Goal: Task Accomplishment & Management: Use online tool/utility

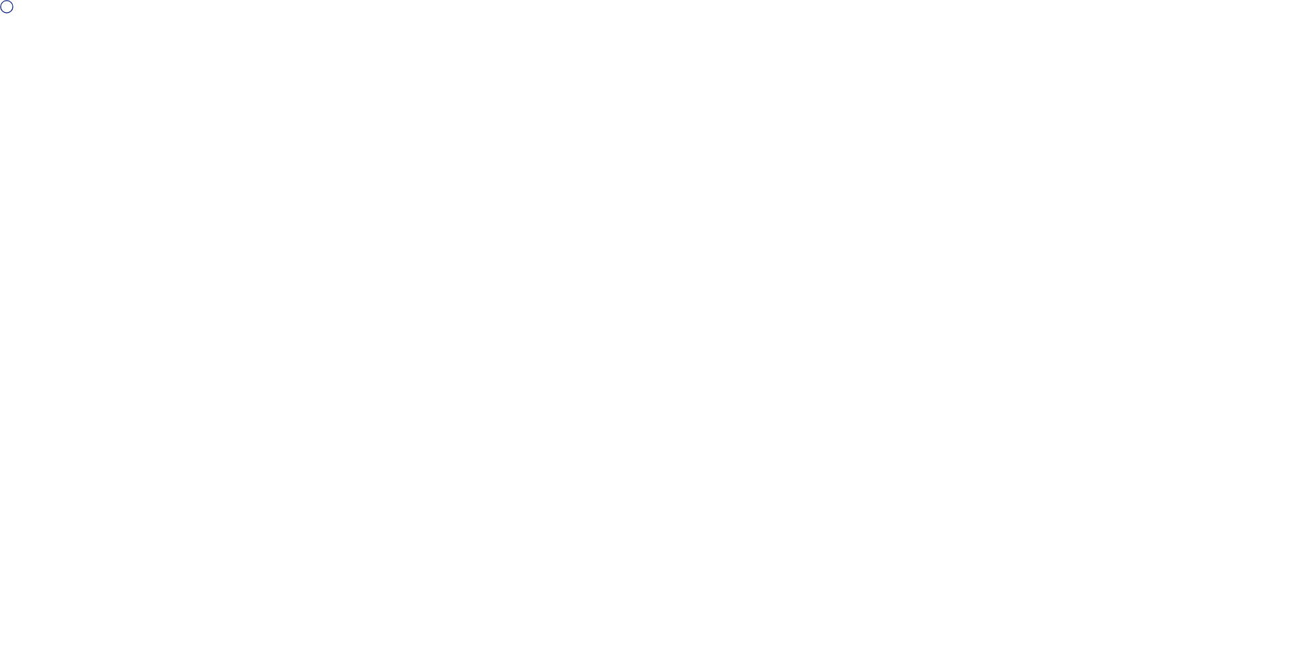
click at [347, 299] on div at bounding box center [646, 334] width 1293 height 668
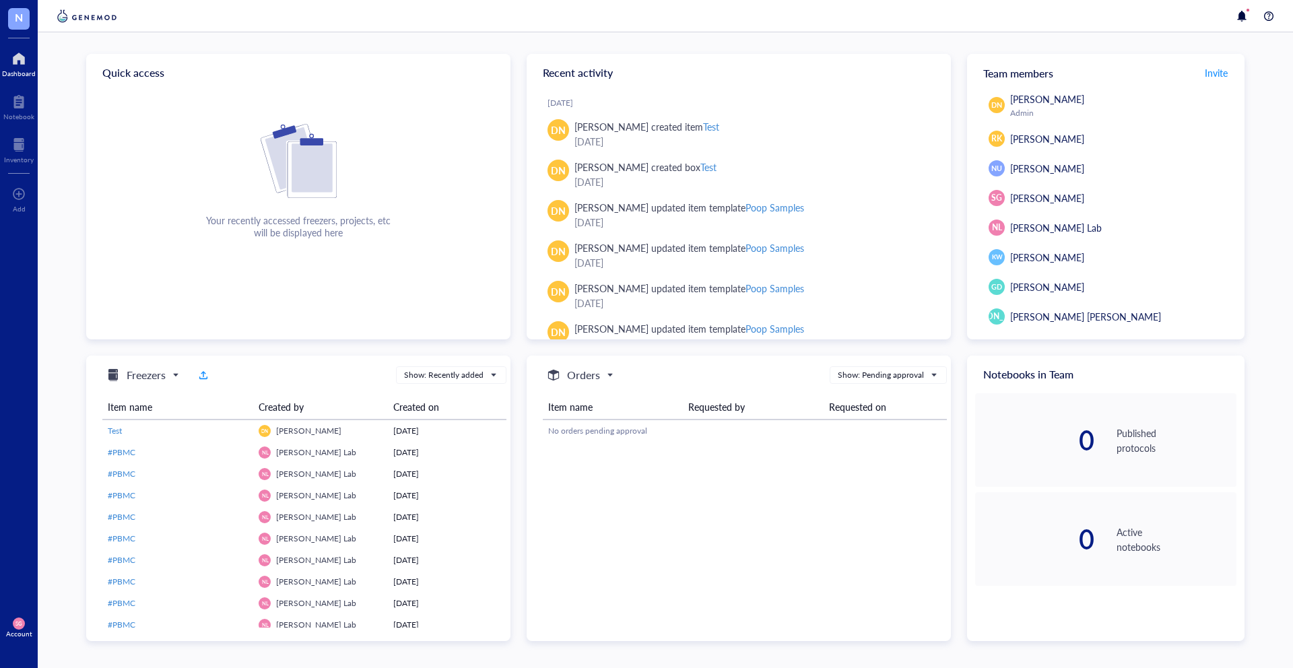
click at [18, 627] on span "SG" at bounding box center [19, 623] width 12 height 12
click at [16, 61] on div at bounding box center [19, 59] width 34 height 22
click at [14, 146] on div at bounding box center [19, 145] width 30 height 22
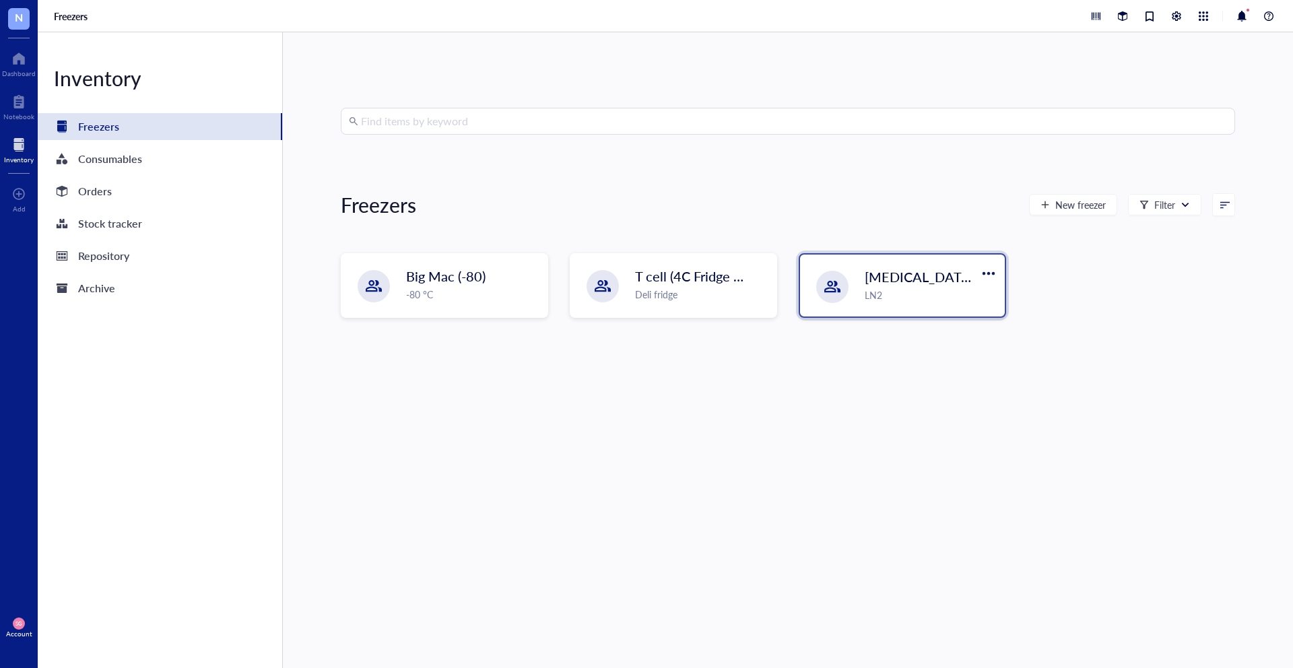
click at [825, 273] on div at bounding box center [832, 287] width 32 height 32
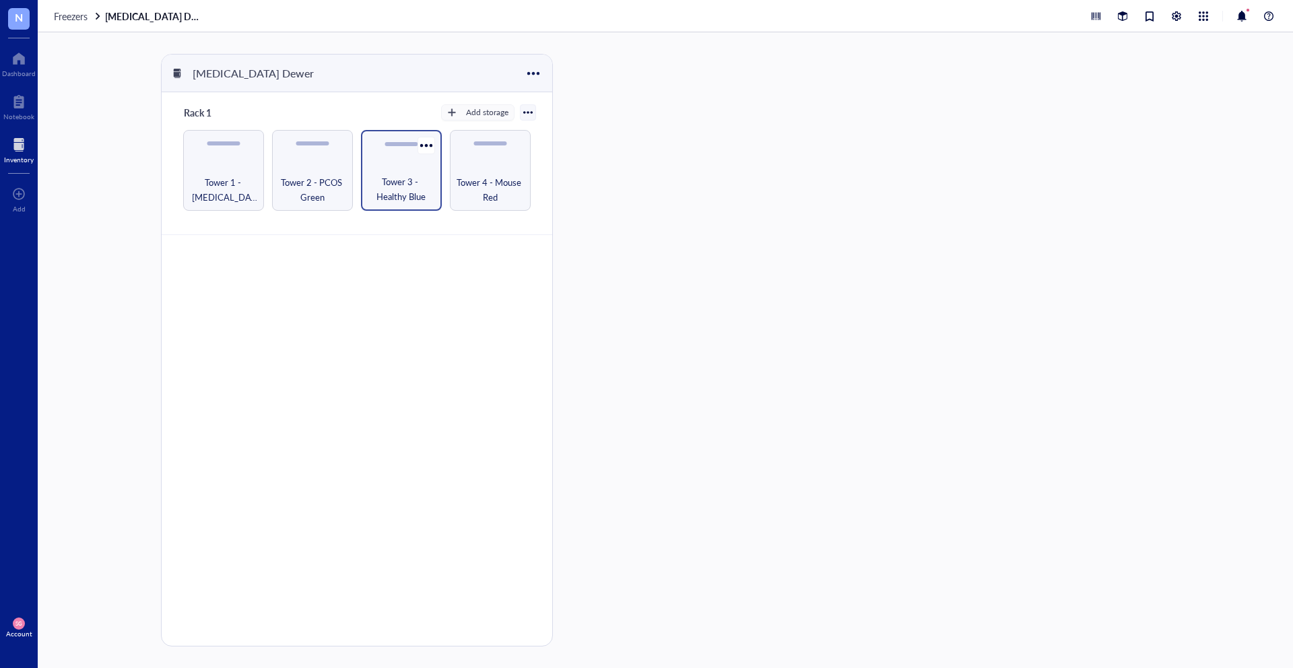
click at [405, 161] on div "Tower 3 - Healthy Blue" at bounding box center [401, 170] width 81 height 81
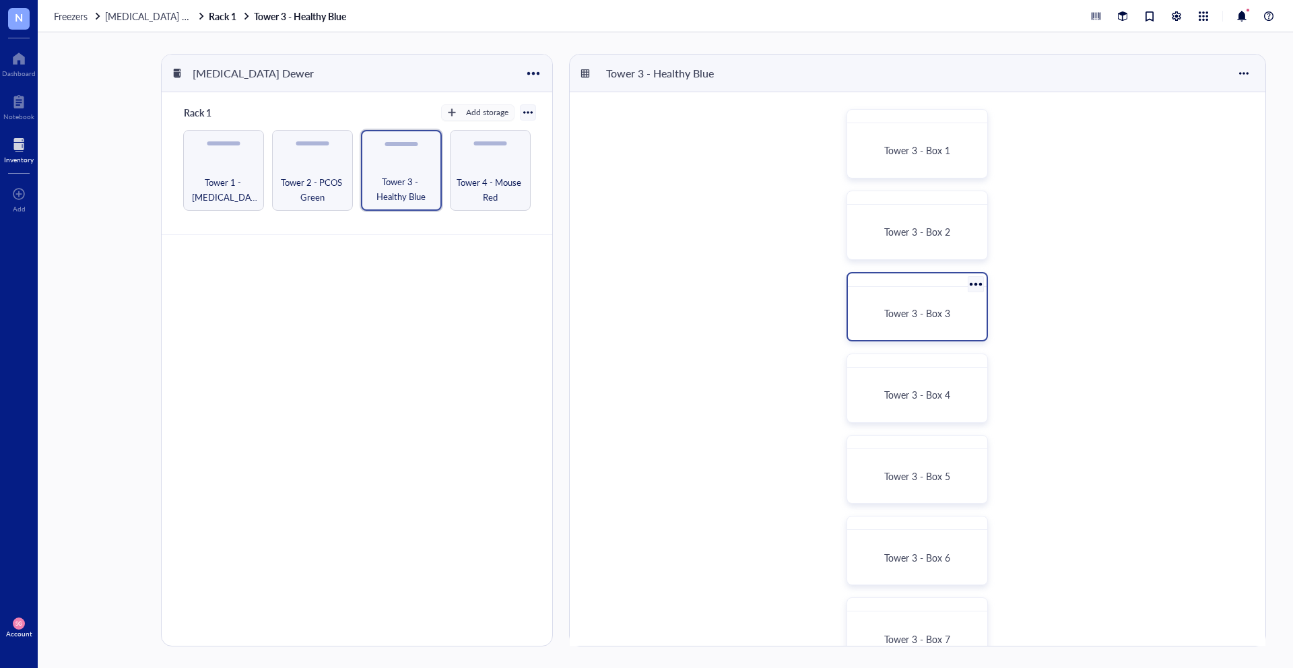
click at [945, 287] on div "Tower 3 - Box 3" at bounding box center [916, 306] width 141 height 69
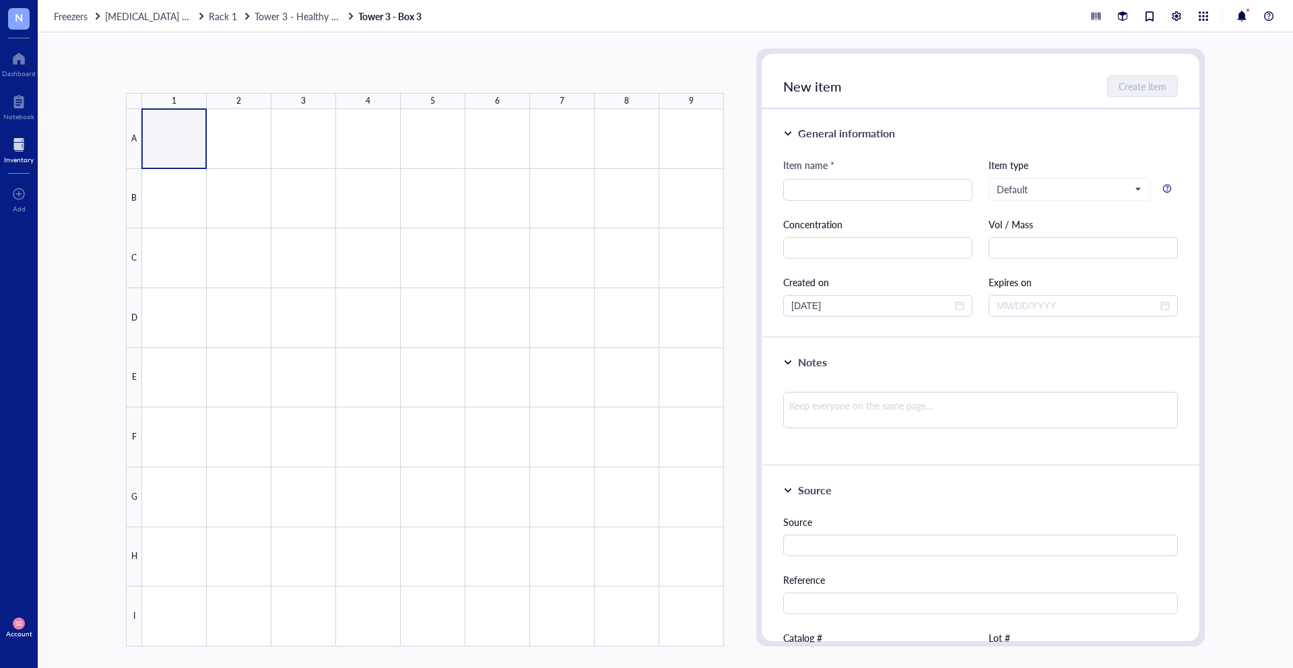
click at [180, 145] on div at bounding box center [433, 377] width 582 height 537
click at [165, 136] on div at bounding box center [433, 377] width 582 height 537
click at [166, 137] on div at bounding box center [433, 377] width 582 height 537
drag, startPoint x: 173, startPoint y: 144, endPoint x: 420, endPoint y: 146, distance: 247.1
click at [421, 147] on div at bounding box center [433, 377] width 582 height 537
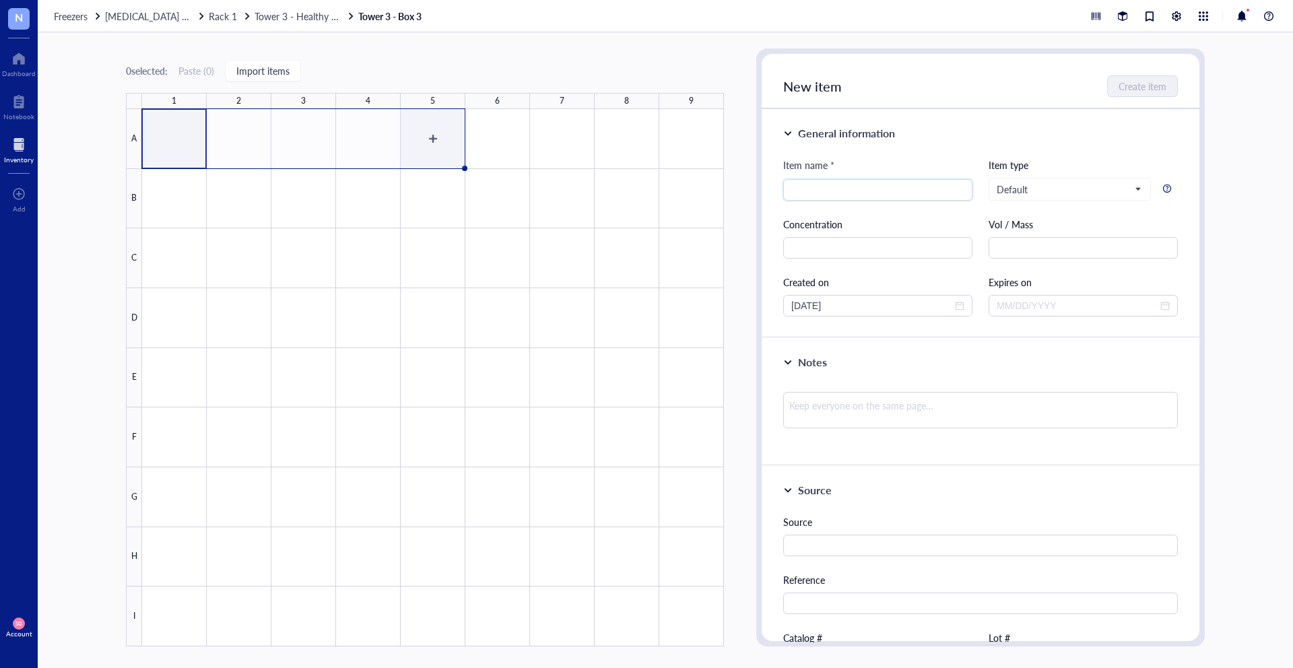
click at [434, 139] on div at bounding box center [433, 377] width 582 height 537
drag, startPoint x: 161, startPoint y: 138, endPoint x: 433, endPoint y: 133, distance: 272.0
click at [433, 133] on div at bounding box center [433, 377] width 582 height 537
click at [433, 136] on div at bounding box center [433, 377] width 582 height 537
drag, startPoint x: 168, startPoint y: 125, endPoint x: 445, endPoint y: 125, distance: 276.7
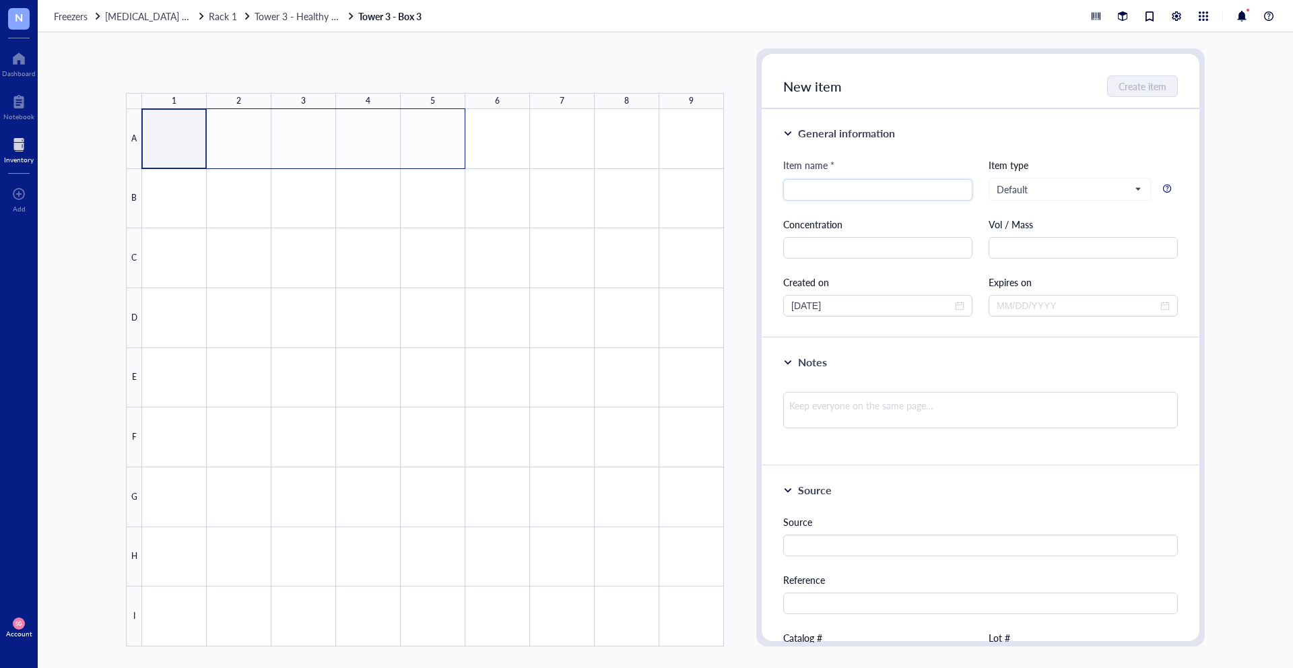
click at [445, 125] on div at bounding box center [433, 377] width 582 height 537
click at [436, 134] on div at bounding box center [433, 377] width 582 height 537
click at [421, 137] on div at bounding box center [433, 377] width 582 height 537
click at [423, 141] on div at bounding box center [433, 377] width 582 height 537
click at [431, 141] on div at bounding box center [433, 377] width 582 height 537
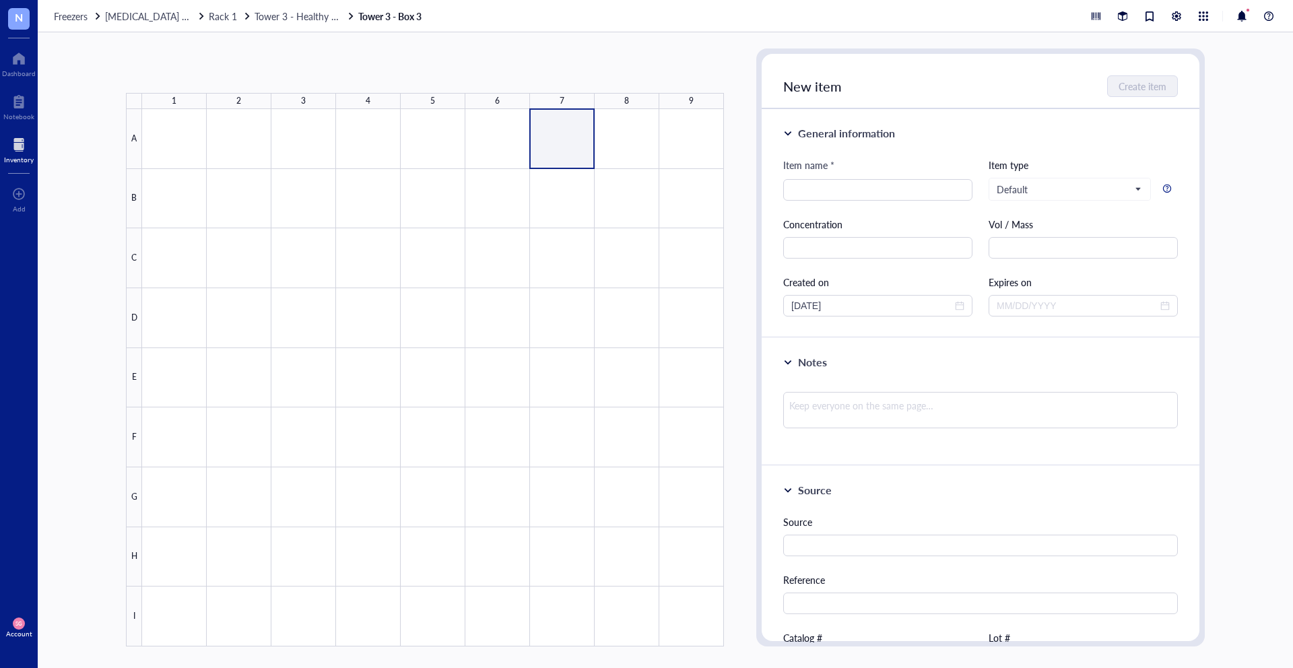
click at [559, 167] on div at bounding box center [433, 377] width 582 height 537
click at [557, 141] on div at bounding box center [433, 377] width 582 height 537
click at [560, 135] on div at bounding box center [433, 377] width 582 height 537
click at [562, 136] on div at bounding box center [433, 377] width 582 height 537
click at [562, 137] on div at bounding box center [433, 377] width 582 height 537
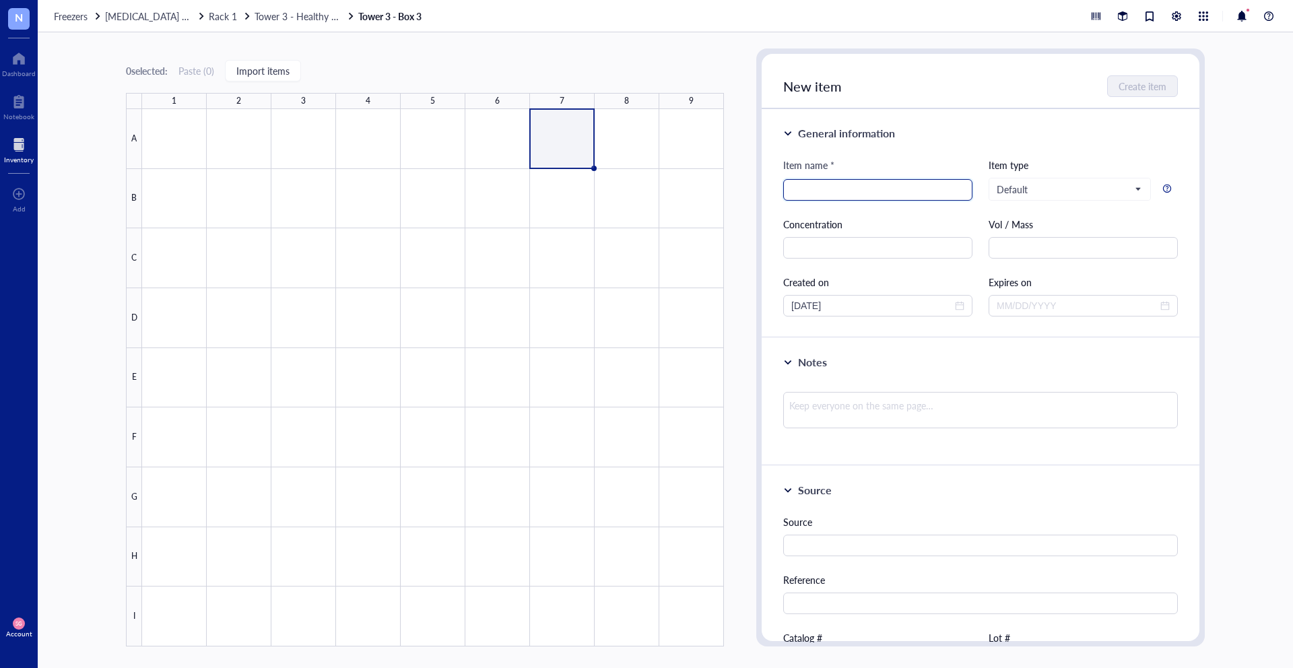
click at [874, 185] on input "search" at bounding box center [877, 190] width 173 height 20
type input "test"
click at [1150, 87] on span "Create item" at bounding box center [1143, 86] width 48 height 11
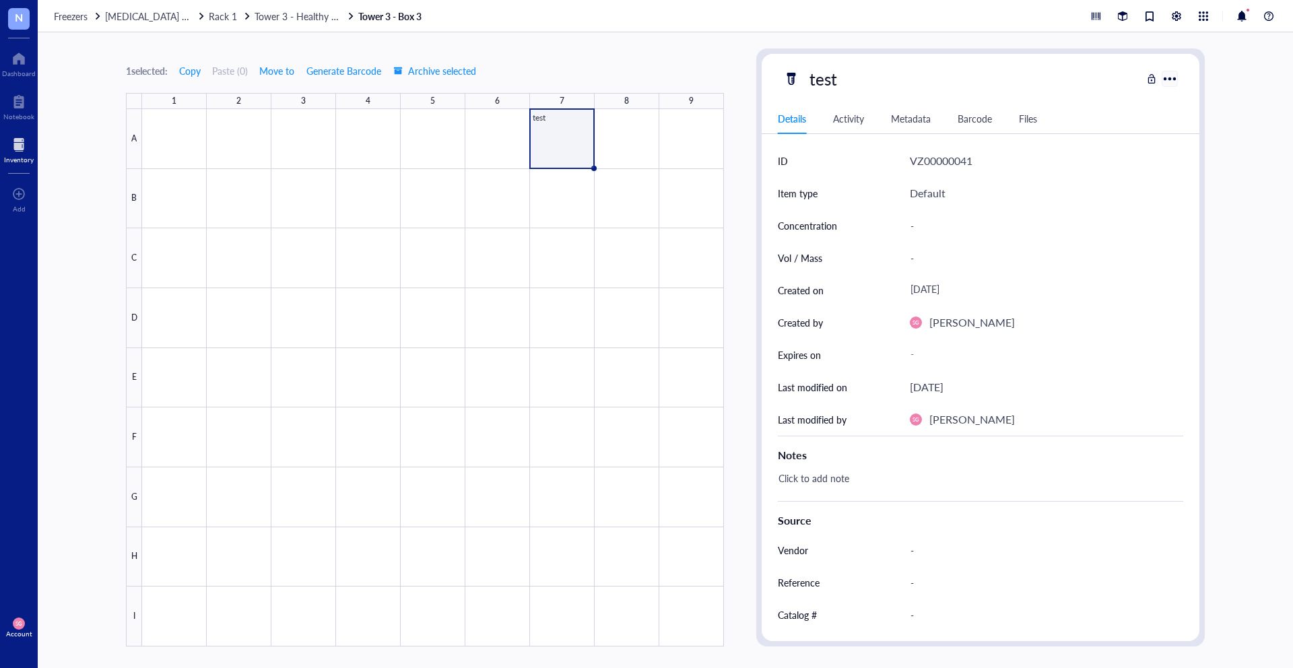
click at [1173, 79] on div at bounding box center [1169, 79] width 20 height 20
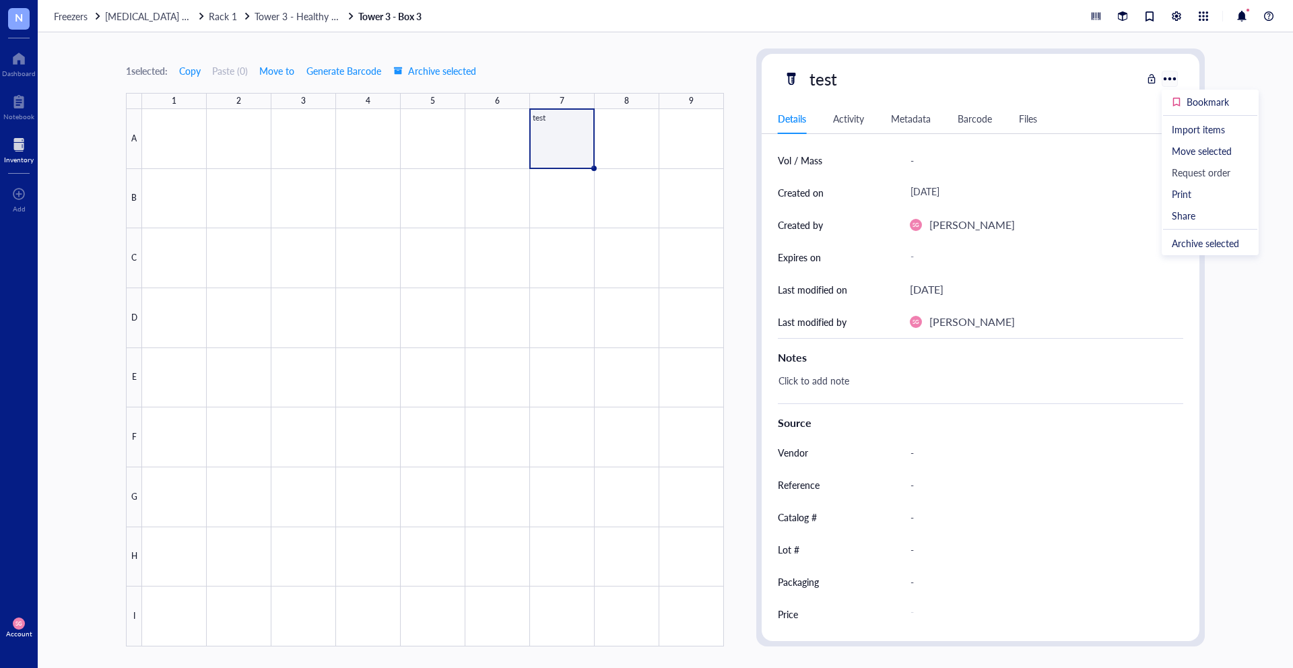
click at [1173, 77] on div at bounding box center [1169, 79] width 20 height 20
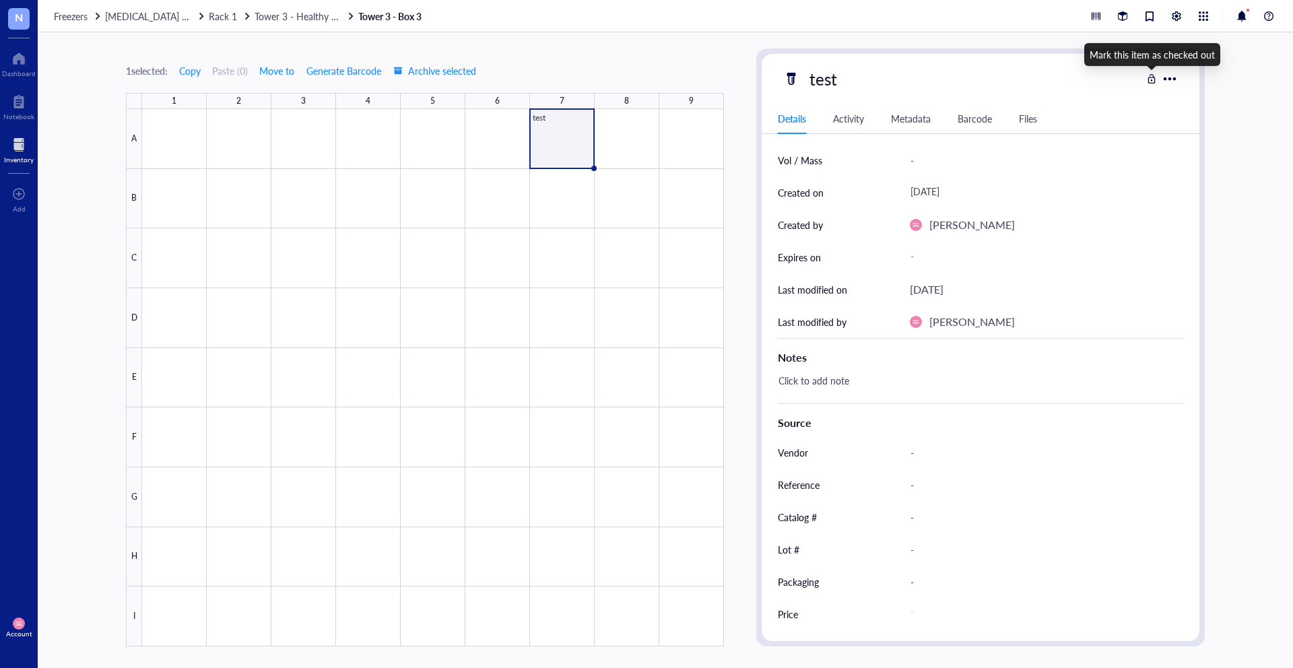
click at [1152, 80] on div at bounding box center [1151, 78] width 9 height 9
click at [1153, 80] on div at bounding box center [1151, 78] width 9 height 9
click at [869, 128] on div "Details Activity Metadata Barcode Files" at bounding box center [980, 119] width 438 height 30
click at [854, 125] on div "Activity" at bounding box center [848, 118] width 31 height 15
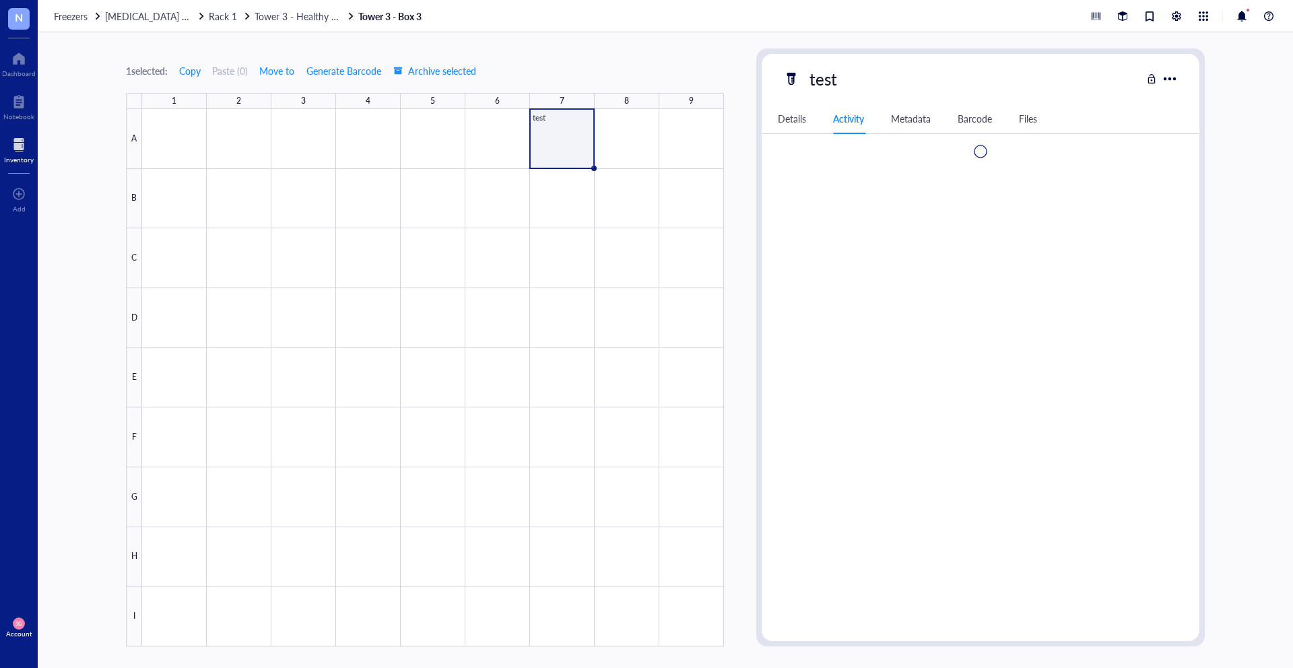
scroll to position [0, 0]
click at [914, 127] on div "Details Activity Metadata Barcode Files" at bounding box center [980, 119] width 438 height 30
click at [914, 121] on div "Metadata" at bounding box center [911, 118] width 40 height 15
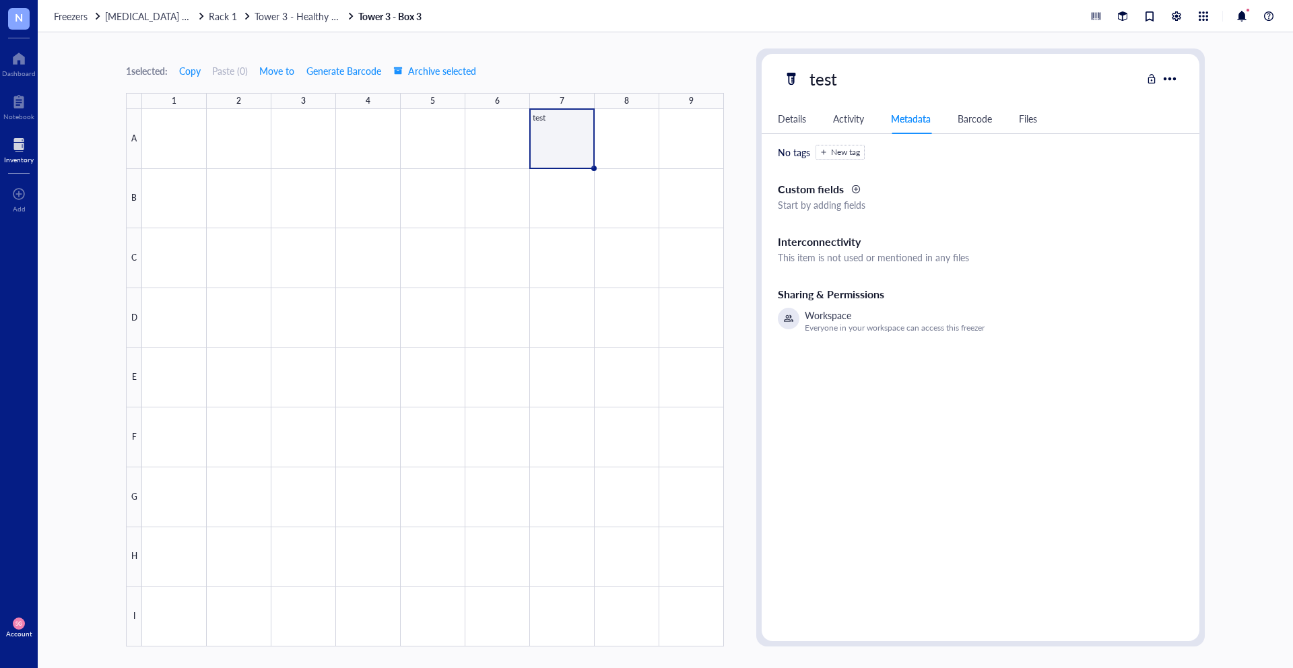
click at [963, 117] on div "Barcode" at bounding box center [974, 118] width 34 height 15
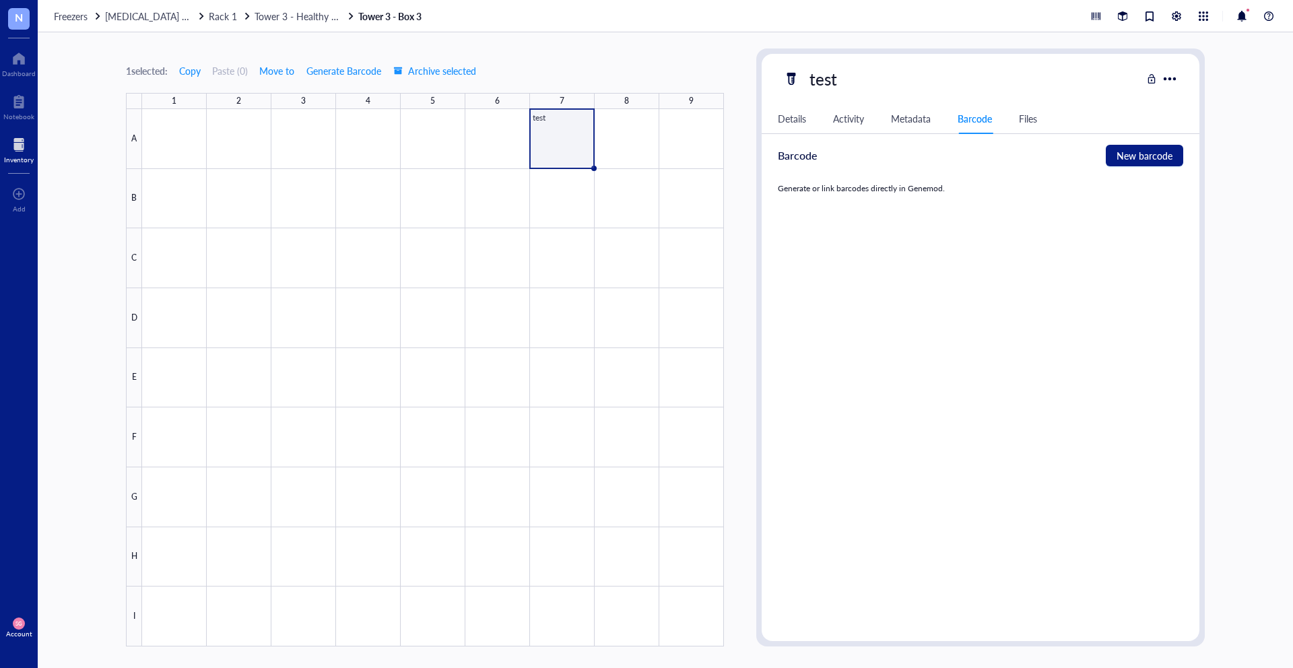
click at [1023, 128] on div "Details Activity Metadata Barcode Files" at bounding box center [980, 119] width 438 height 30
click at [1031, 125] on div "Files" at bounding box center [1028, 118] width 18 height 15
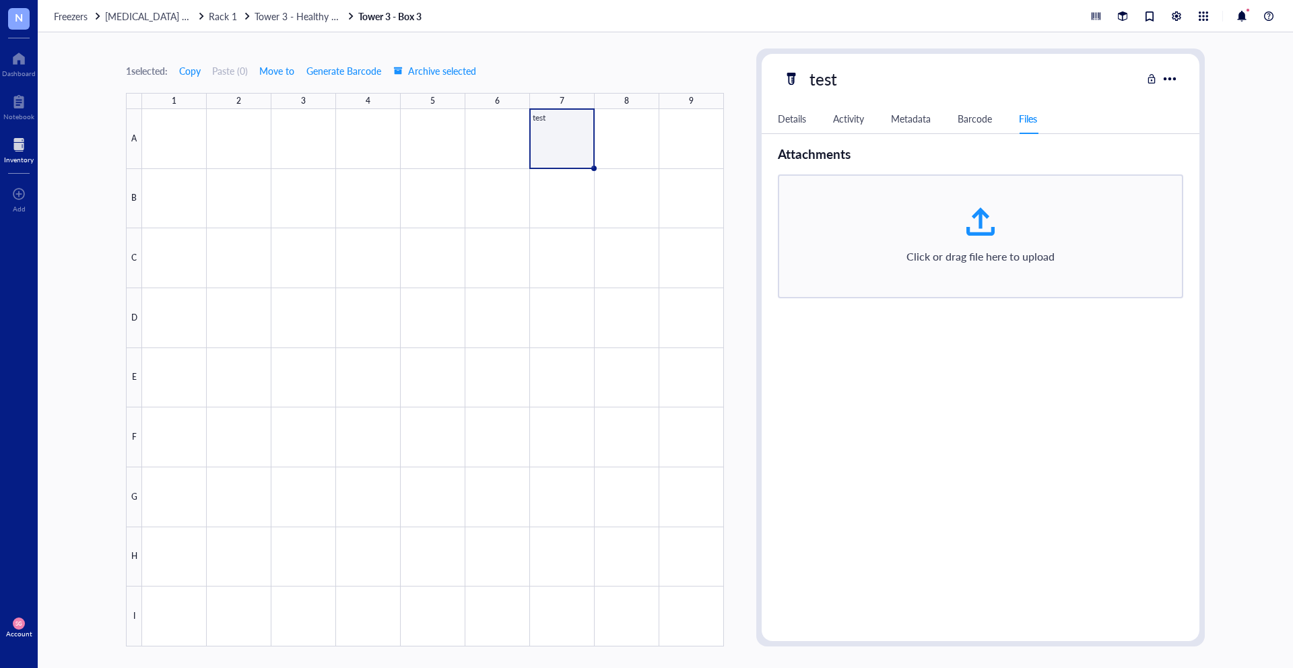
click at [796, 115] on div "Details" at bounding box center [792, 118] width 28 height 15
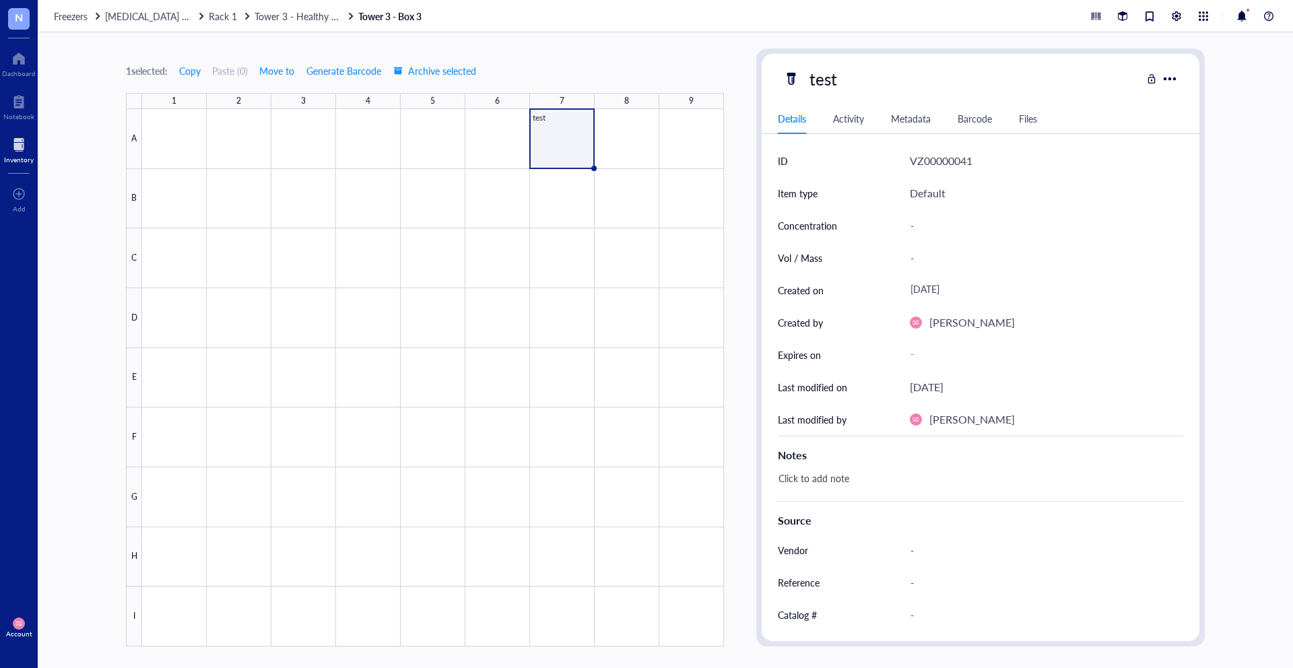
scroll to position [98, 0]
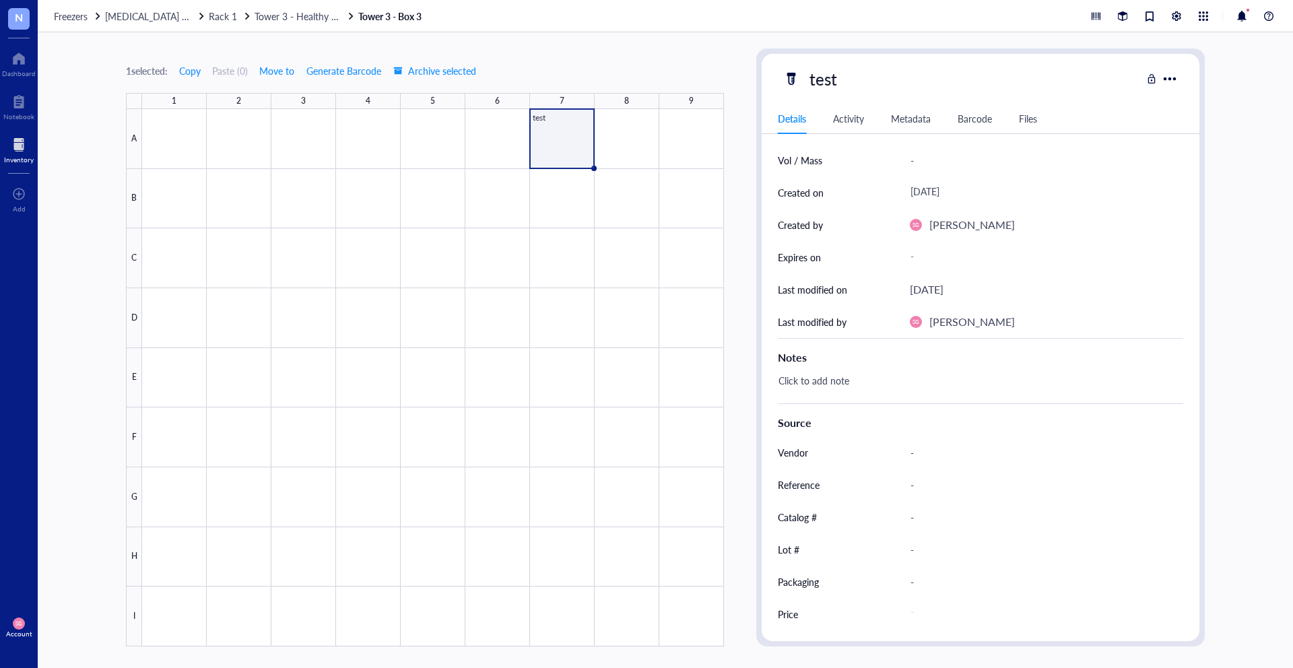
click at [566, 129] on div at bounding box center [433, 377] width 582 height 537
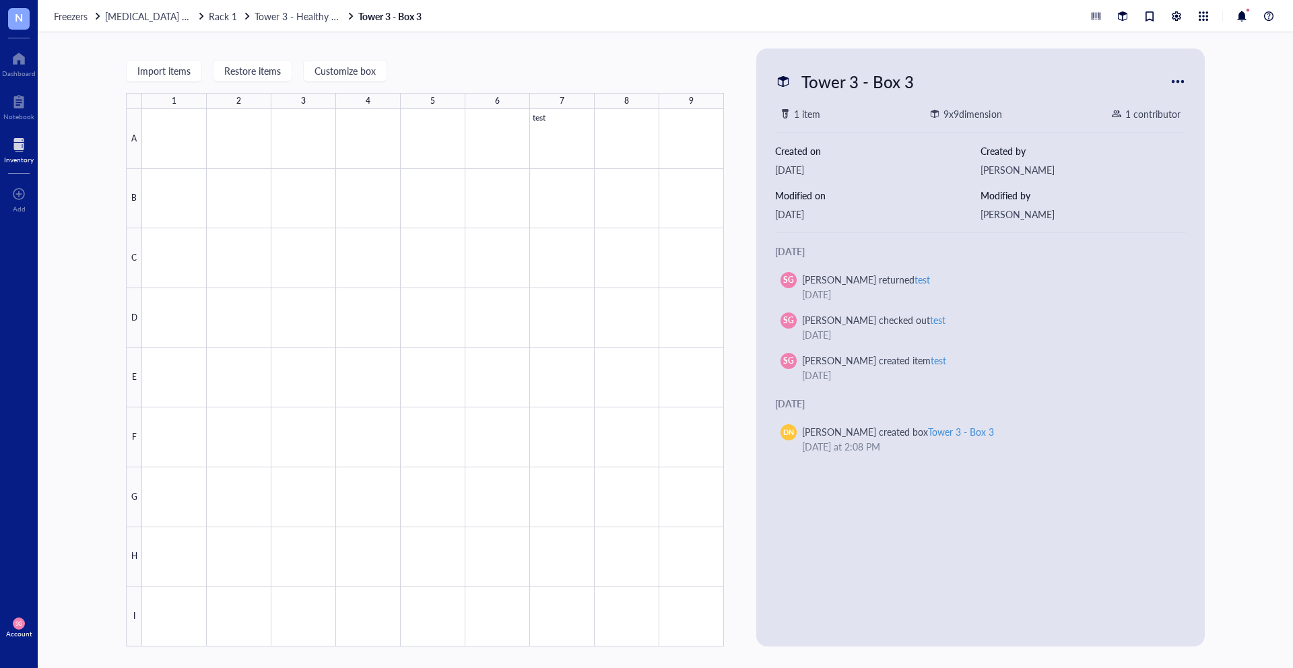
click at [1176, 81] on div at bounding box center [1178, 82] width 22 height 22
click at [1167, 75] on div at bounding box center [1178, 82] width 22 height 22
click at [1176, 81] on div at bounding box center [1178, 82] width 22 height 22
click at [550, 149] on div at bounding box center [433, 377] width 582 height 537
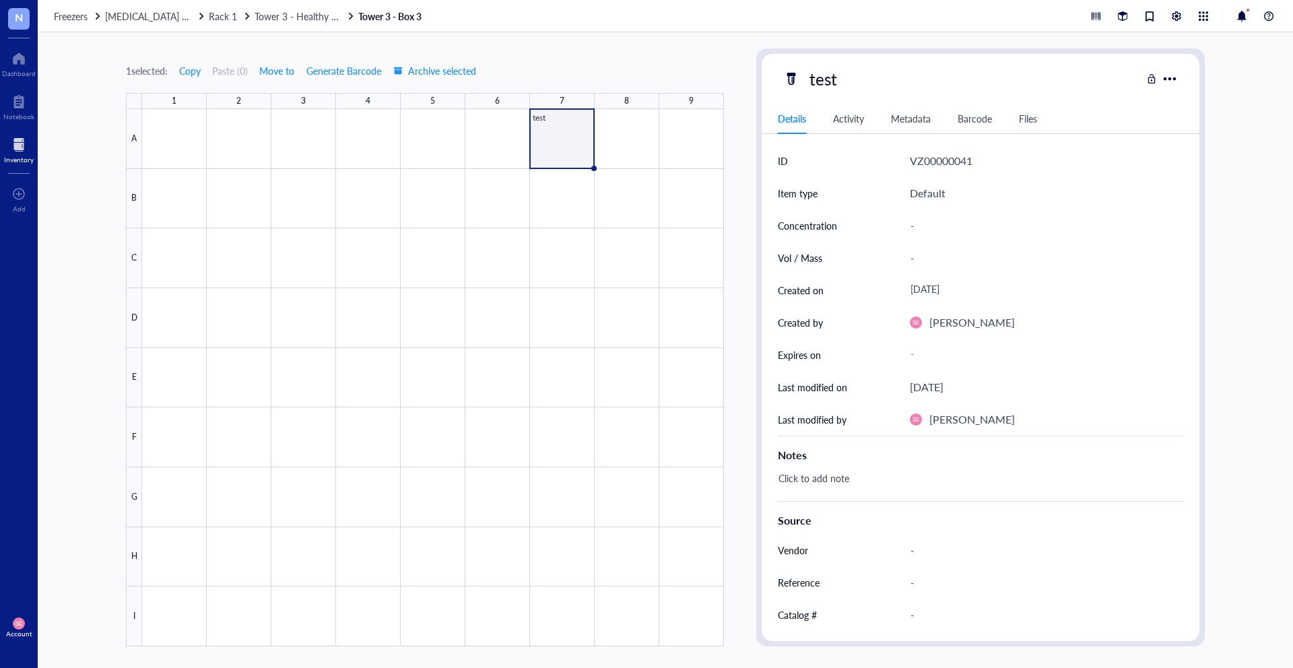
click at [550, 149] on div at bounding box center [433, 377] width 582 height 537
click at [549, 137] on div at bounding box center [433, 377] width 582 height 537
click at [550, 137] on div at bounding box center [433, 377] width 582 height 537
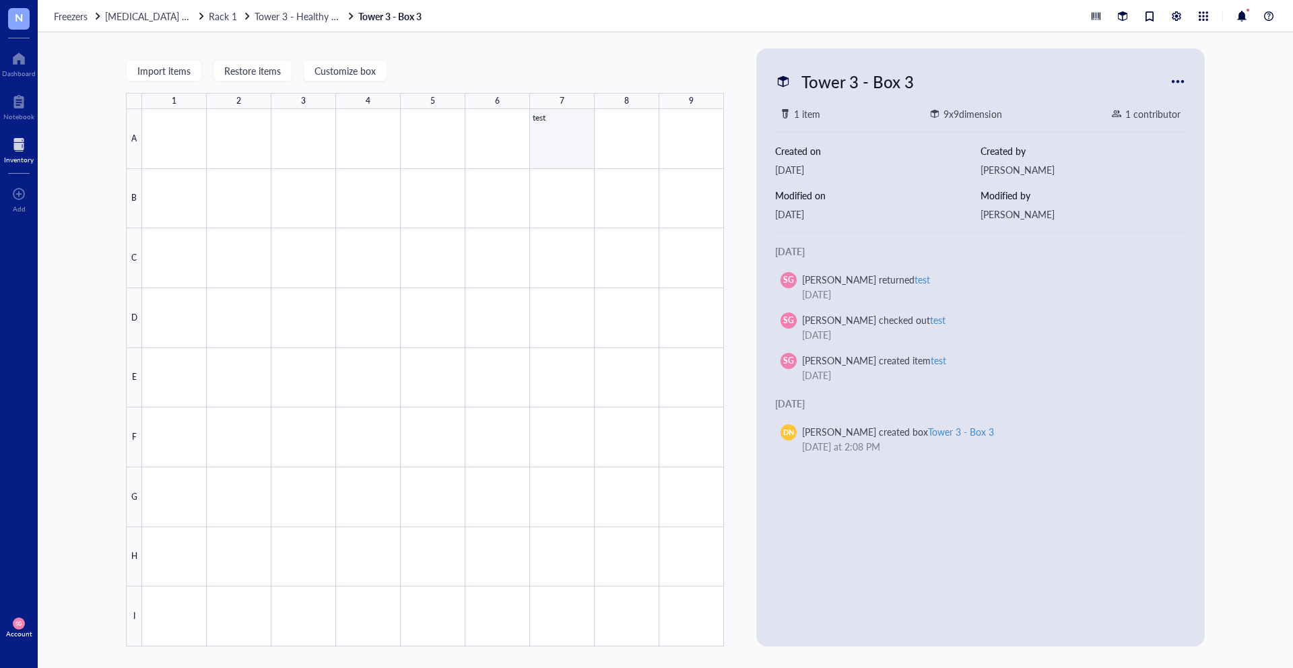
click at [549, 137] on div at bounding box center [433, 377] width 582 height 537
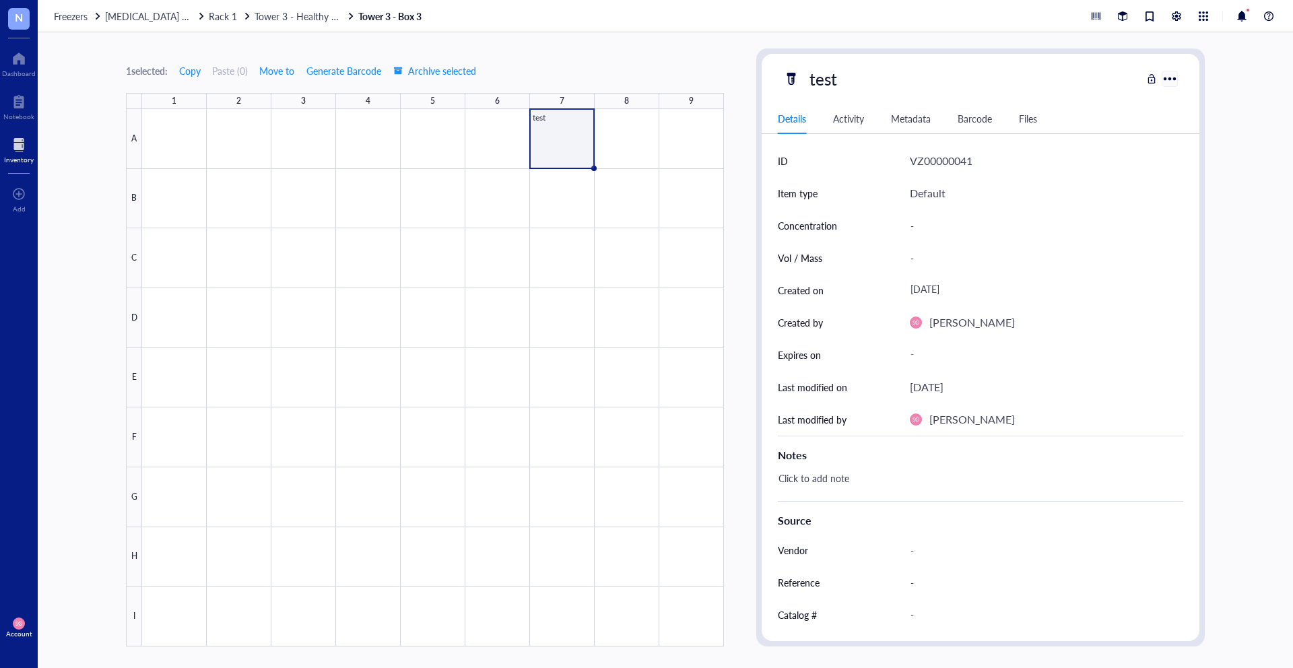
click at [1171, 80] on div at bounding box center [1169, 79] width 20 height 20
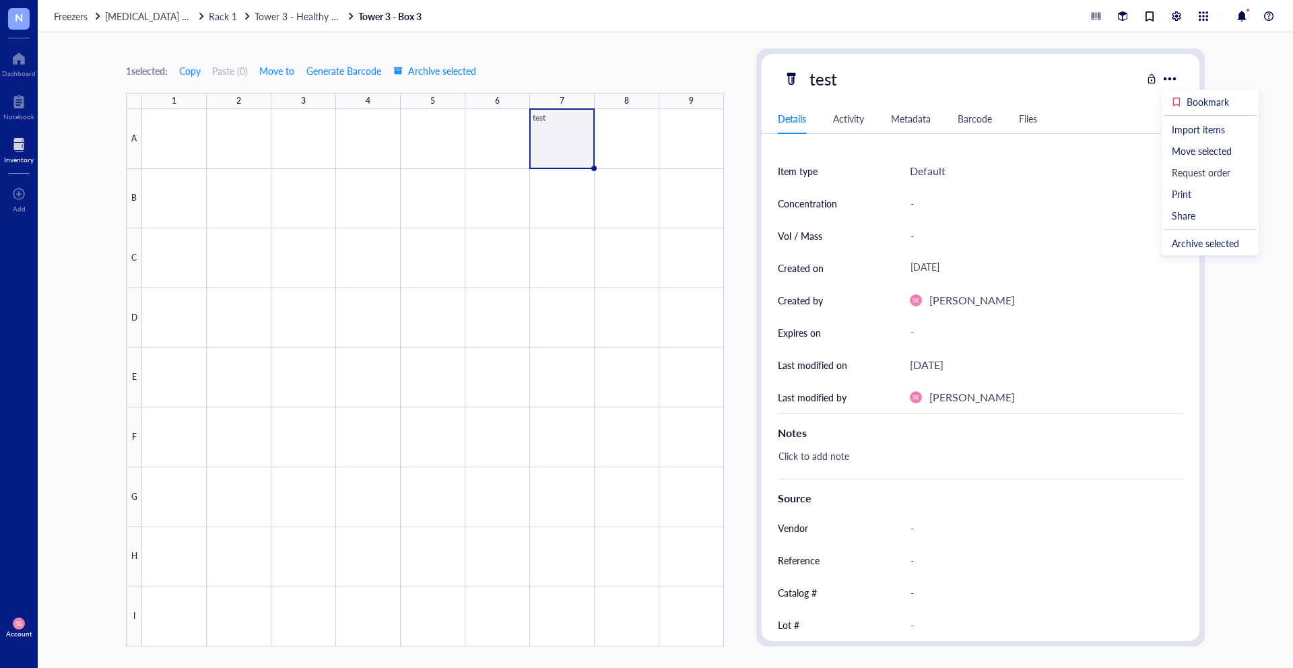
scroll to position [30, 0]
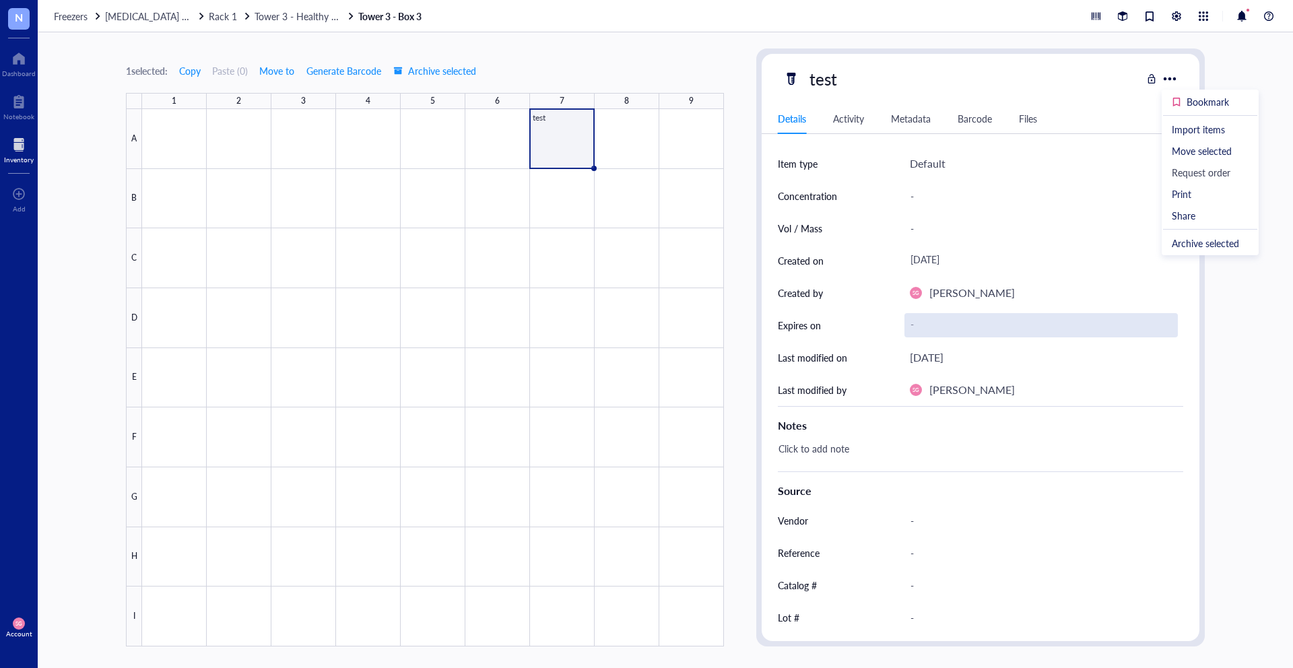
click at [910, 319] on div "-" at bounding box center [1040, 325] width 273 height 24
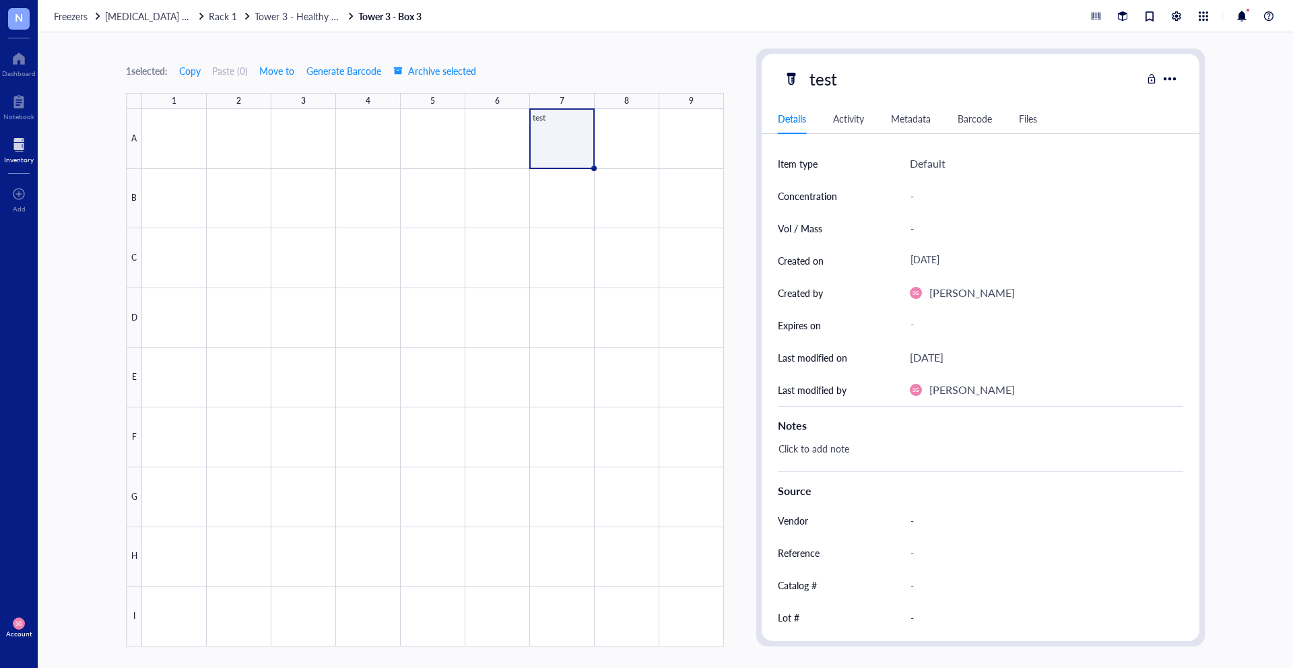
click at [919, 210] on div "-" at bounding box center [1046, 196] width 273 height 32
click at [919, 225] on div "-" at bounding box center [1040, 228] width 273 height 28
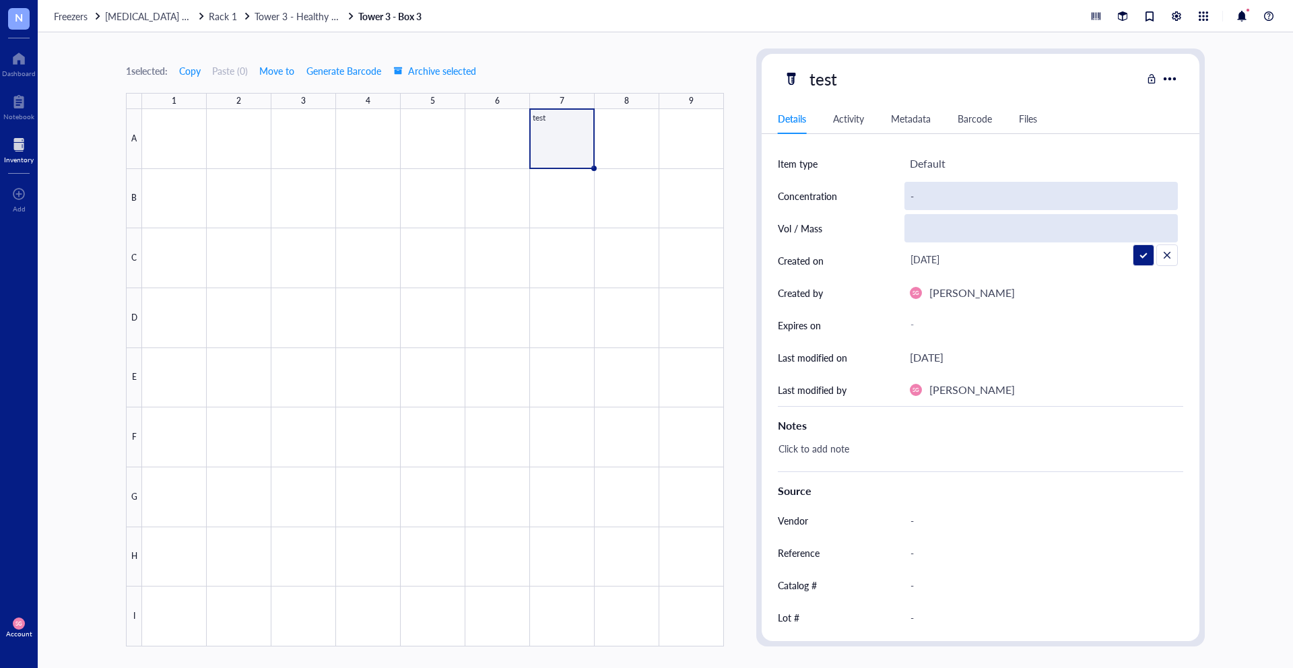
click at [914, 195] on div "-" at bounding box center [1040, 196] width 273 height 28
click at [914, 195] on input "text" at bounding box center [1041, 195] width 272 height 27
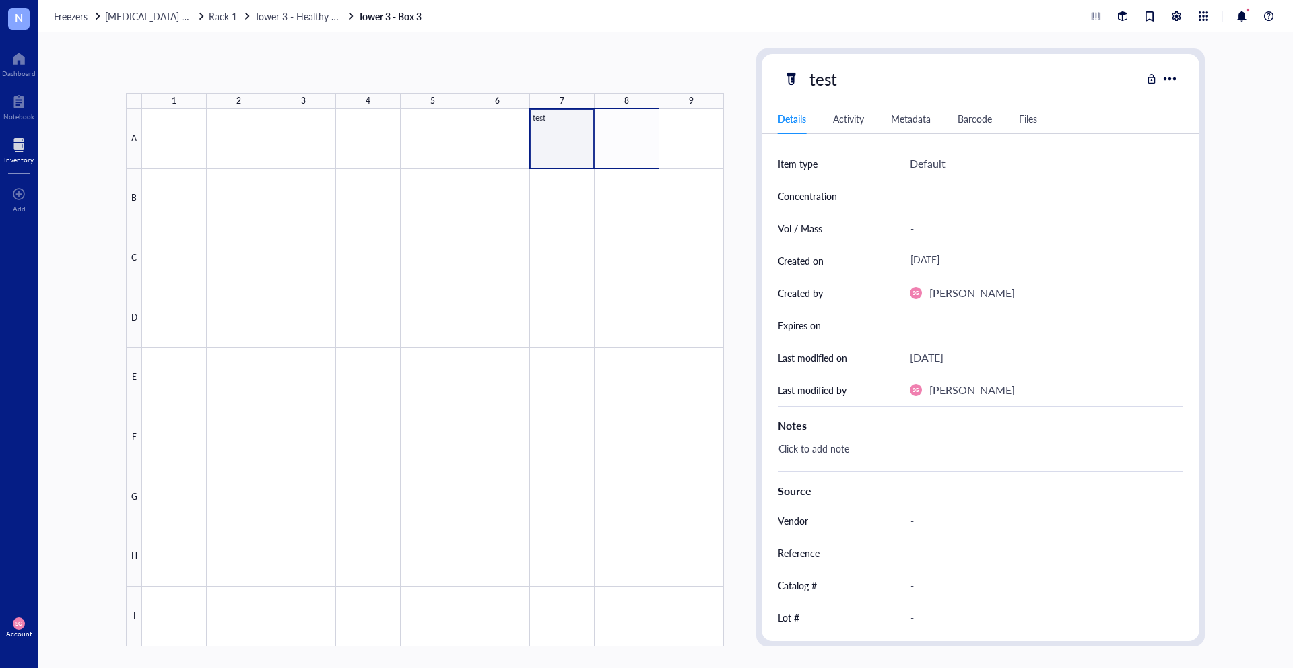
drag, startPoint x: 578, startPoint y: 125, endPoint x: 631, endPoint y: 120, distance: 53.5
click at [630, 120] on div at bounding box center [433, 377] width 582 height 537
click at [618, 137] on div at bounding box center [433, 377] width 582 height 537
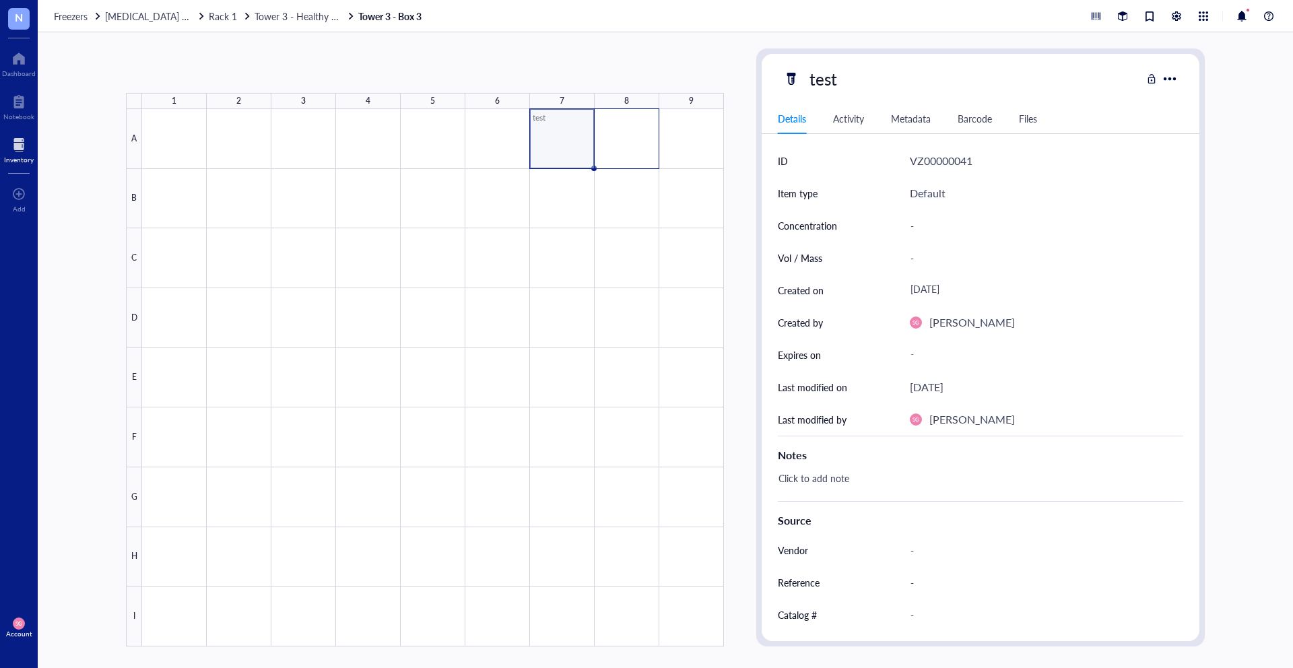
drag, startPoint x: 568, startPoint y: 140, endPoint x: 641, endPoint y: 135, distance: 72.9
click at [642, 136] on div at bounding box center [433, 377] width 582 height 537
click at [1169, 80] on div at bounding box center [1169, 79] width 20 height 20
click at [1065, 81] on div "test" at bounding box center [962, 79] width 358 height 28
click at [1168, 76] on div at bounding box center [1169, 79] width 20 height 20
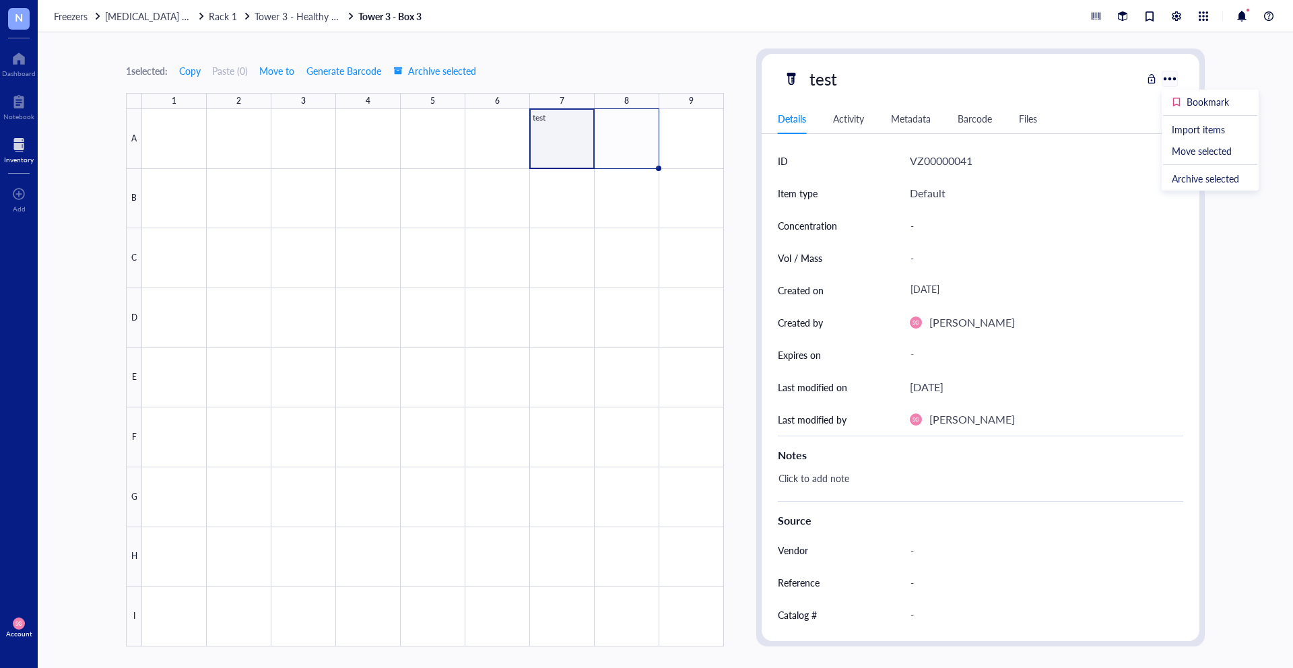
click at [1168, 76] on div at bounding box center [1169, 79] width 20 height 20
click at [852, 119] on div "Activity" at bounding box center [848, 118] width 31 height 15
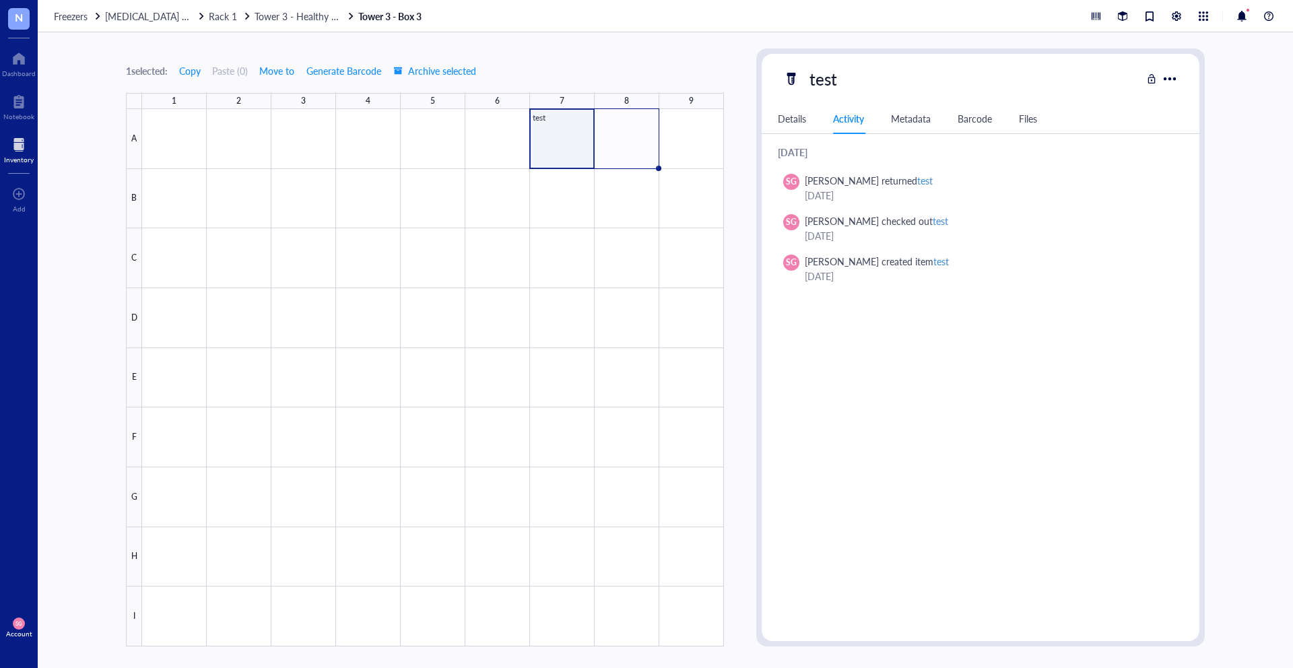
click at [918, 115] on div "Metadata" at bounding box center [911, 118] width 40 height 15
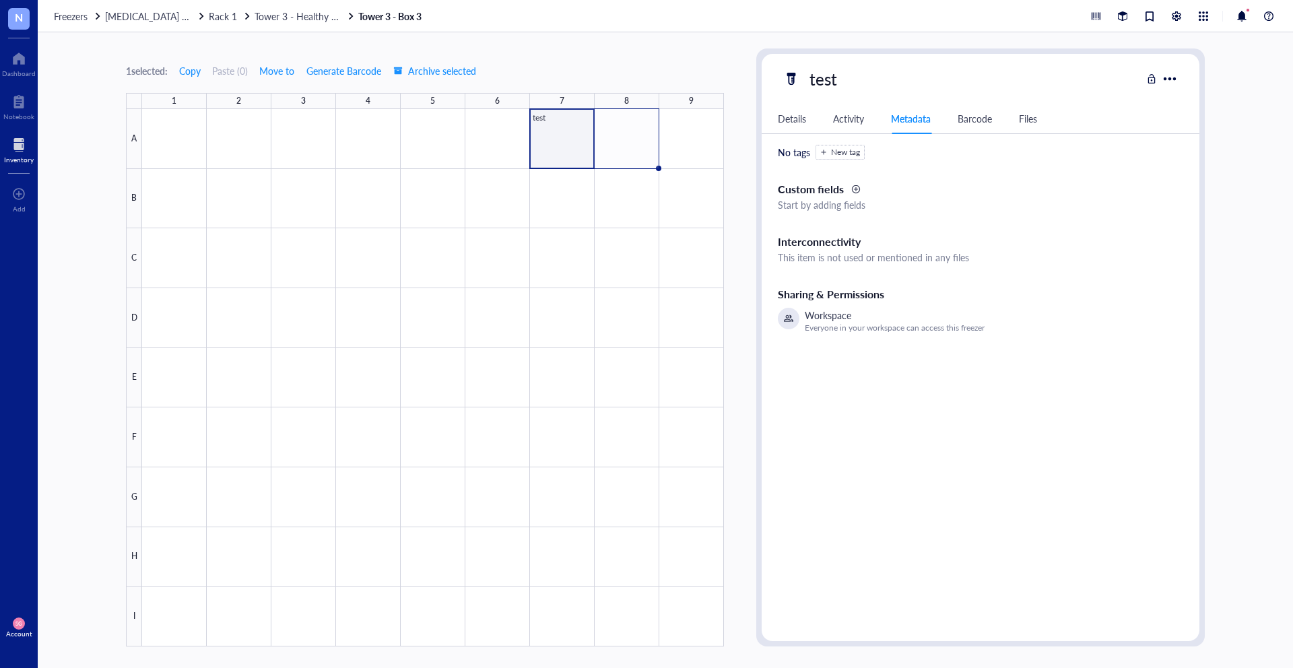
click at [975, 121] on div "Barcode" at bounding box center [974, 118] width 34 height 15
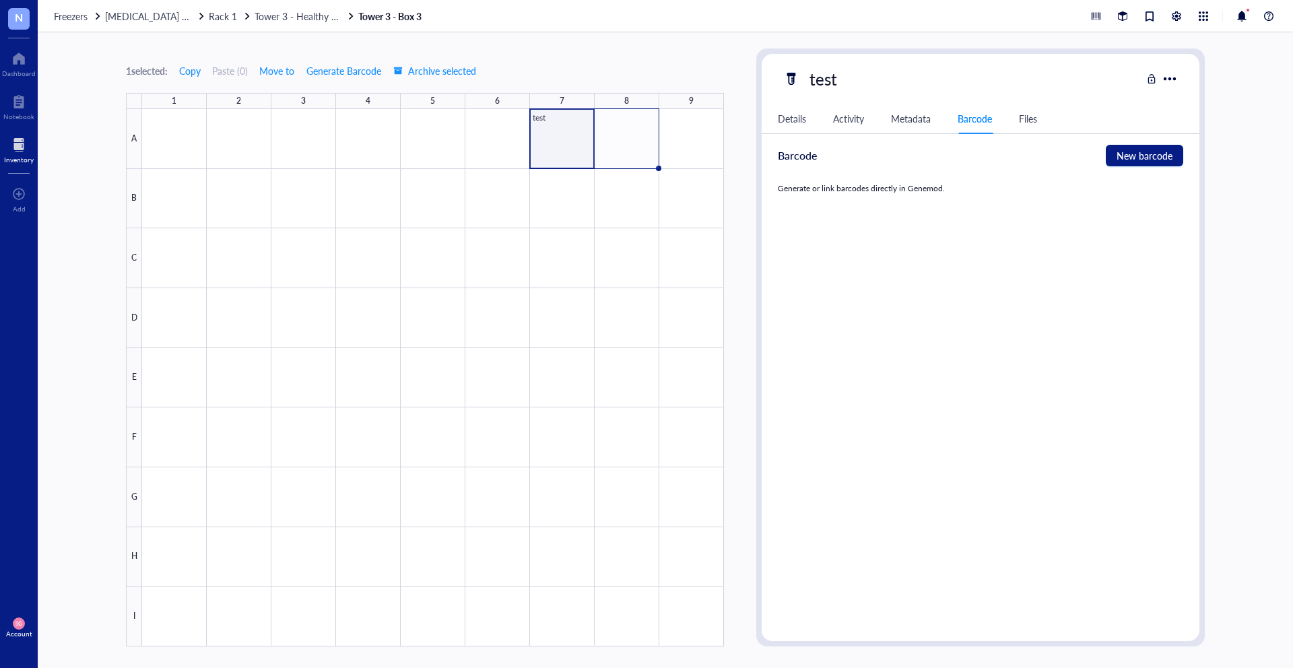
click at [1027, 116] on div "Files" at bounding box center [1028, 118] width 18 height 15
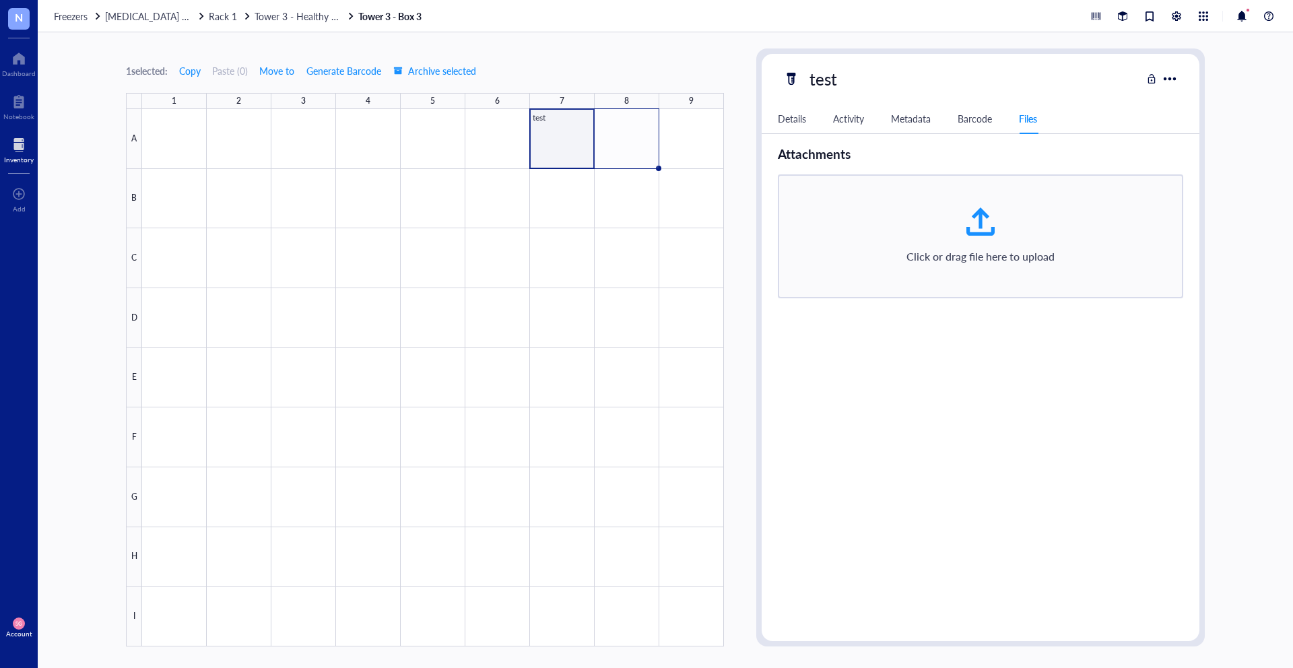
click at [782, 125] on div "Details" at bounding box center [792, 118] width 28 height 15
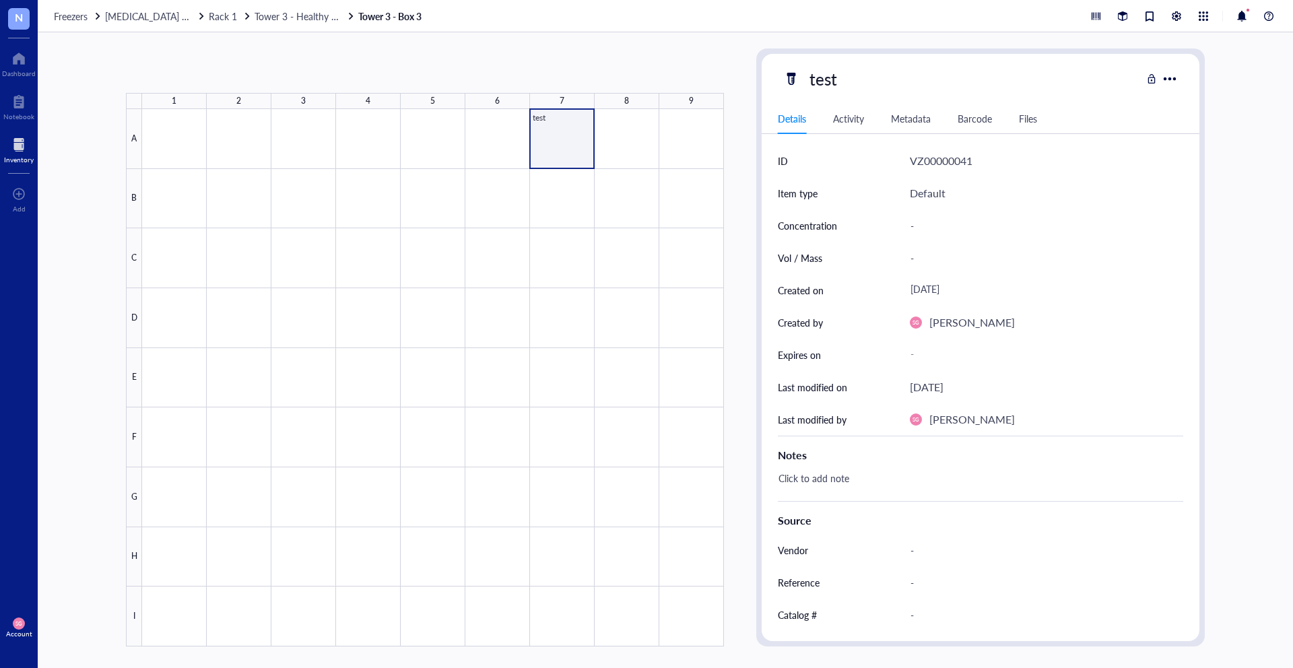
click at [582, 124] on div at bounding box center [433, 377] width 582 height 537
drag, startPoint x: 557, startPoint y: 133, endPoint x: 616, endPoint y: 129, distance: 59.4
click at [617, 129] on div at bounding box center [433, 377] width 582 height 537
click at [574, 153] on div at bounding box center [433, 377] width 582 height 537
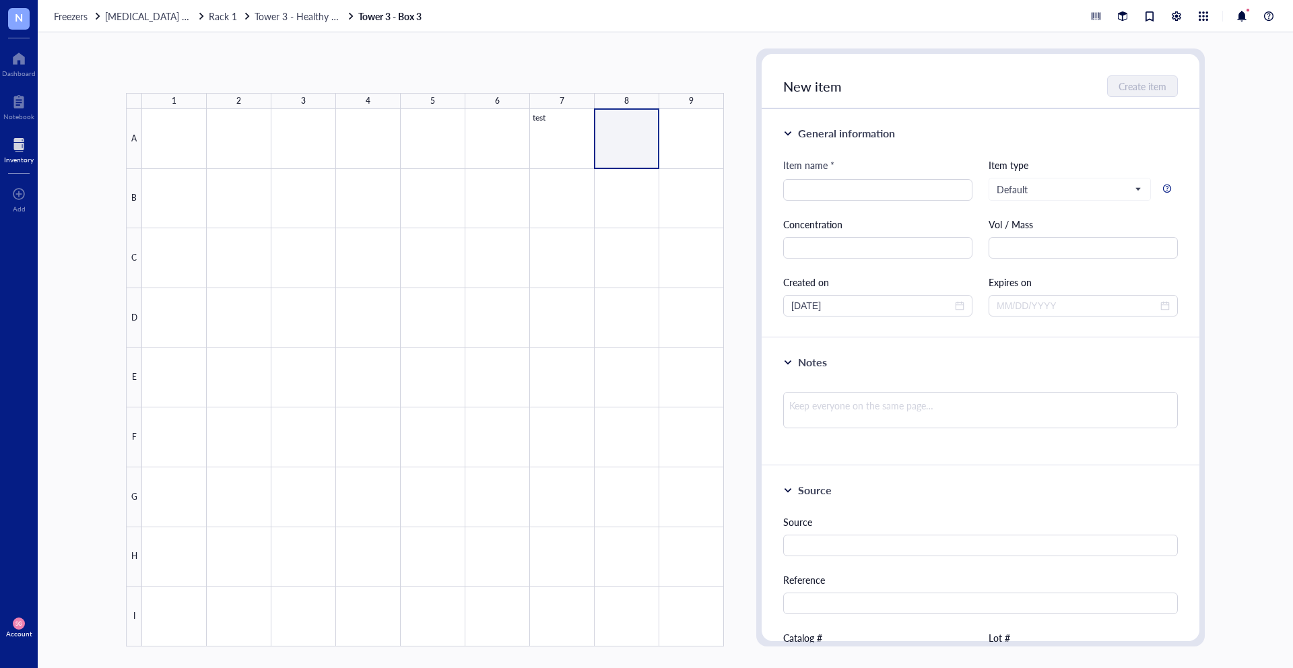
click at [615, 127] on div at bounding box center [433, 377] width 582 height 537
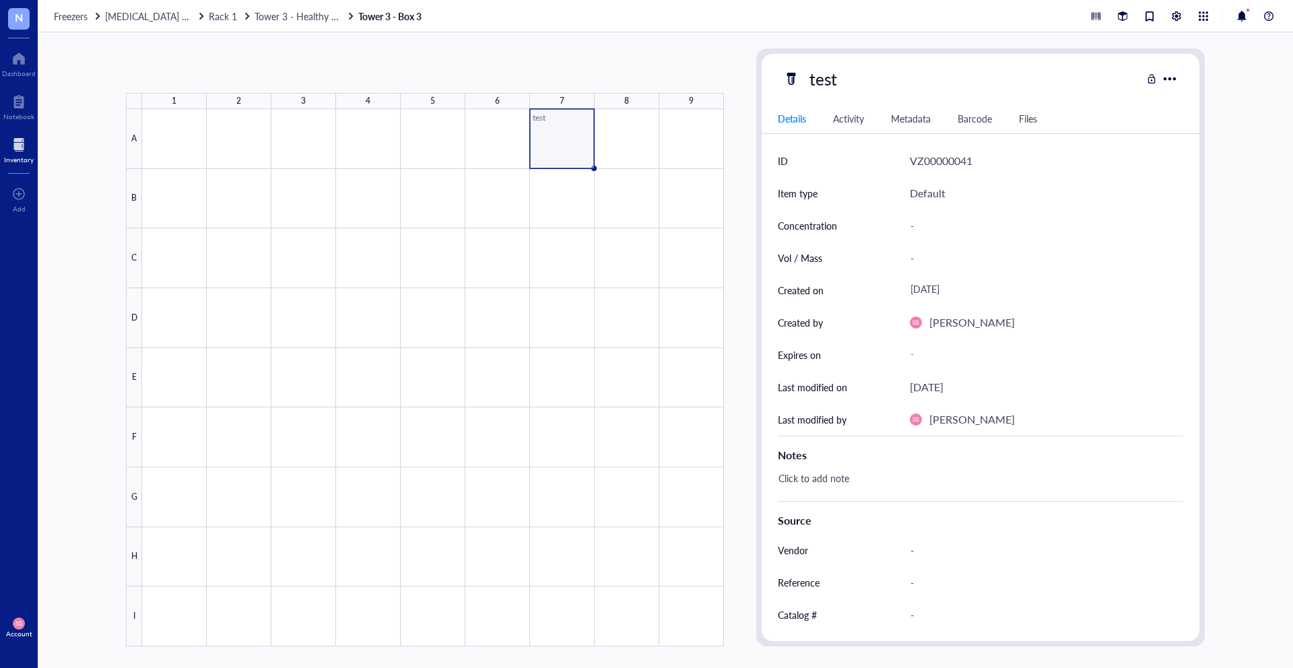
click at [545, 146] on div at bounding box center [433, 377] width 582 height 537
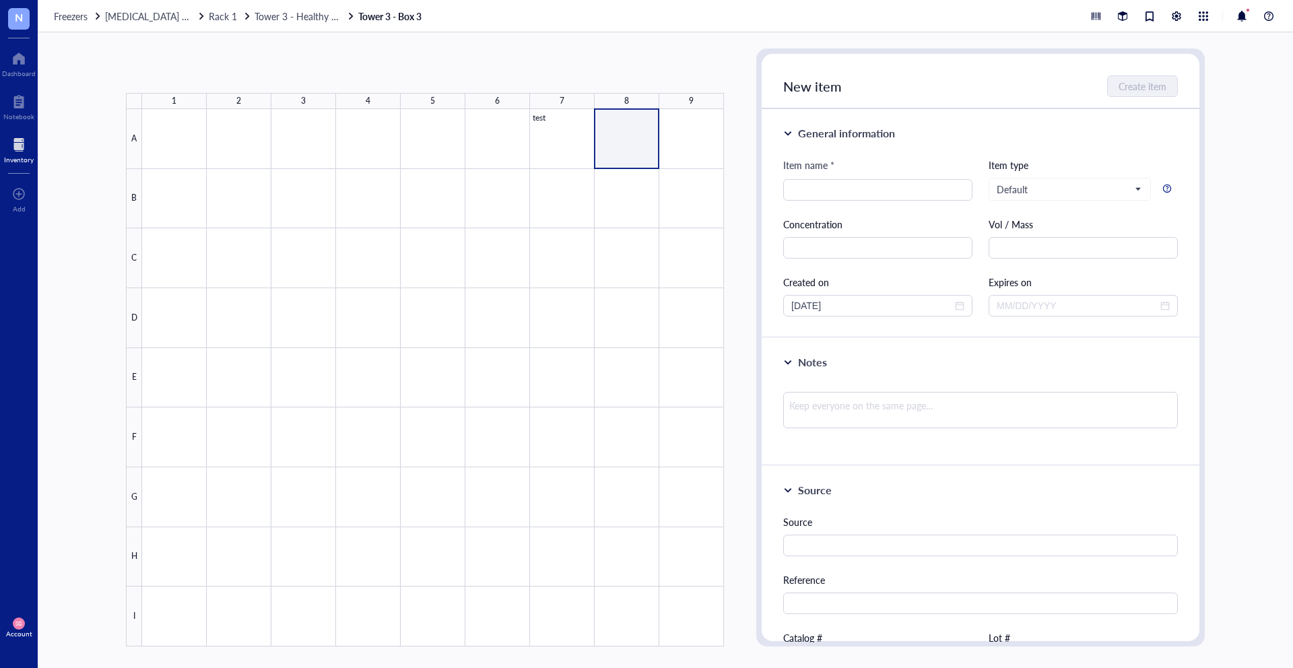
click at [642, 127] on div at bounding box center [433, 377] width 582 height 537
click at [559, 134] on div at bounding box center [433, 377] width 582 height 537
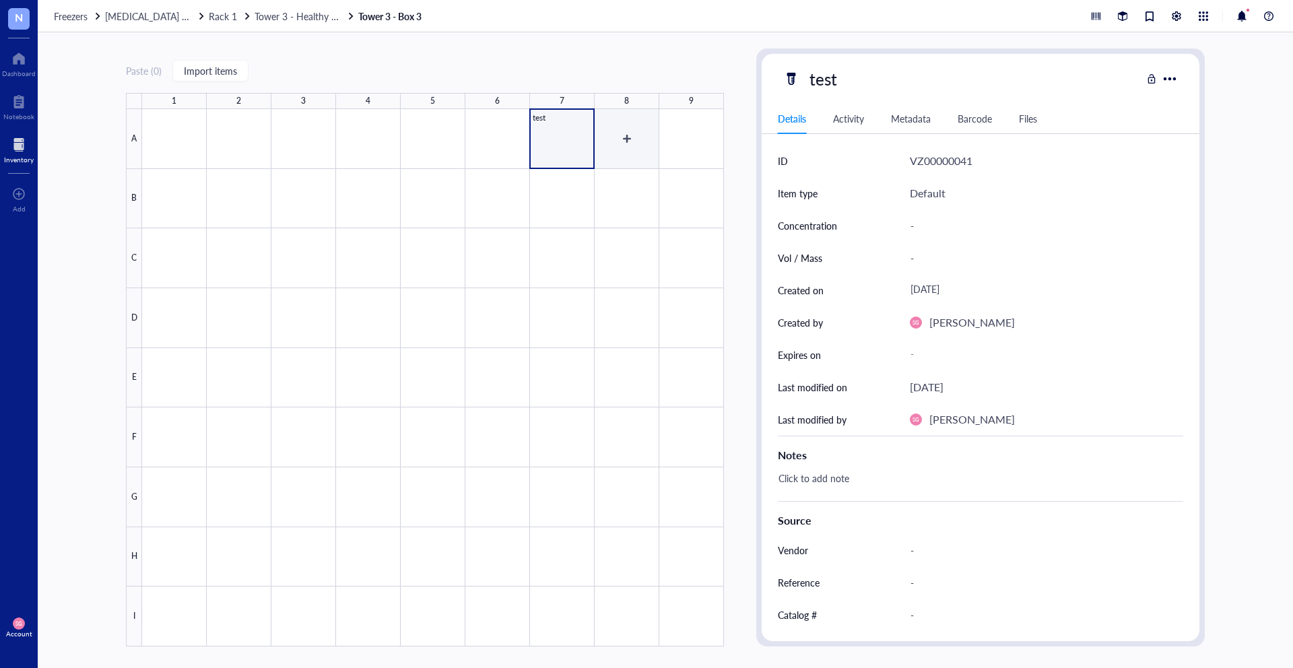
click at [623, 136] on div at bounding box center [433, 377] width 582 height 537
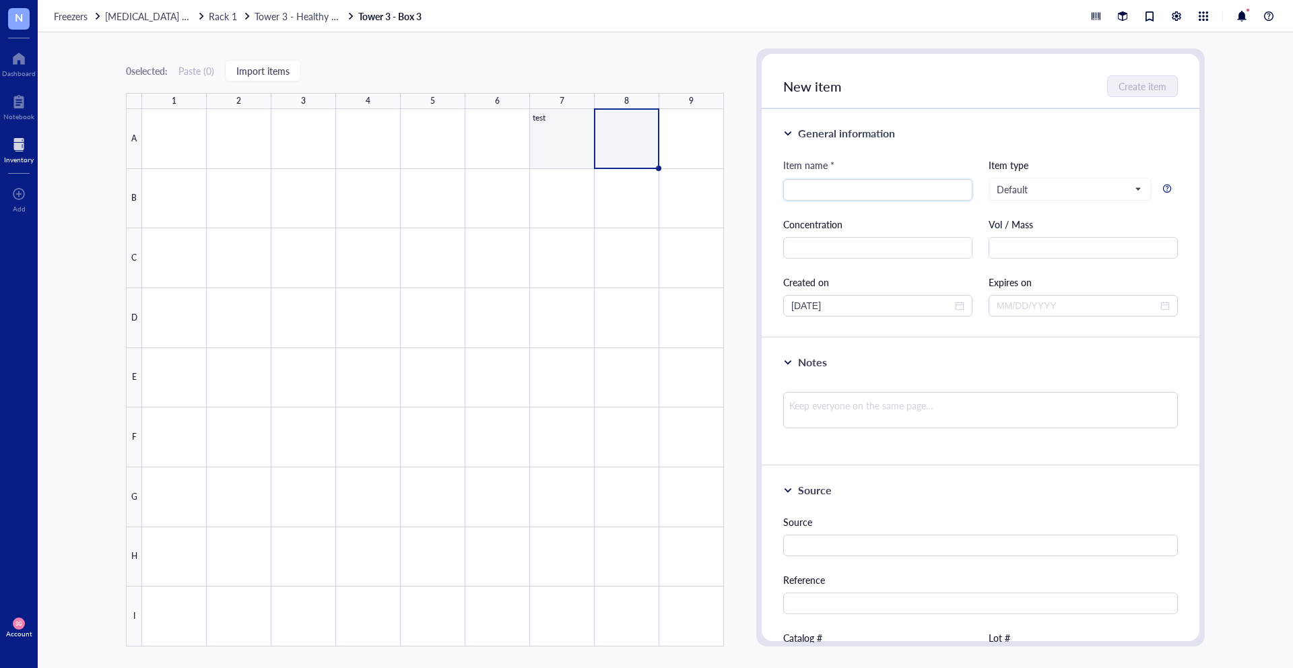
click at [556, 121] on div at bounding box center [433, 377] width 582 height 537
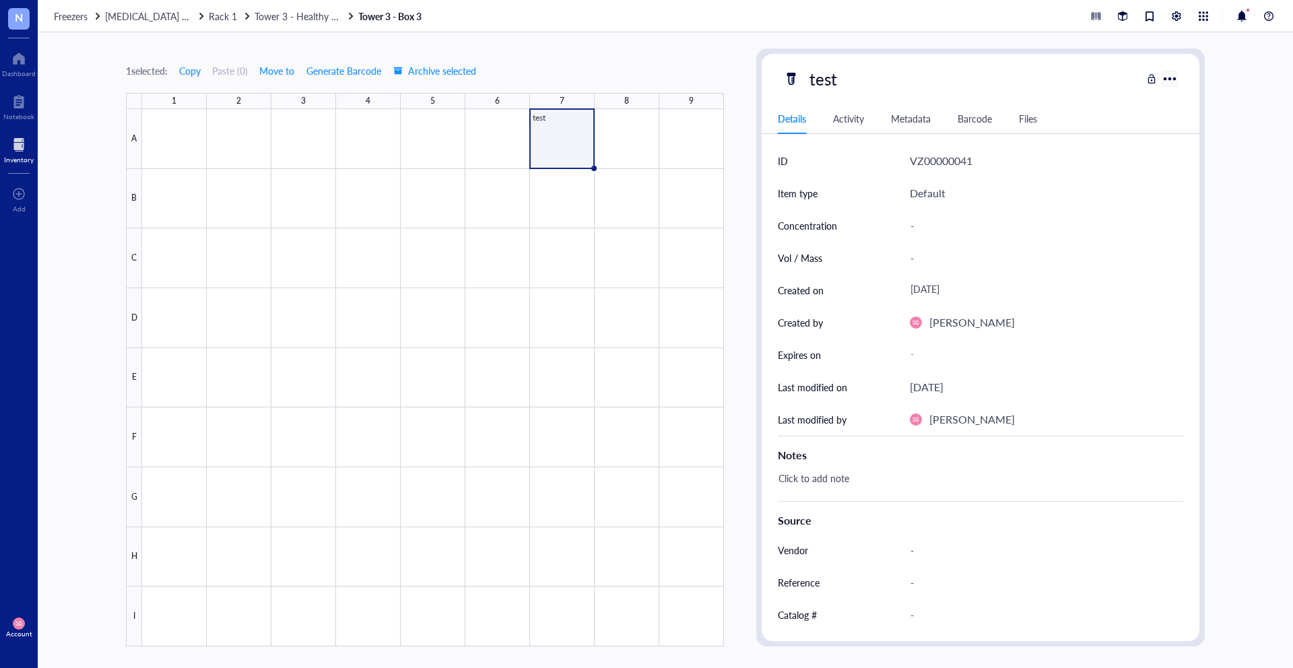
click at [1178, 80] on div at bounding box center [1169, 79] width 20 height 20
click at [199, 75] on span "Copy" at bounding box center [190, 70] width 22 height 11
click at [631, 142] on div at bounding box center [433, 377] width 582 height 537
click at [547, 151] on div at bounding box center [433, 377] width 582 height 537
click at [648, 131] on div at bounding box center [433, 377] width 582 height 537
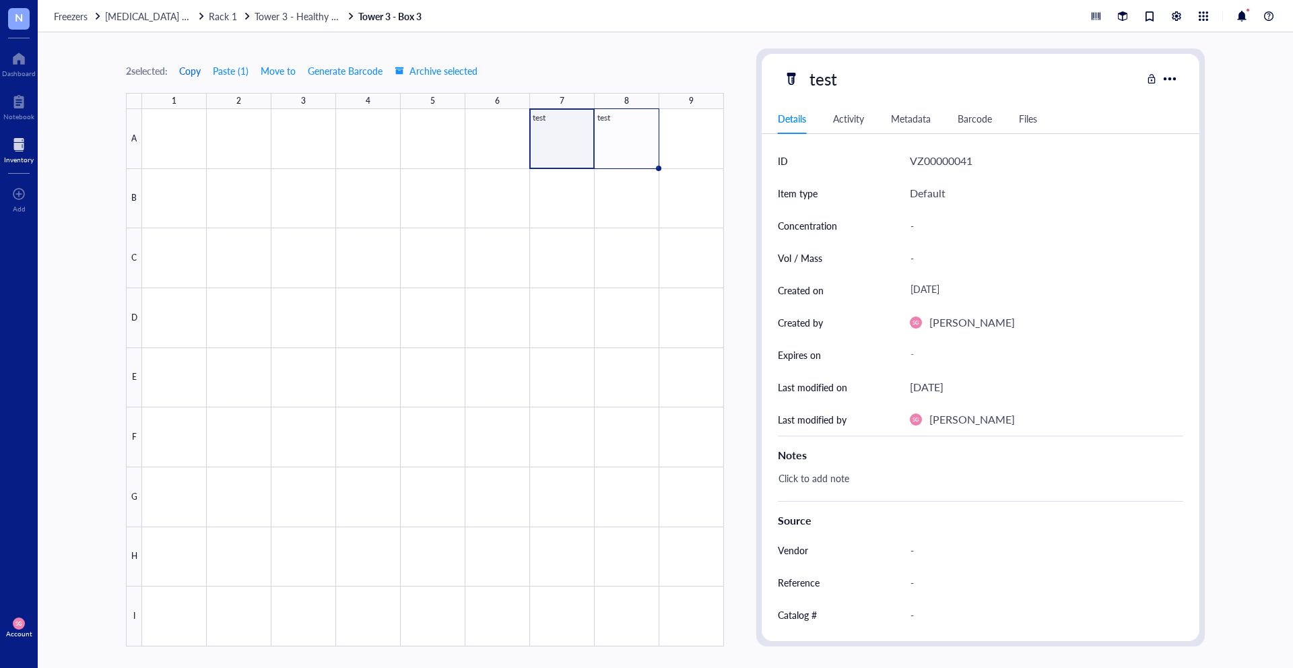
click at [188, 65] on span "Copy" at bounding box center [190, 70] width 22 height 11
click at [550, 193] on div at bounding box center [433, 377] width 582 height 537
click at [228, 70] on button "Paste ( 2 )" at bounding box center [230, 71] width 37 height 22
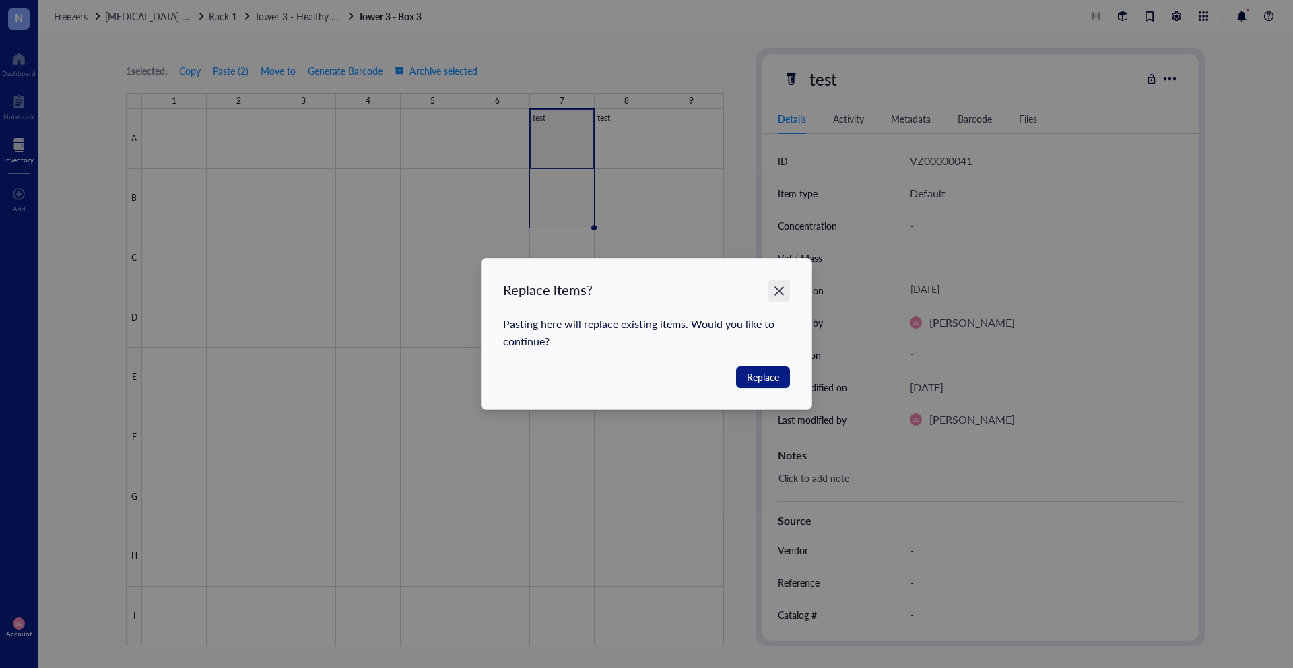
click at [778, 292] on icon "Close" at bounding box center [778, 290] width 9 height 9
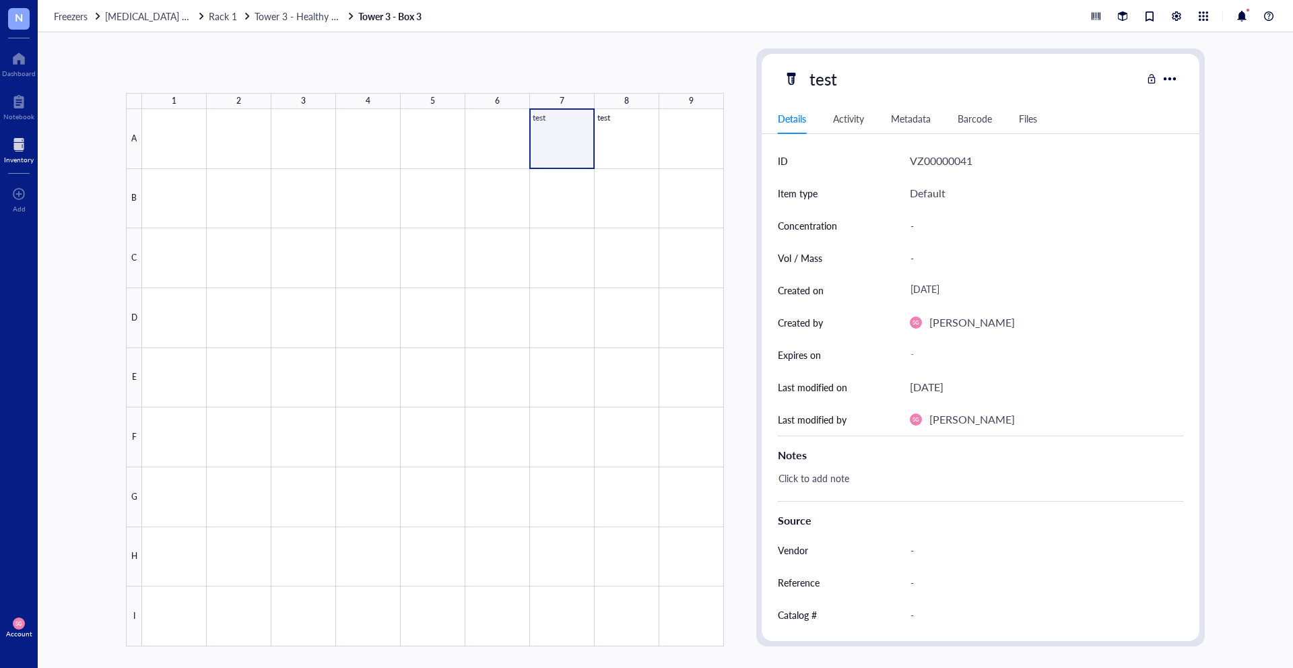
click at [578, 138] on div at bounding box center [433, 377] width 582 height 537
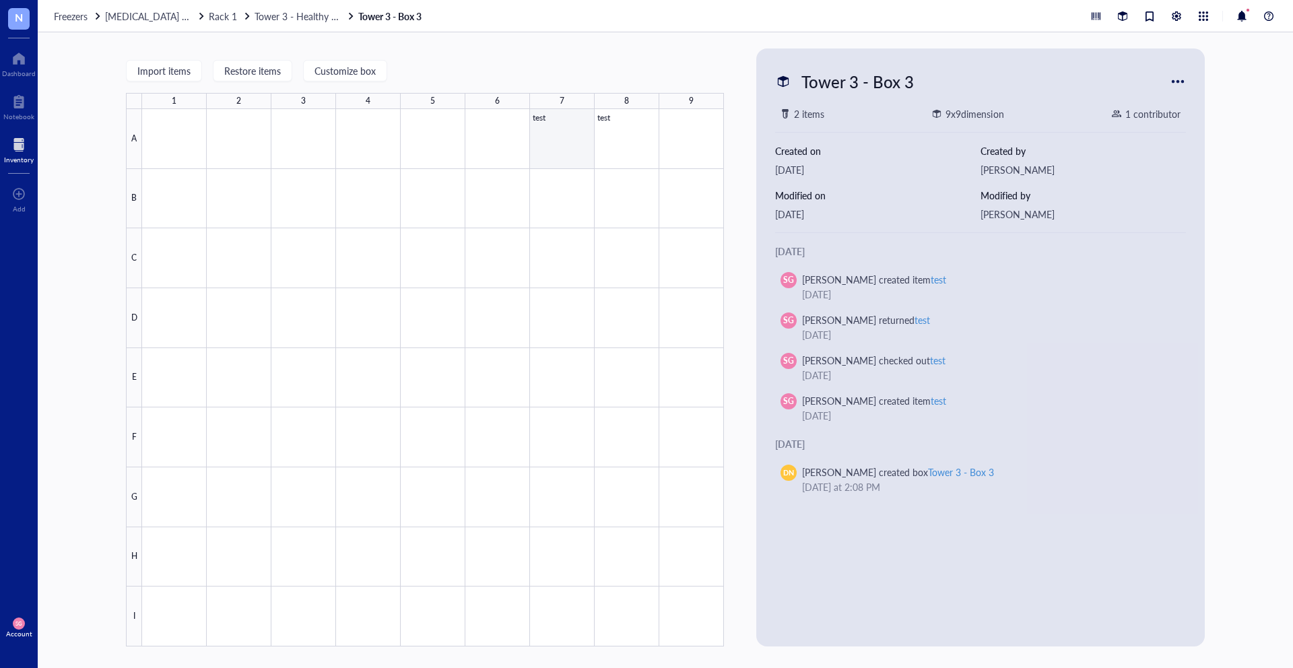
click at [585, 153] on div at bounding box center [433, 377] width 582 height 537
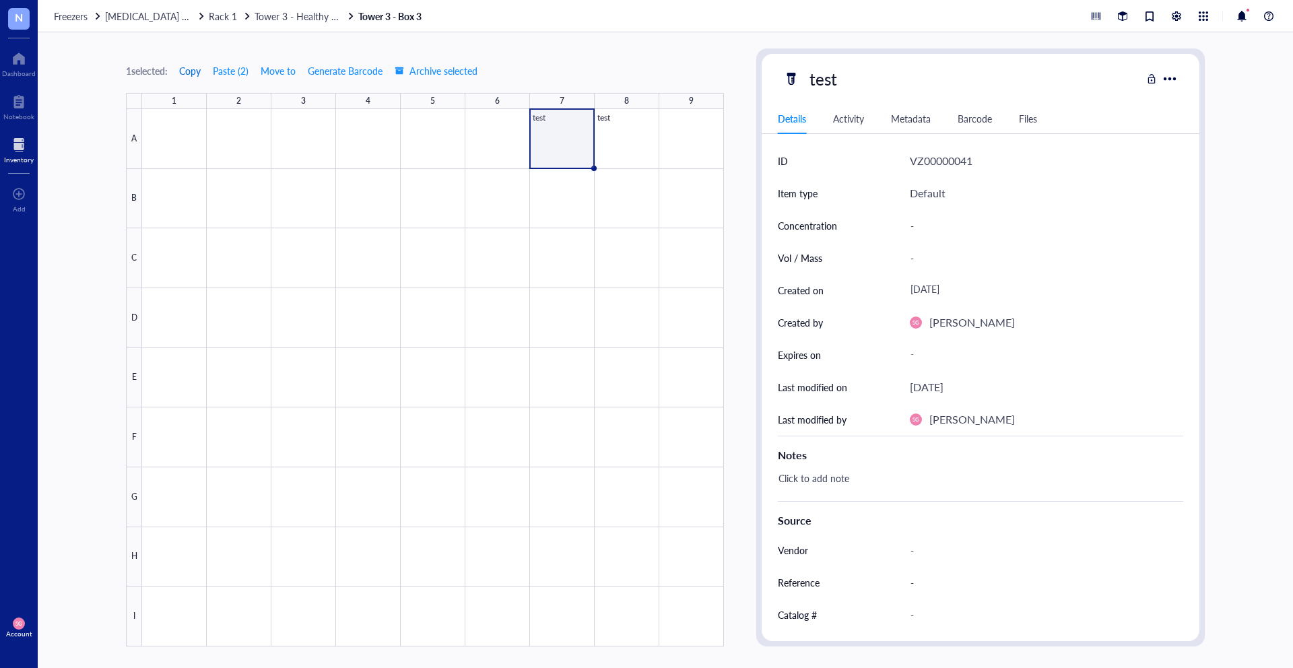
click at [195, 70] on span "Copy" at bounding box center [190, 70] width 22 height 11
click at [168, 195] on div at bounding box center [433, 377] width 582 height 537
click at [236, 67] on button "Paste ( 1 )" at bounding box center [230, 71] width 37 height 22
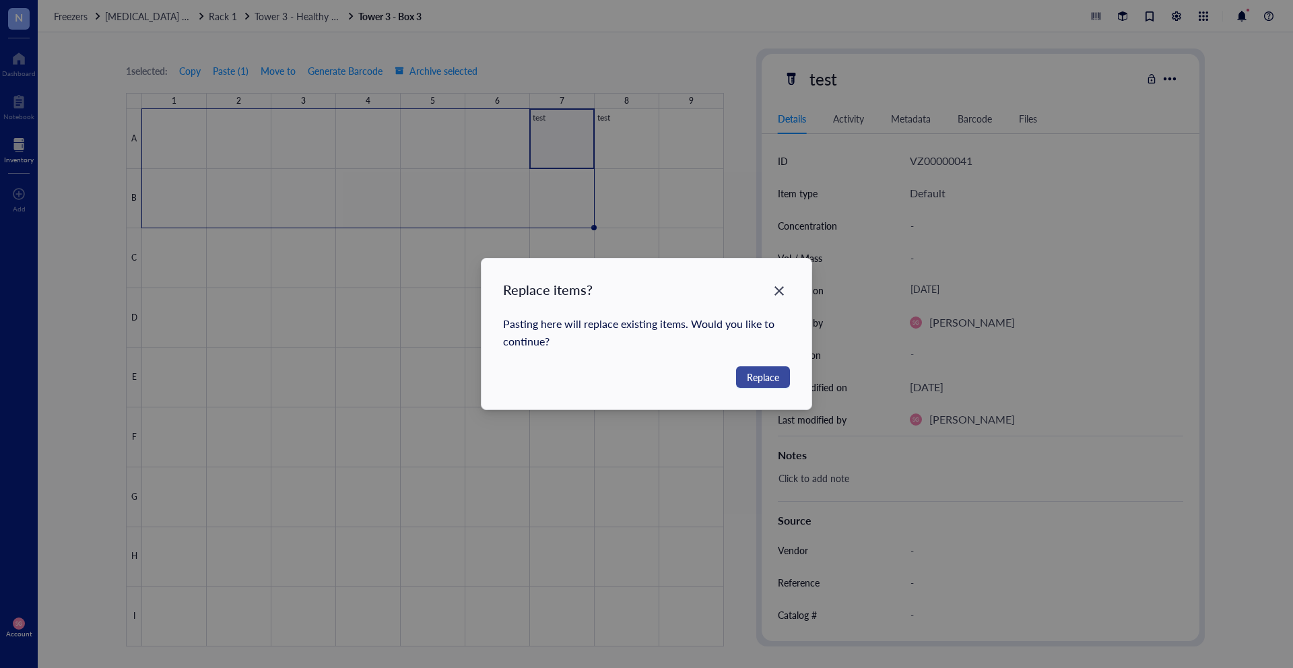
click at [773, 383] on span "Replace" at bounding box center [763, 377] width 32 height 15
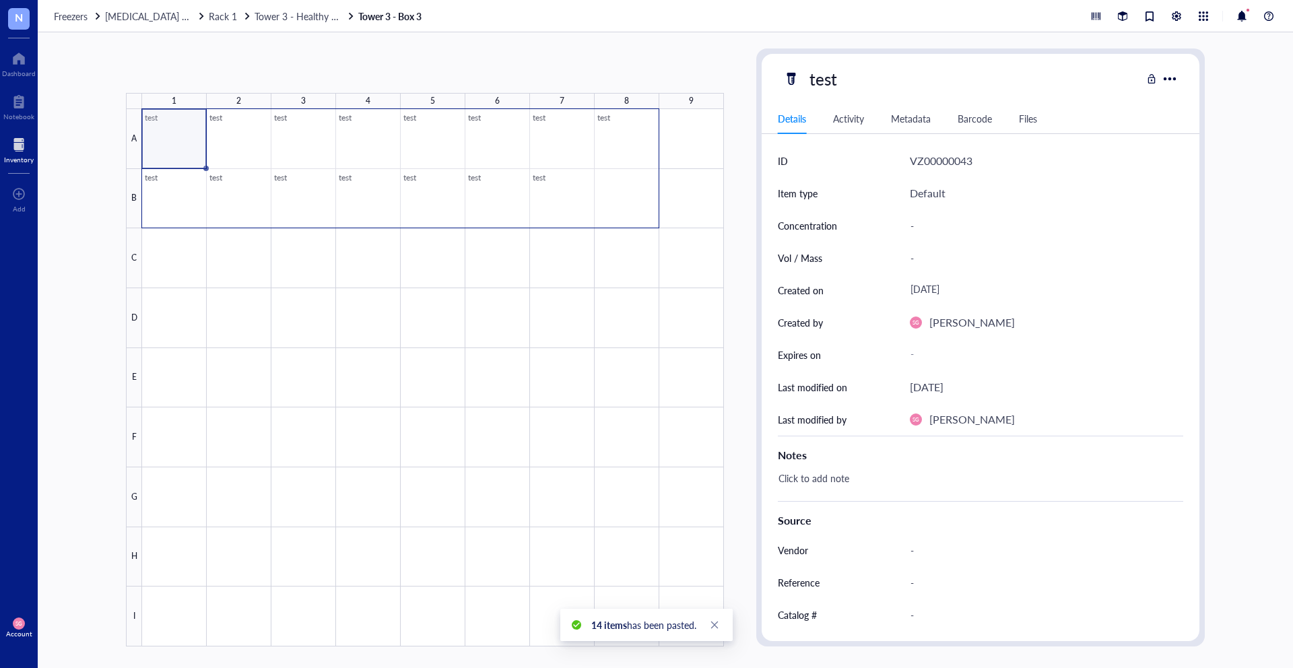
drag, startPoint x: 162, startPoint y: 125, endPoint x: 615, endPoint y: 199, distance: 459.1
click at [615, 201] on div at bounding box center [433, 377] width 582 height 537
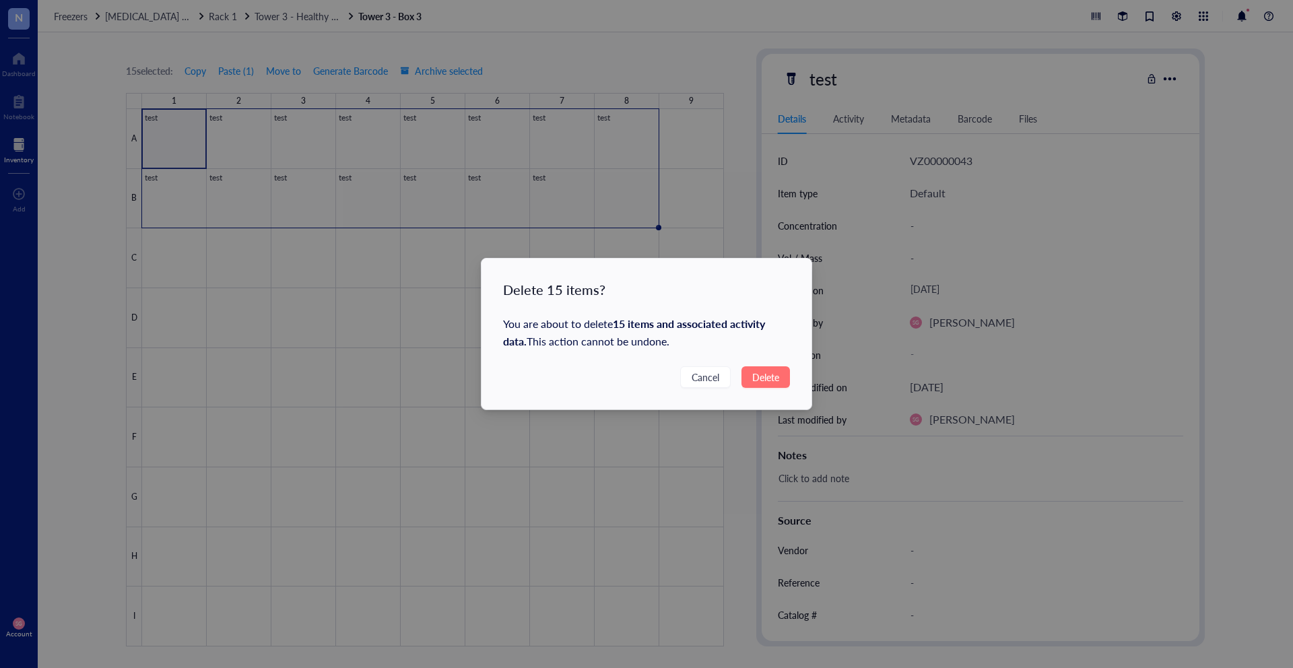
click at [778, 370] on span "Delete" at bounding box center [765, 377] width 27 height 15
click at [768, 375] on span "Delete" at bounding box center [765, 377] width 27 height 15
click at [765, 385] on button "Delete" at bounding box center [765, 377] width 48 height 22
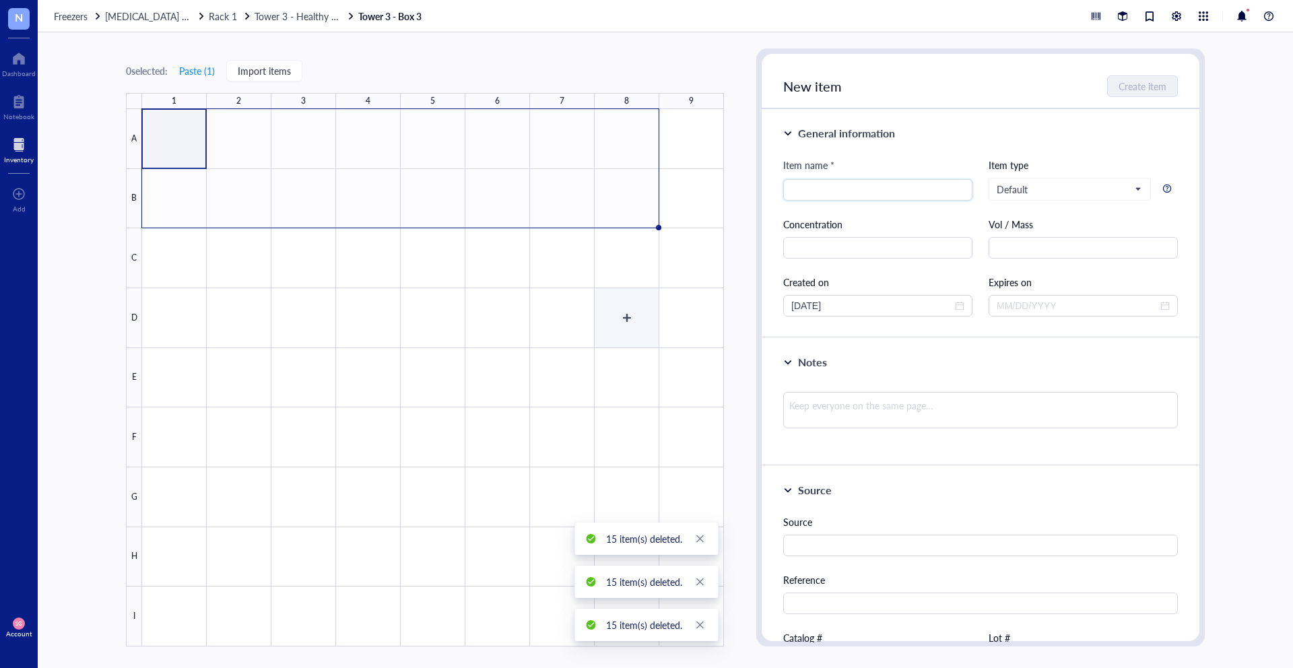
click at [611, 332] on div at bounding box center [433, 377] width 582 height 537
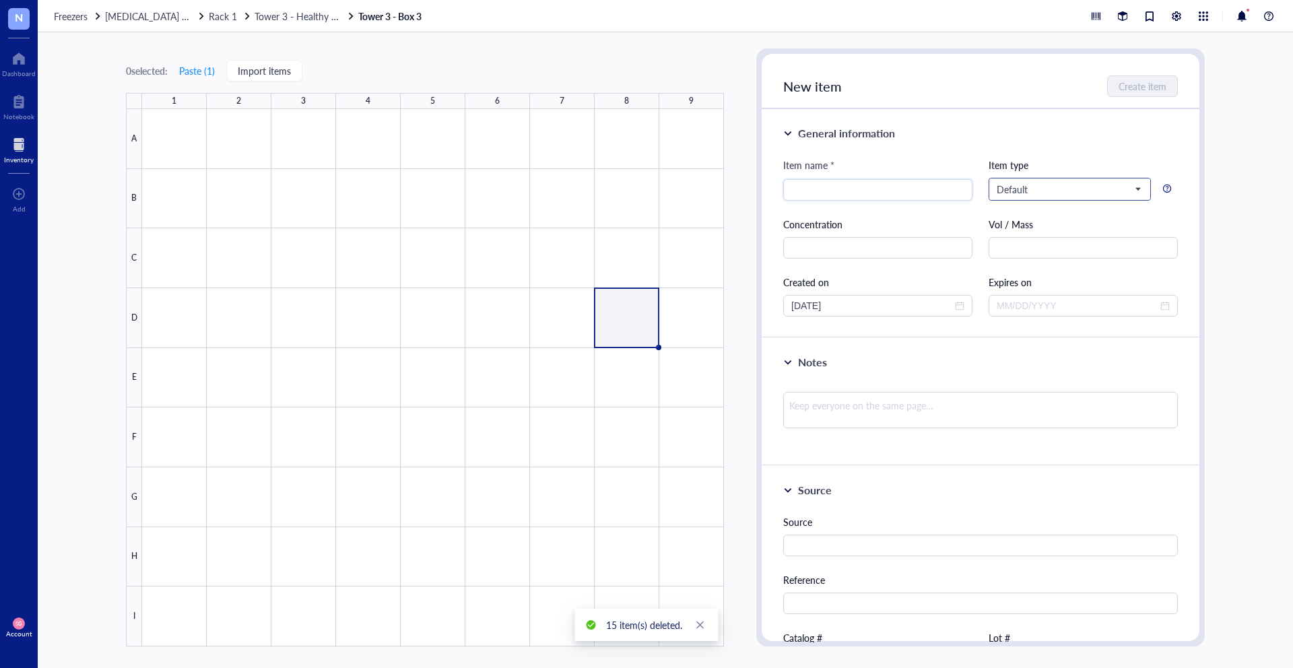
click at [1042, 191] on span "Default" at bounding box center [1067, 189] width 143 height 12
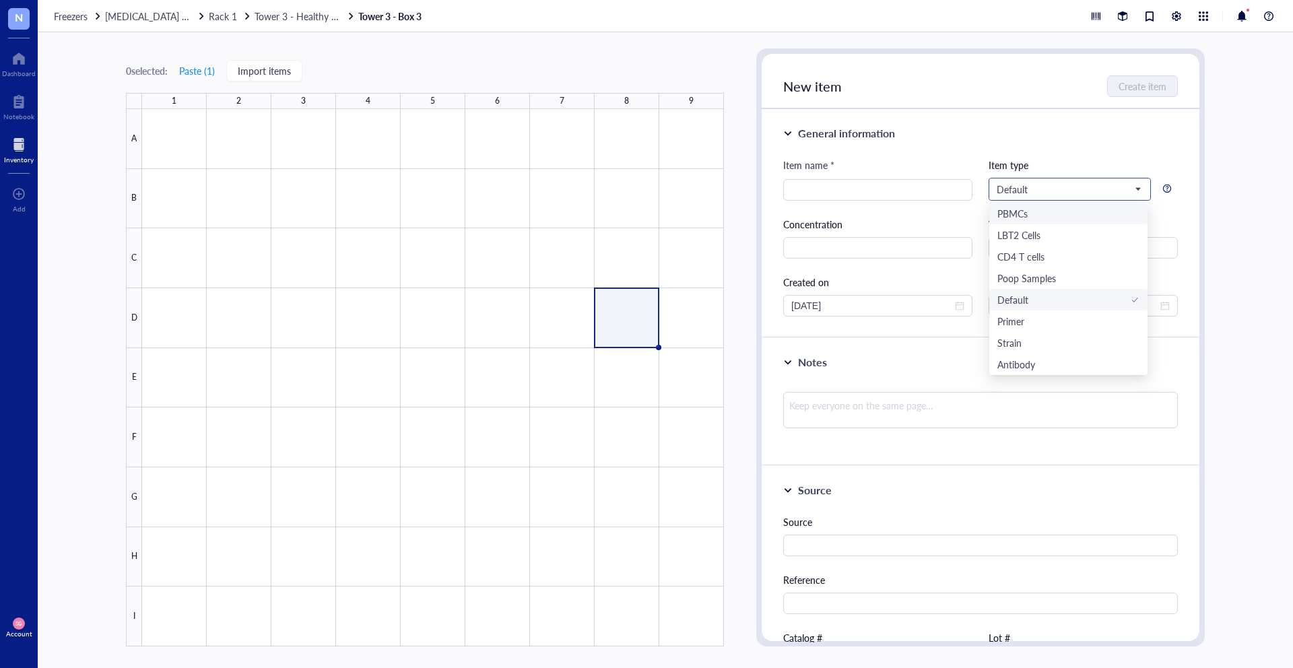
click at [1037, 215] on div "PBMCs" at bounding box center [1068, 213] width 142 height 15
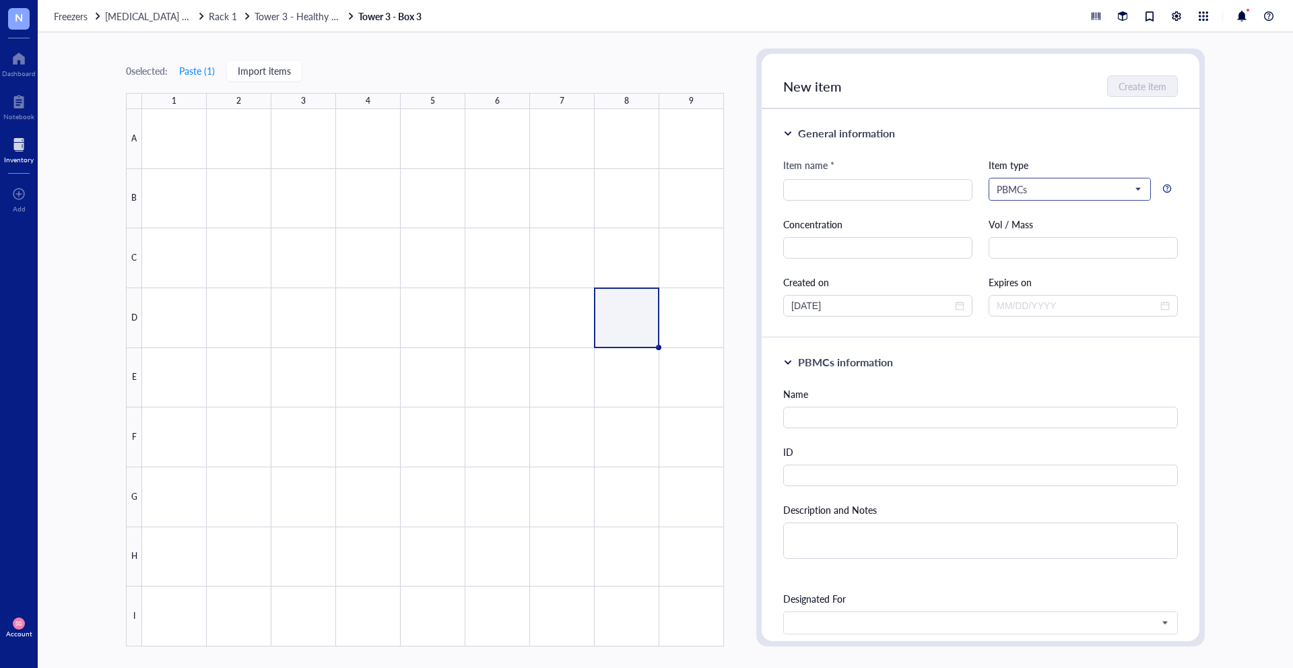
click at [1044, 199] on input "search" at bounding box center [1063, 189] width 134 height 20
click at [1015, 401] on div "Name" at bounding box center [980, 407] width 395 height 42
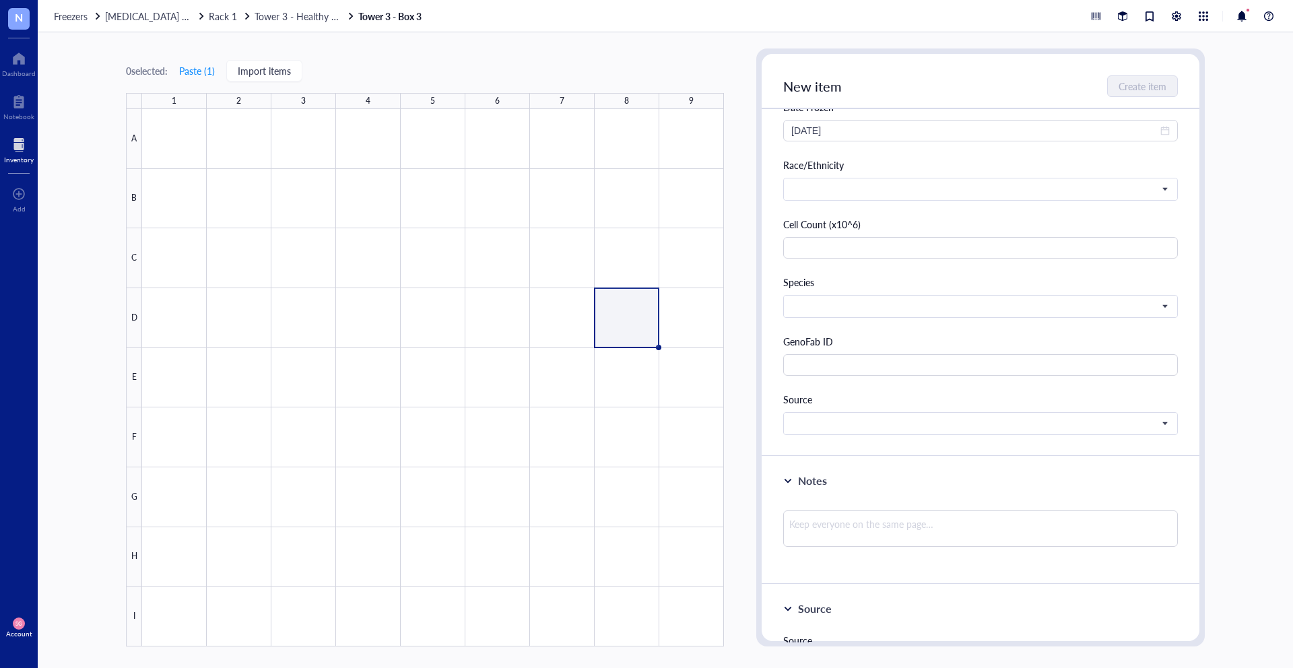
scroll to position [776, 0]
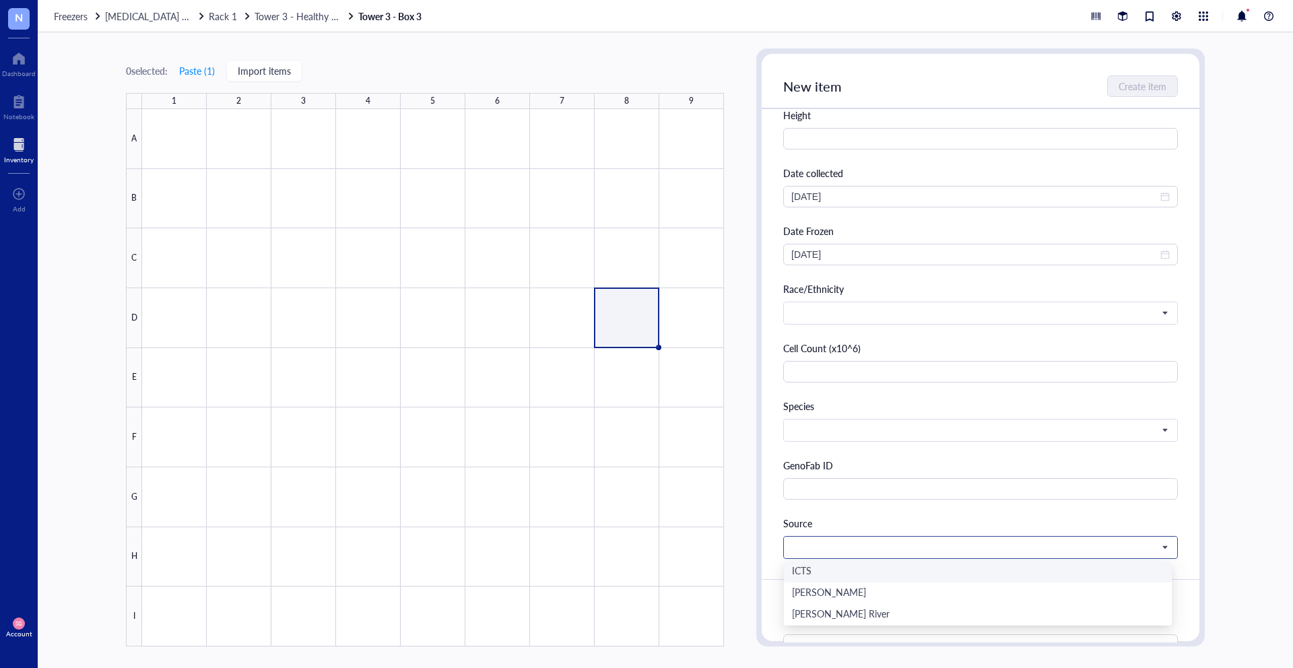
click at [888, 545] on span at bounding box center [979, 547] width 376 height 12
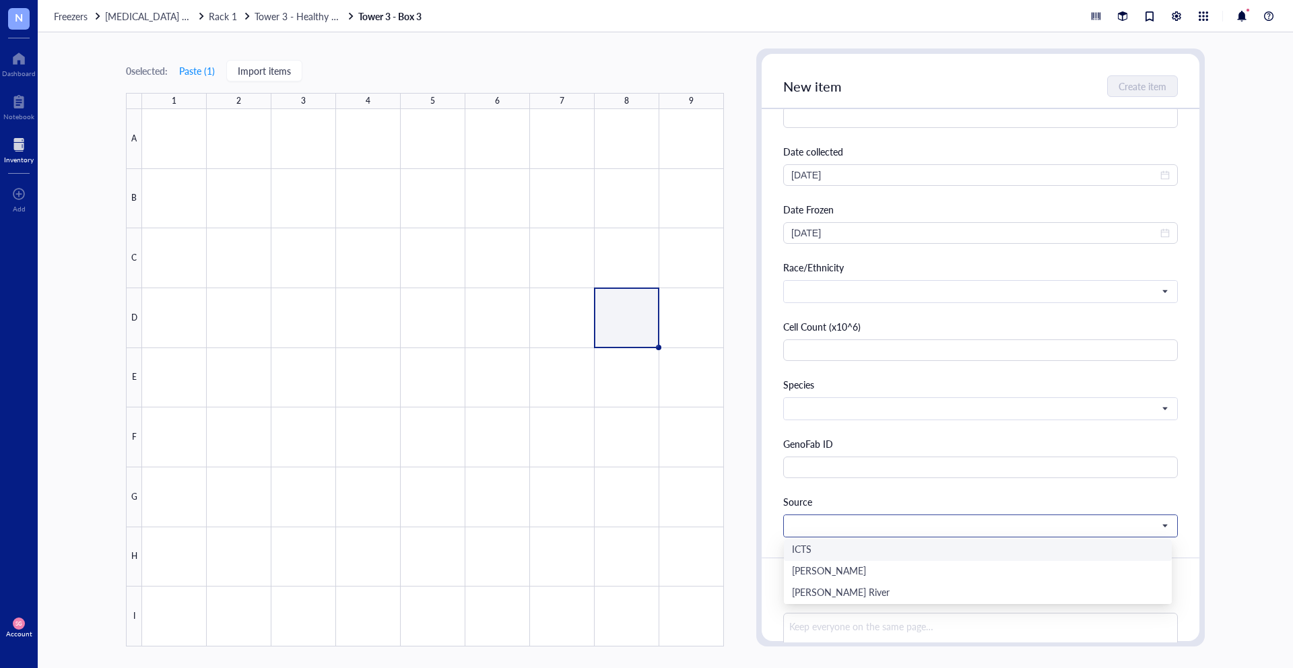
scroll to position [799, 0]
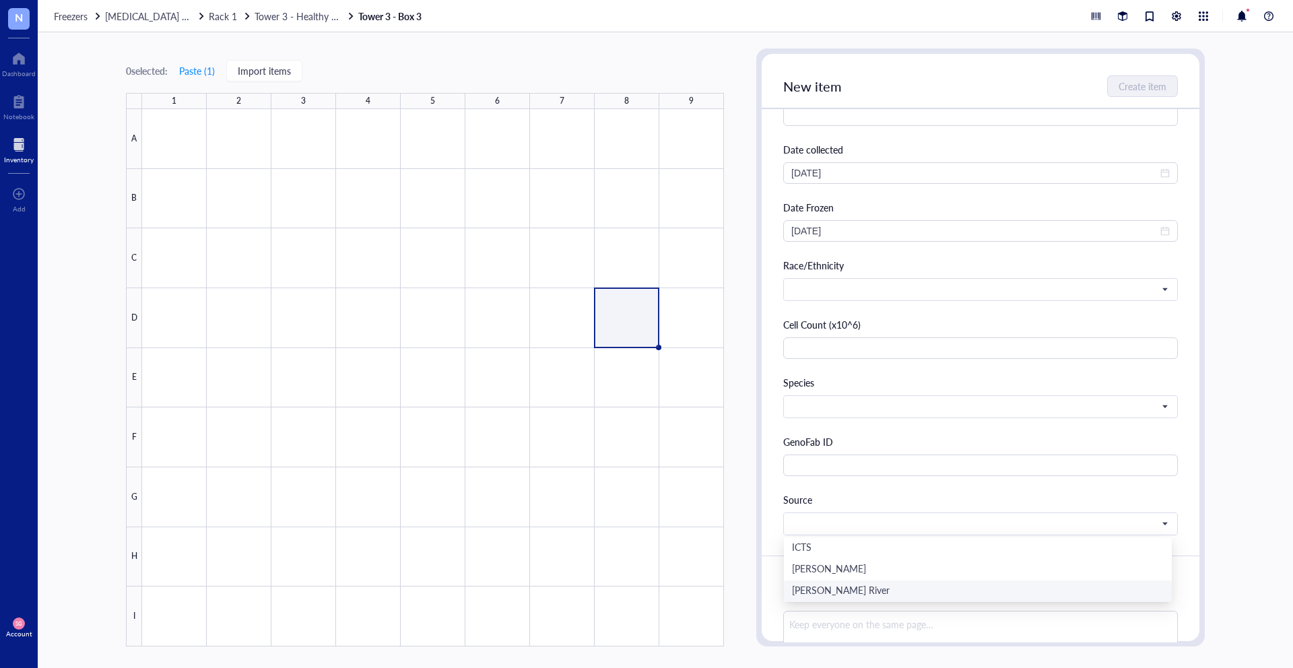
click at [745, 575] on div "0 selected: Paste ( 1 ) Import items 1 2 3 4 5 6 7 8 9 A B C D E F G H I Tower …" at bounding box center [665, 350] width 1255 height 636
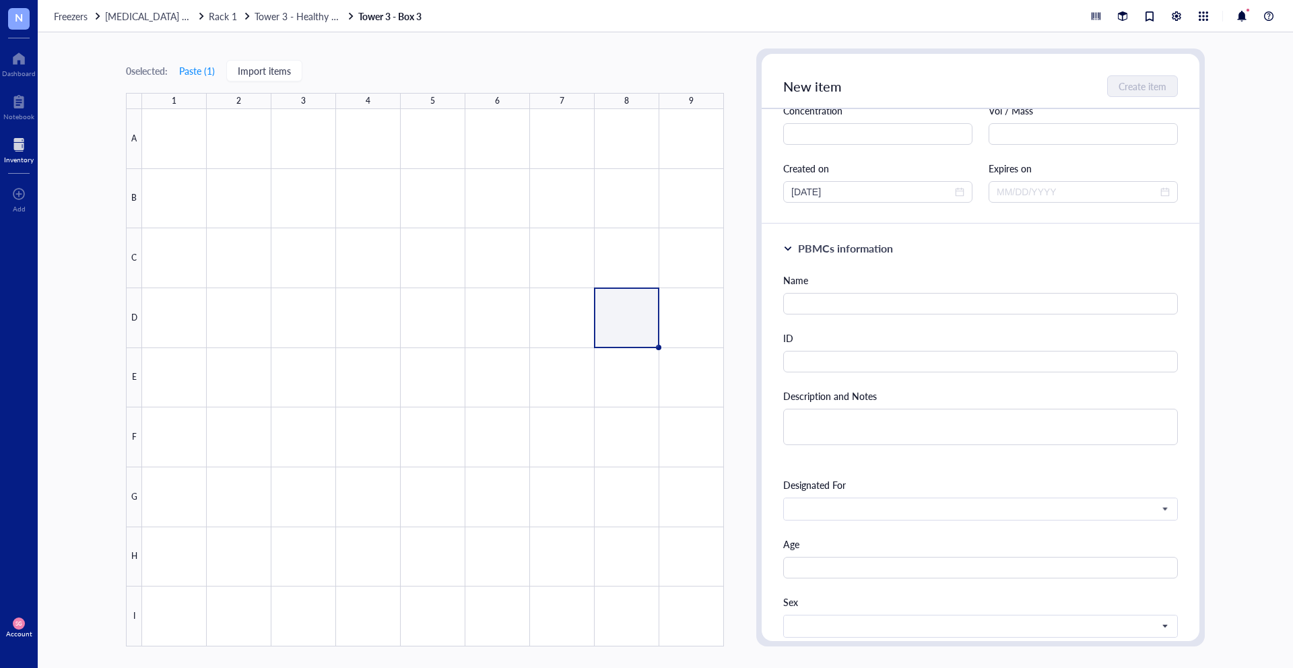
scroll to position [0, 0]
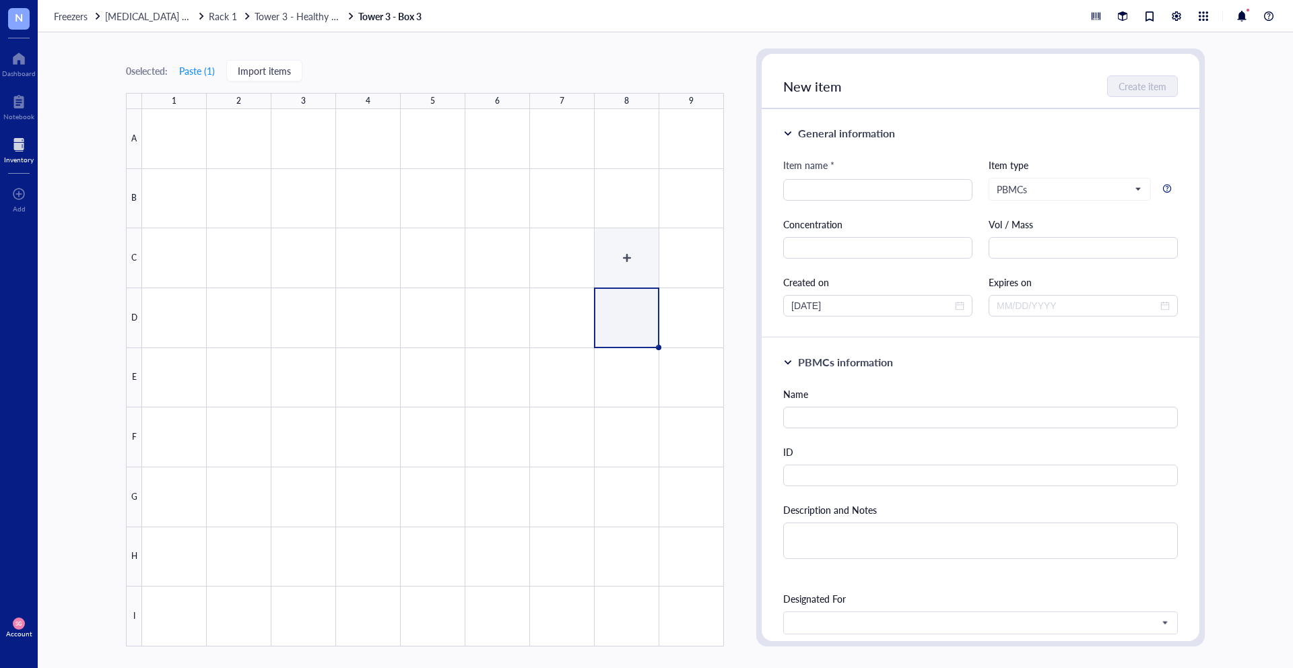
click at [649, 225] on div at bounding box center [433, 377] width 582 height 537
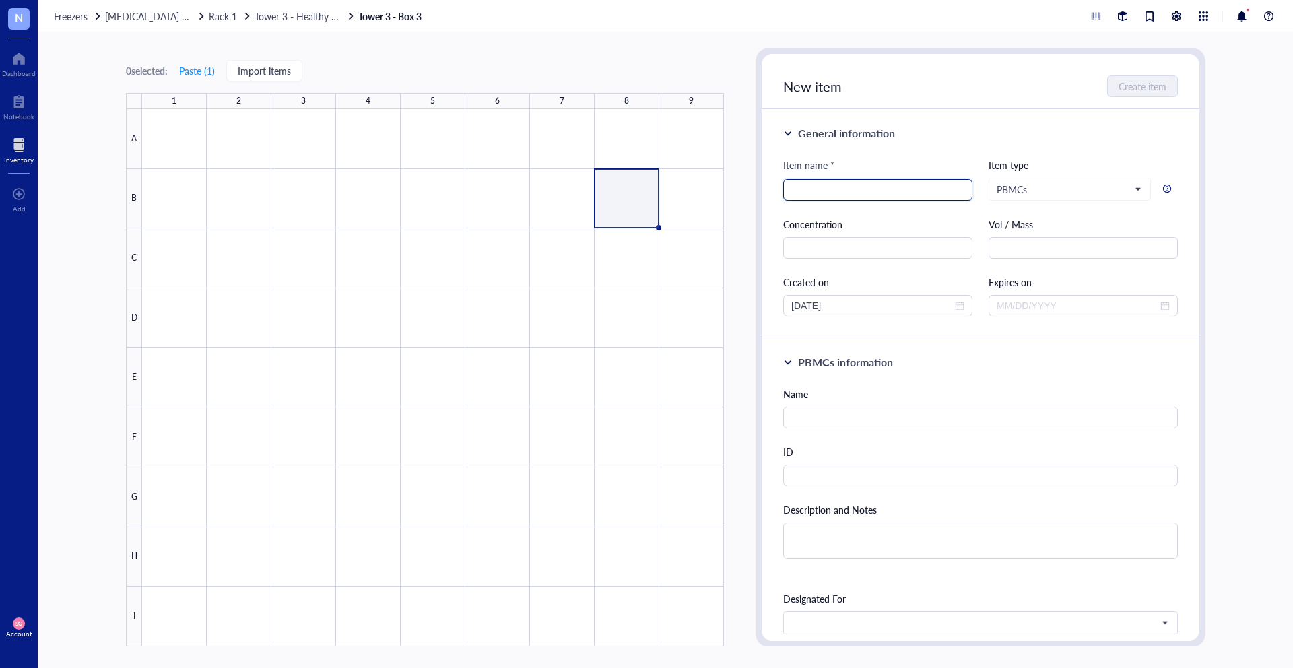
click at [876, 189] on input "search" at bounding box center [877, 190] width 173 height 20
type input "test"
click at [1155, 81] on span "Create item" at bounding box center [1143, 86] width 48 height 11
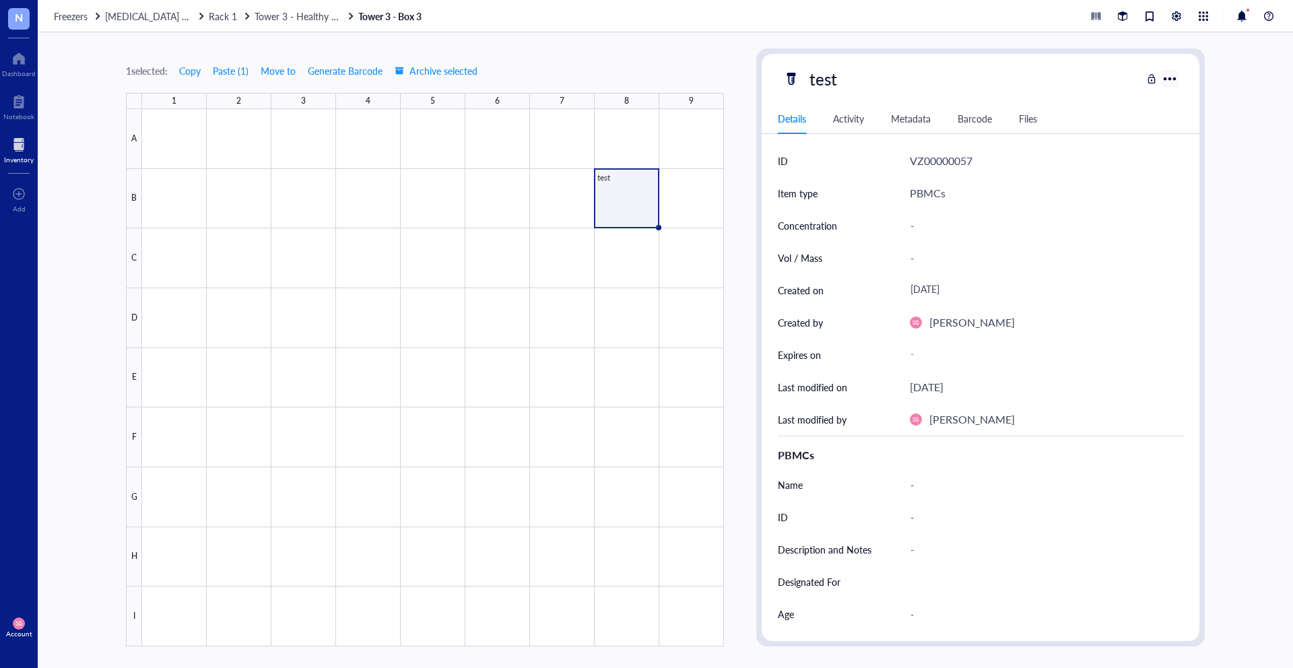
click at [1172, 78] on div at bounding box center [1169, 79] width 20 height 20
click at [1125, 298] on div "[DATE]" at bounding box center [1040, 290] width 273 height 24
click at [1078, 218] on div "-" at bounding box center [1040, 225] width 273 height 28
click at [972, 121] on div "Barcode" at bounding box center [974, 118] width 34 height 15
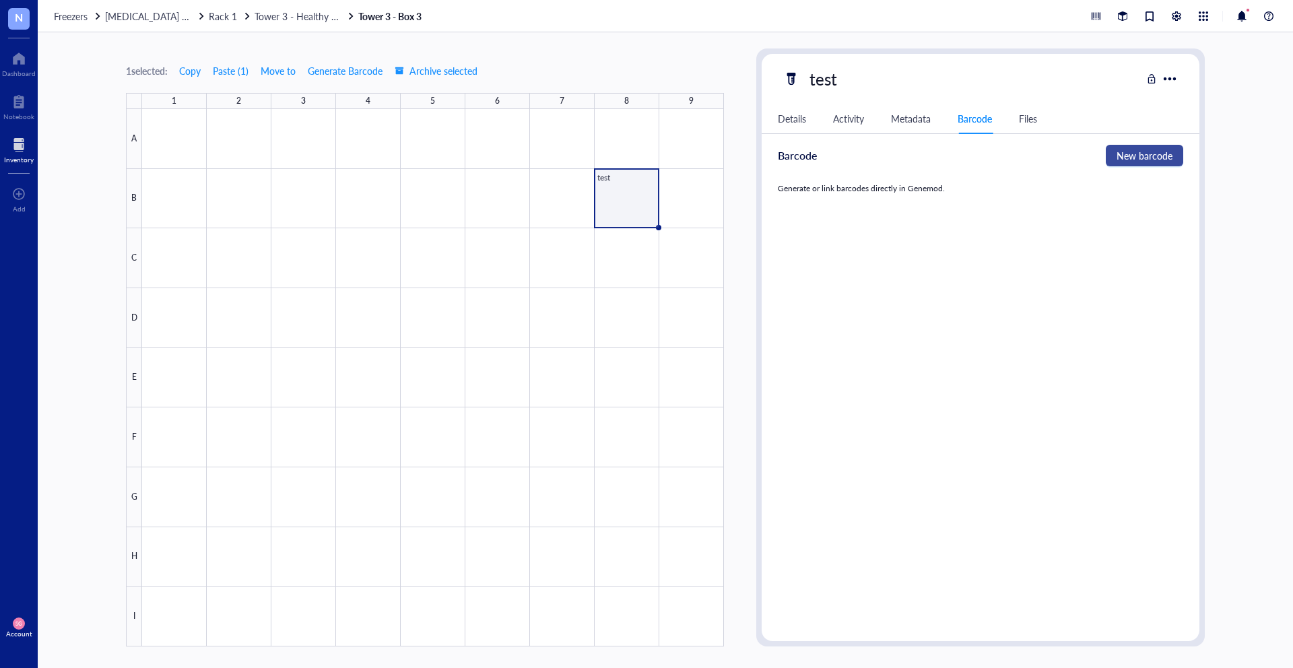
click at [1149, 163] on button "New barcode" at bounding box center [1143, 156] width 77 height 22
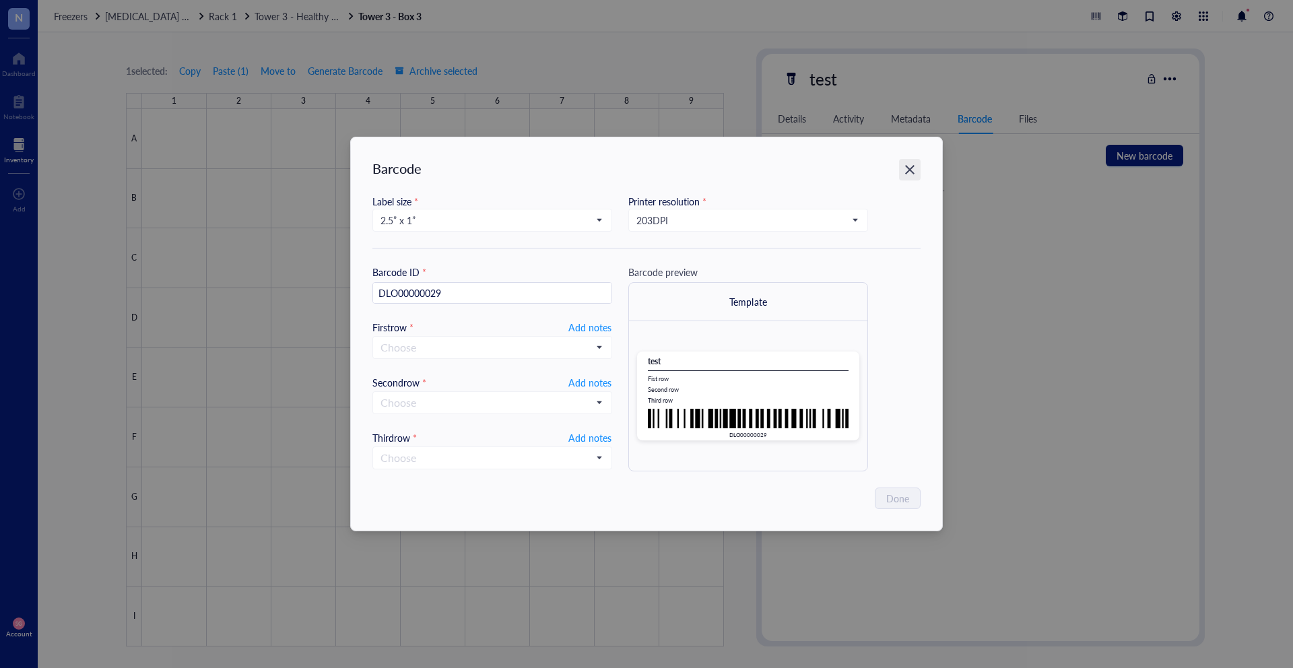
click at [911, 166] on icon "Close" at bounding box center [910, 170] width 13 height 13
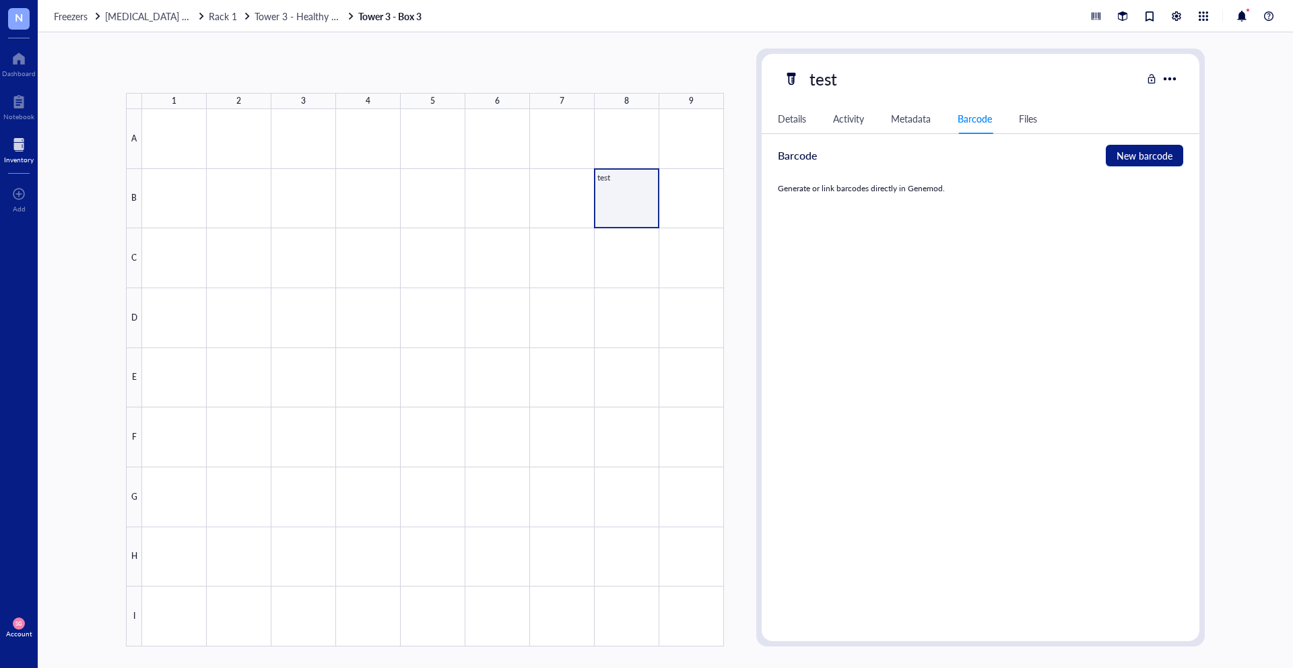
click at [624, 191] on div at bounding box center [433, 377] width 582 height 537
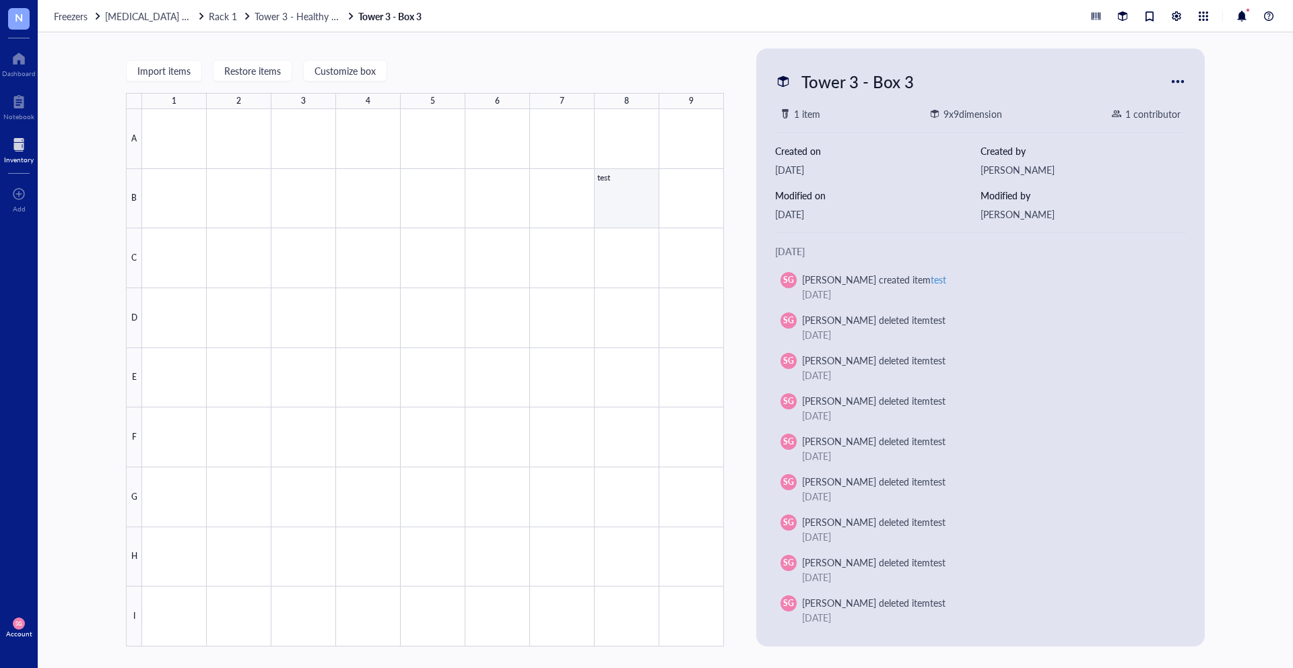
click at [624, 191] on div at bounding box center [433, 377] width 582 height 537
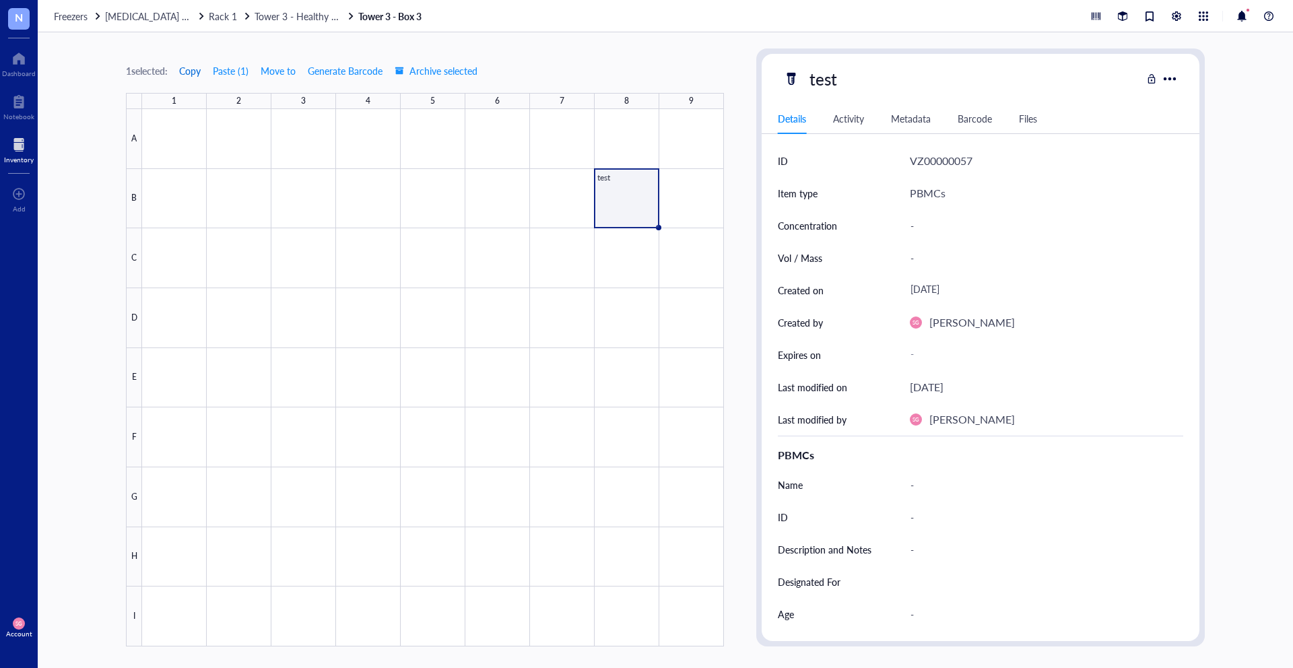
click at [195, 73] on span "Copy" at bounding box center [190, 70] width 22 height 11
click at [689, 191] on div at bounding box center [433, 377] width 582 height 537
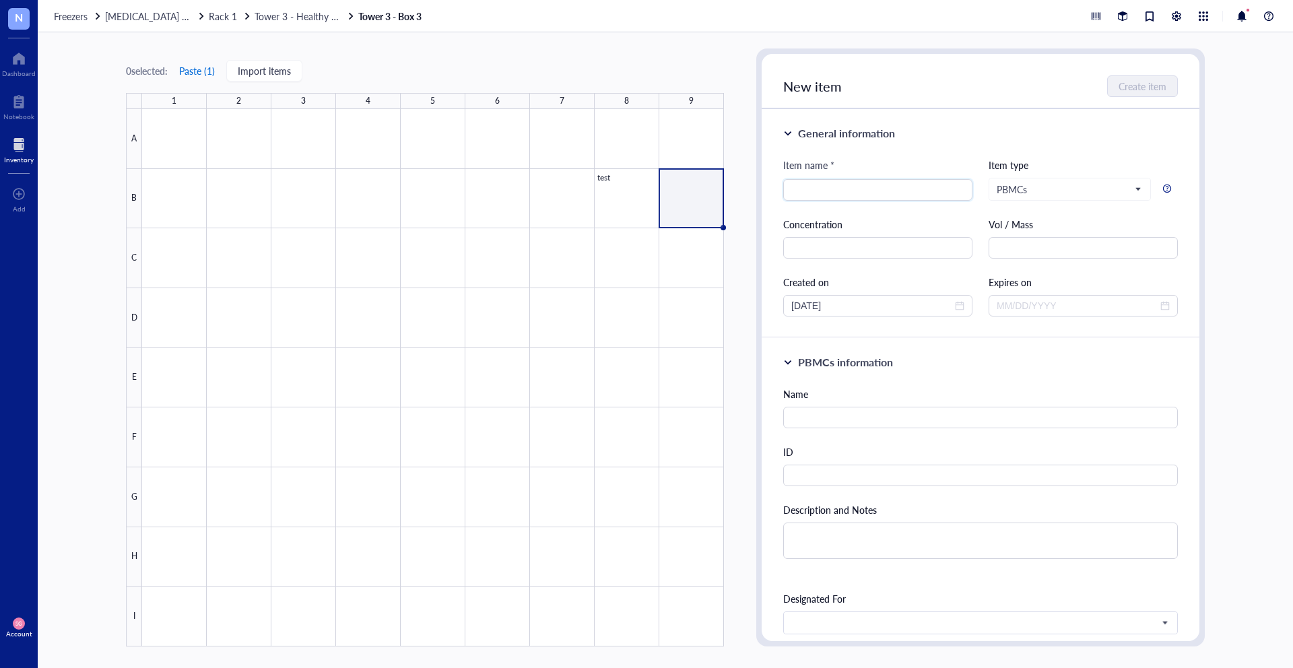
click at [195, 71] on button "Paste ( 1 )" at bounding box center [196, 71] width 37 height 22
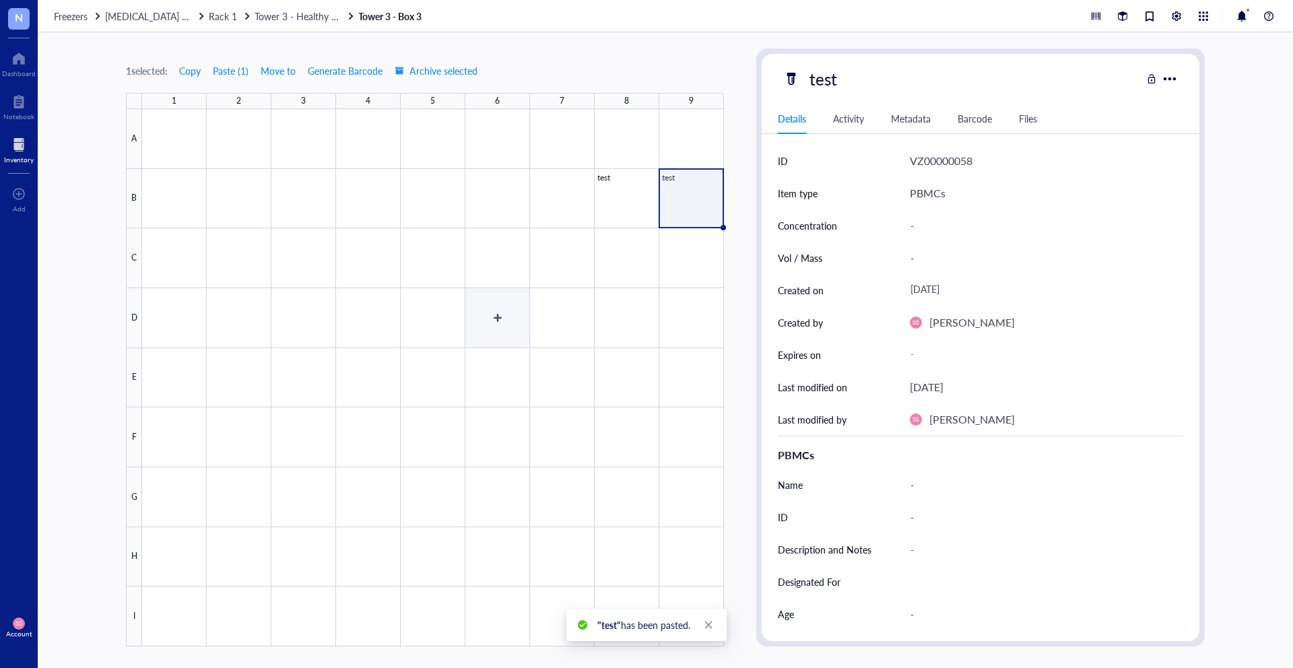
click at [613, 390] on div at bounding box center [433, 377] width 582 height 537
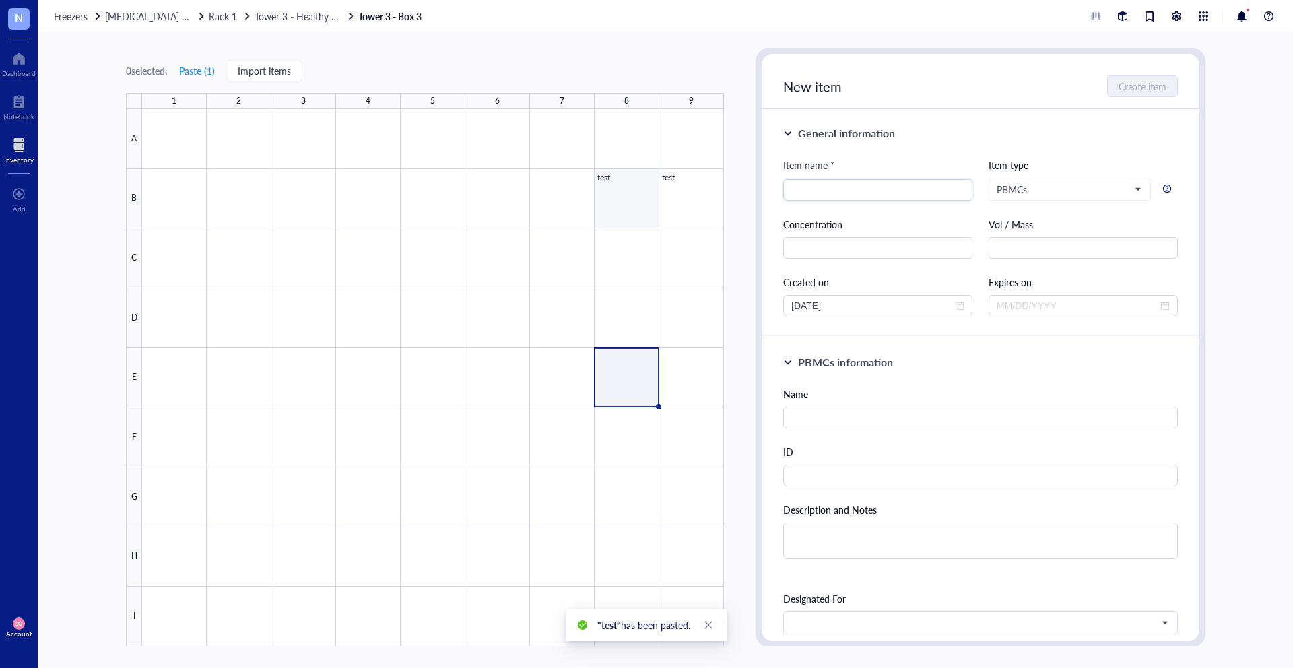
click at [621, 225] on div at bounding box center [433, 377] width 582 height 537
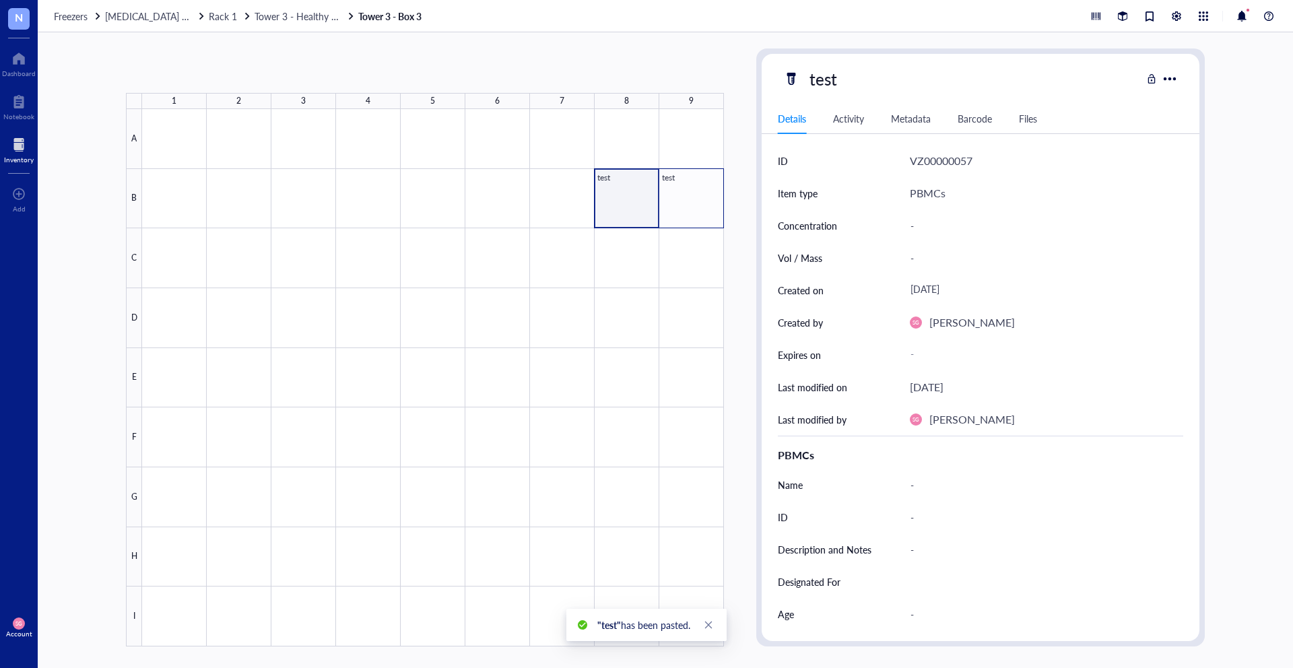
click at [681, 205] on div at bounding box center [433, 377] width 582 height 537
click at [974, 114] on div "Barcode" at bounding box center [974, 118] width 34 height 15
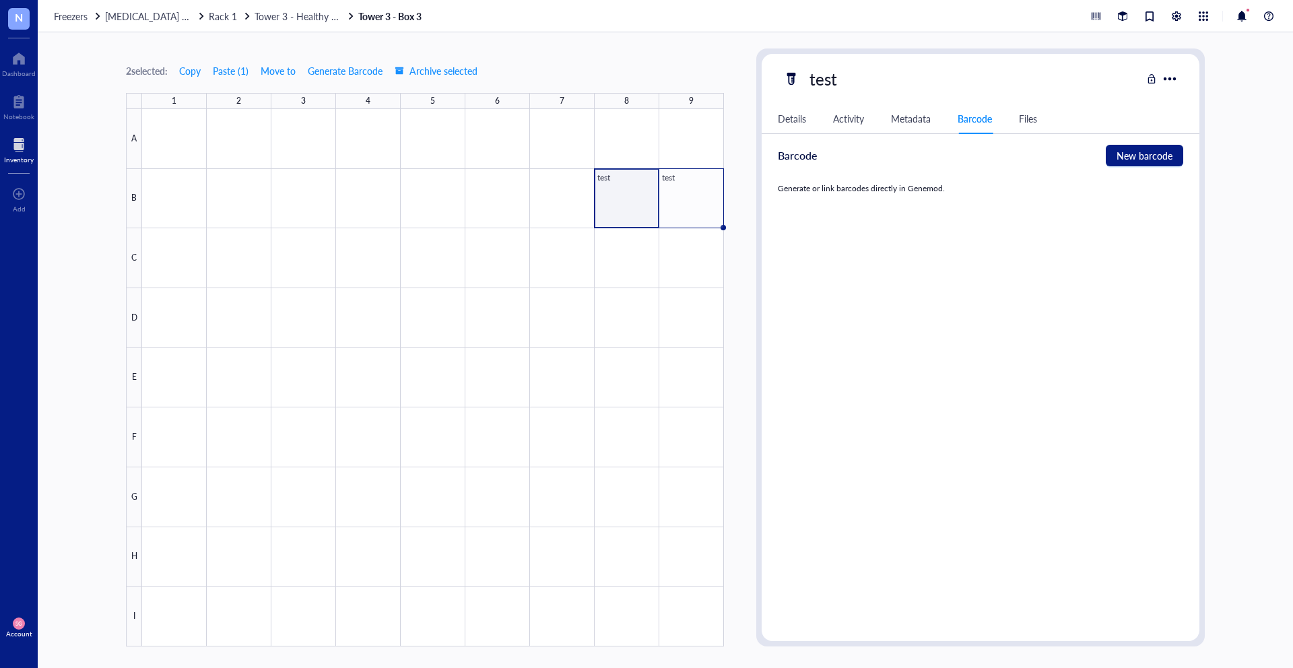
click at [790, 123] on div "Details" at bounding box center [792, 118] width 28 height 15
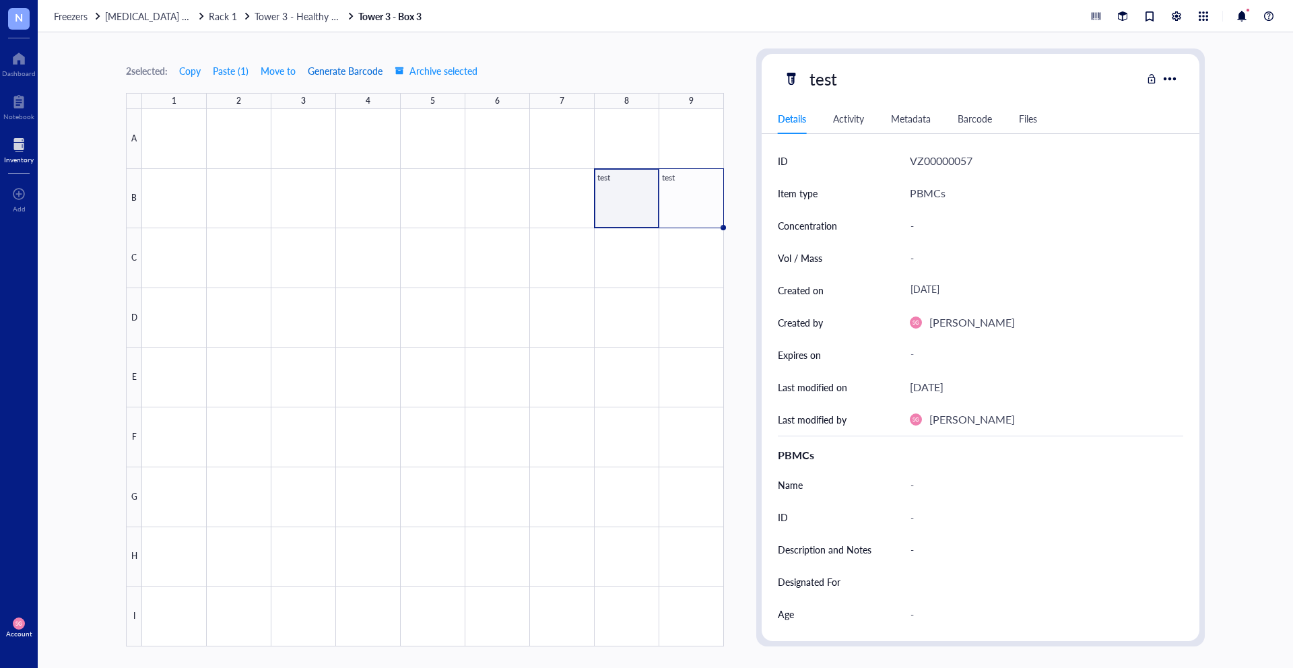
click at [335, 73] on span "Generate Barcode" at bounding box center [345, 70] width 75 height 11
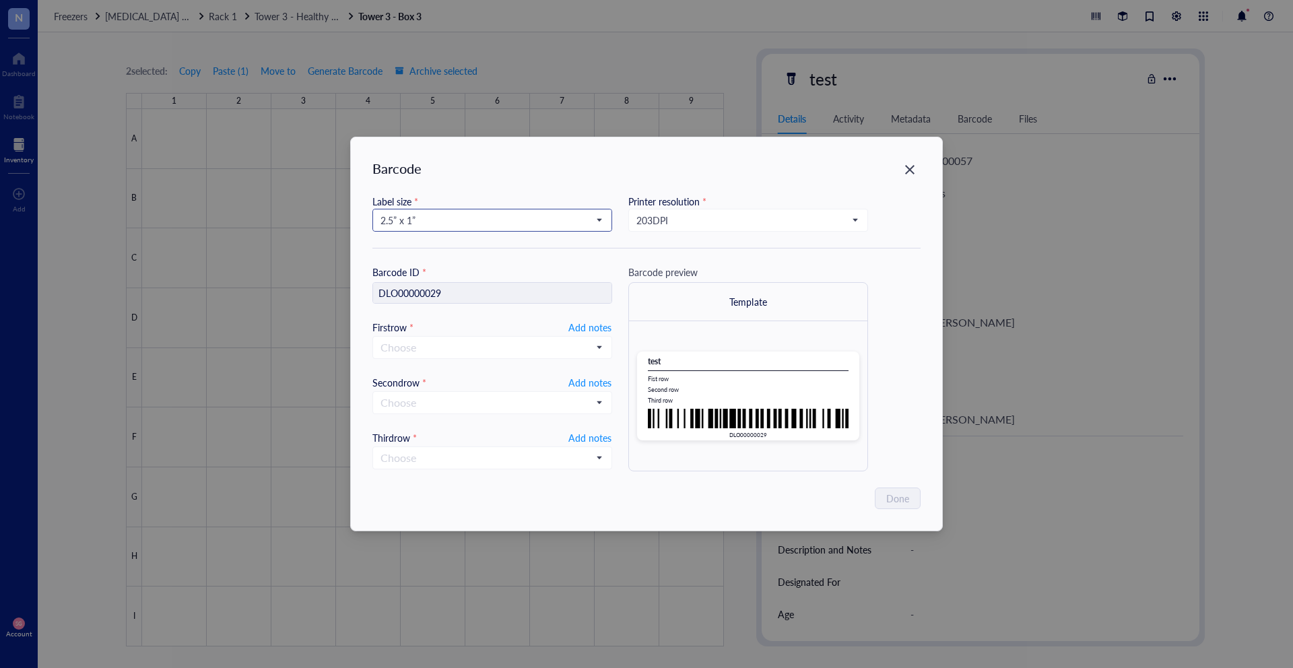
click at [512, 222] on span "2.5” x 1”" at bounding box center [490, 220] width 221 height 12
click at [477, 334] on div "1” x 0.5”" at bounding box center [492, 330] width 222 height 15
type input "DLO00000029"
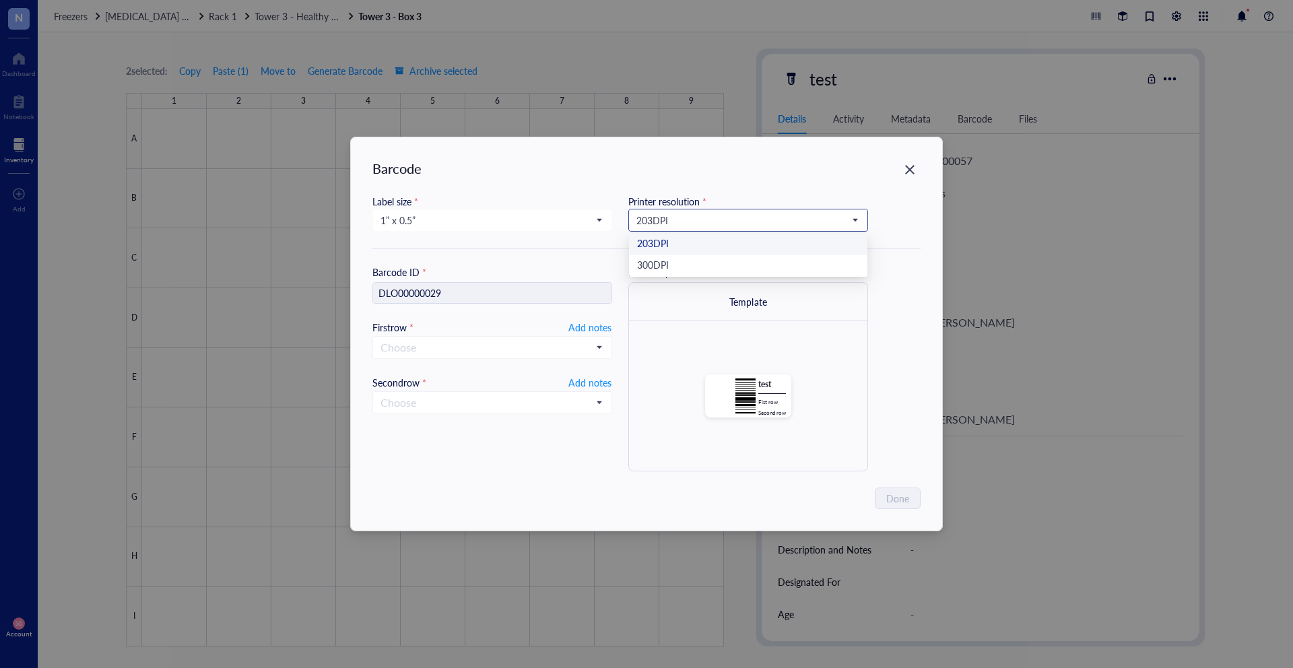
click at [673, 225] on span "203 DPI" at bounding box center [746, 220] width 221 height 12
click at [673, 265] on div "300 DPI" at bounding box center [748, 266] width 222 height 15
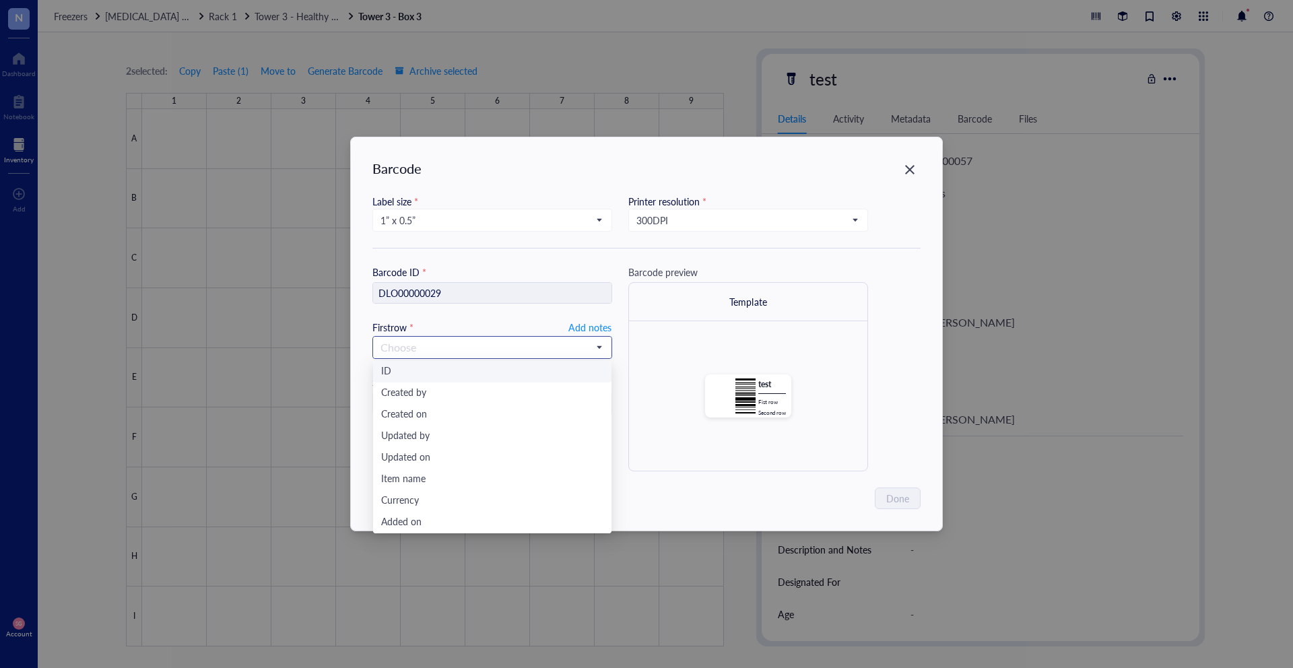
click at [588, 344] on input "search" at bounding box center [485, 347] width 211 height 20
click at [586, 327] on span "Add notes" at bounding box center [589, 327] width 43 height 18
click at [566, 339] on input "text" at bounding box center [492, 348] width 238 height 22
type input "Heal"
type input "Healthy PB"
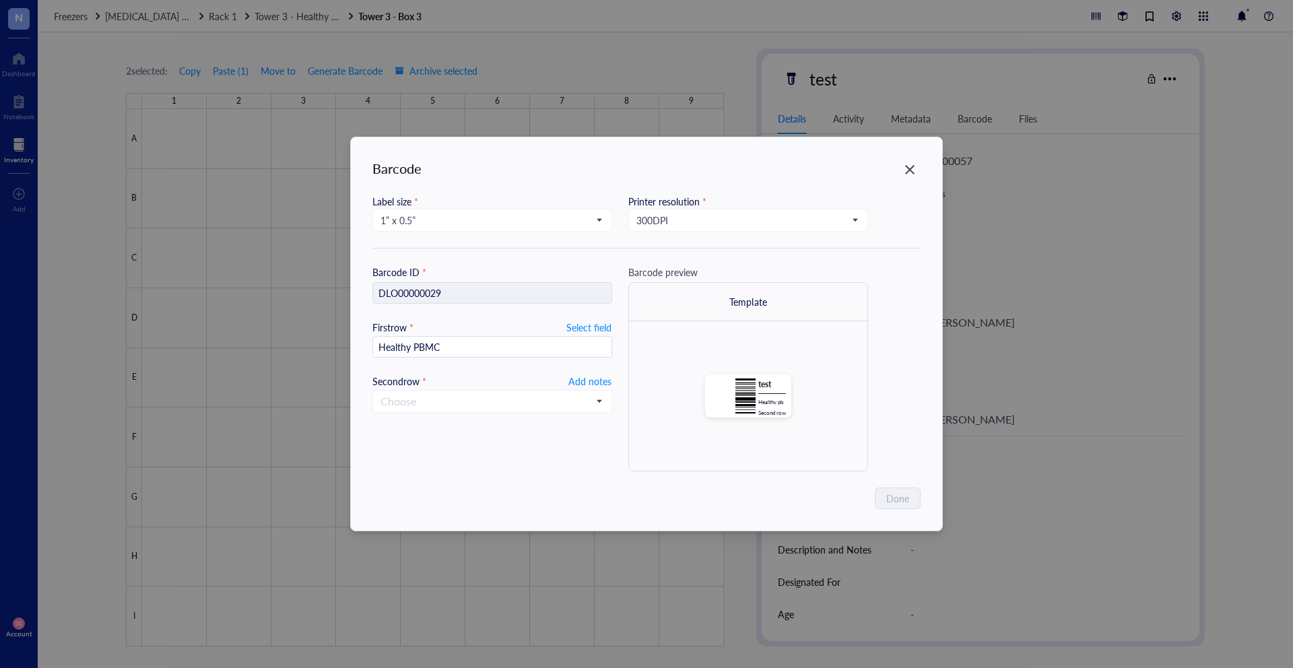
type input "Healthy PBMC"
click at [588, 381] on span "Add notes" at bounding box center [589, 381] width 43 height 18
click at [540, 405] on input "text" at bounding box center [492, 401] width 238 height 22
type input "SG"
click at [531, 343] on input "Healthy PBMC" at bounding box center [492, 348] width 238 height 22
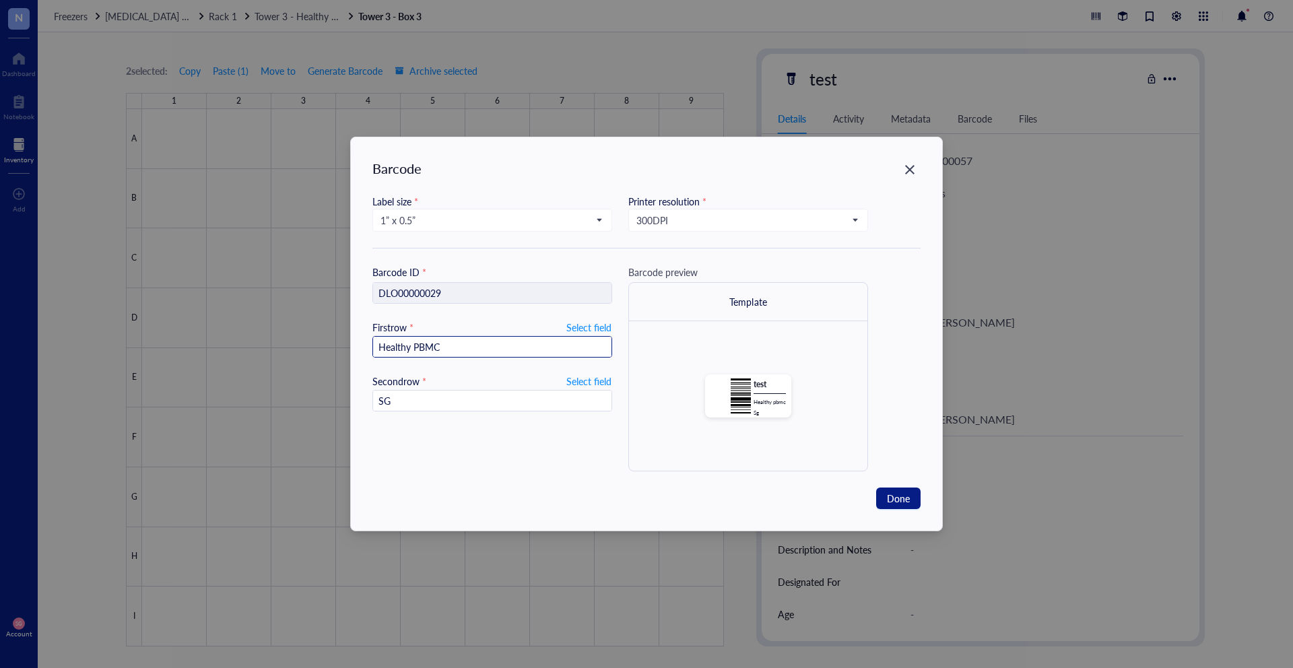
type input "Healthy PBMC -"
type input "Healthy PBMC"
click at [490, 337] on input "Healthy PBMC" at bounding box center [492, 348] width 238 height 22
click at [490, 353] on input "Healthy PBMC" at bounding box center [492, 348] width 238 height 22
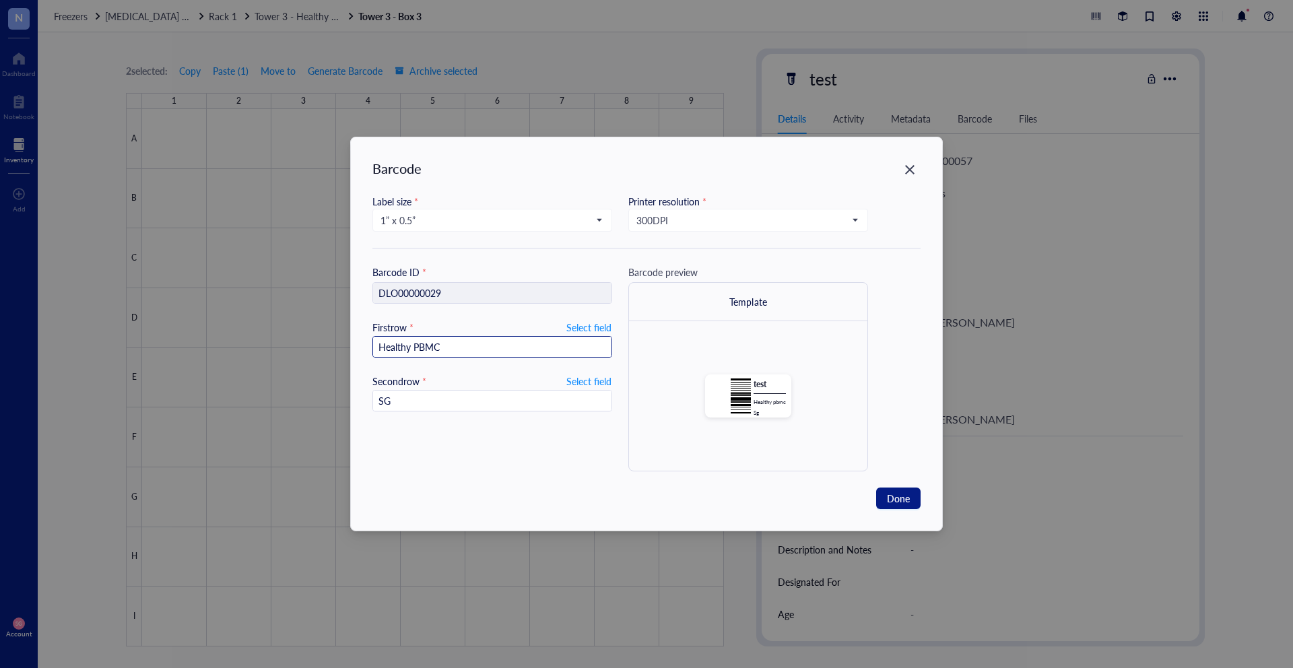
click at [490, 353] on input "Healthy PBMC" at bounding box center [492, 348] width 238 height 22
click at [489, 353] on input "Healthy PBMC" at bounding box center [492, 348] width 238 height 22
click at [444, 402] on input "SG" at bounding box center [492, 401] width 238 height 22
click at [377, 402] on input "SG" at bounding box center [492, 401] width 238 height 22
click at [426, 405] on input "SG" at bounding box center [492, 401] width 238 height 22
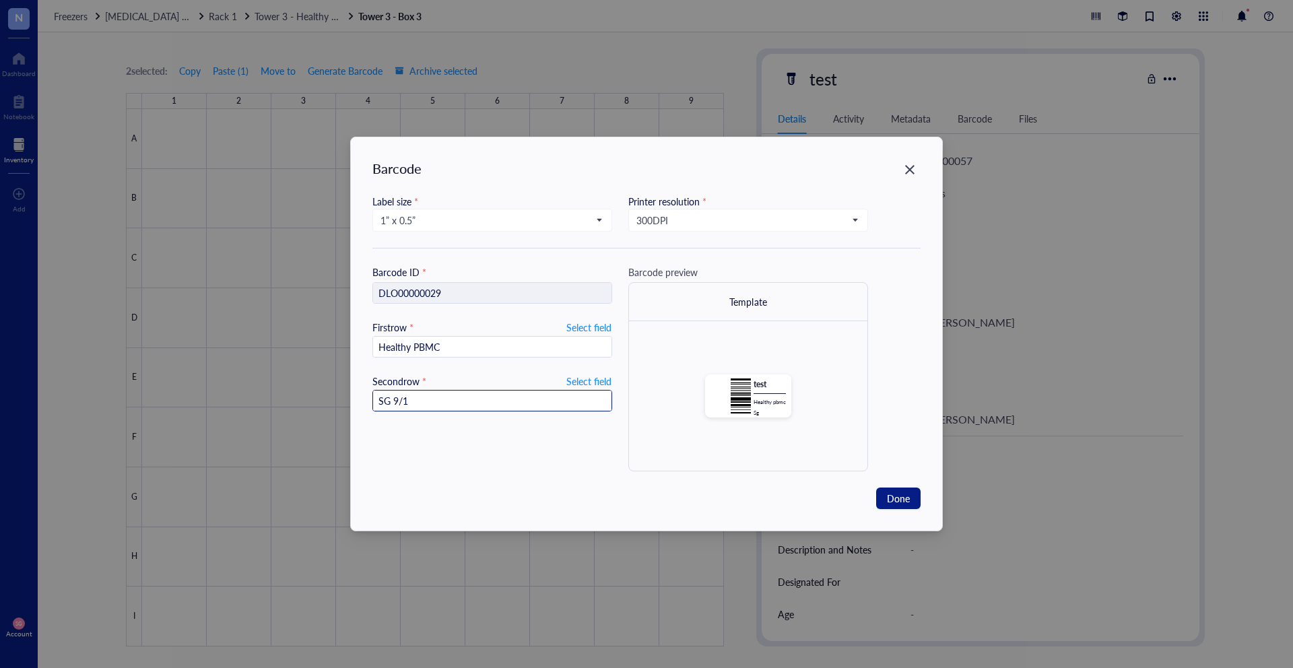
type input "SG 9/10"
click at [892, 505] on span "Done" at bounding box center [898, 498] width 23 height 15
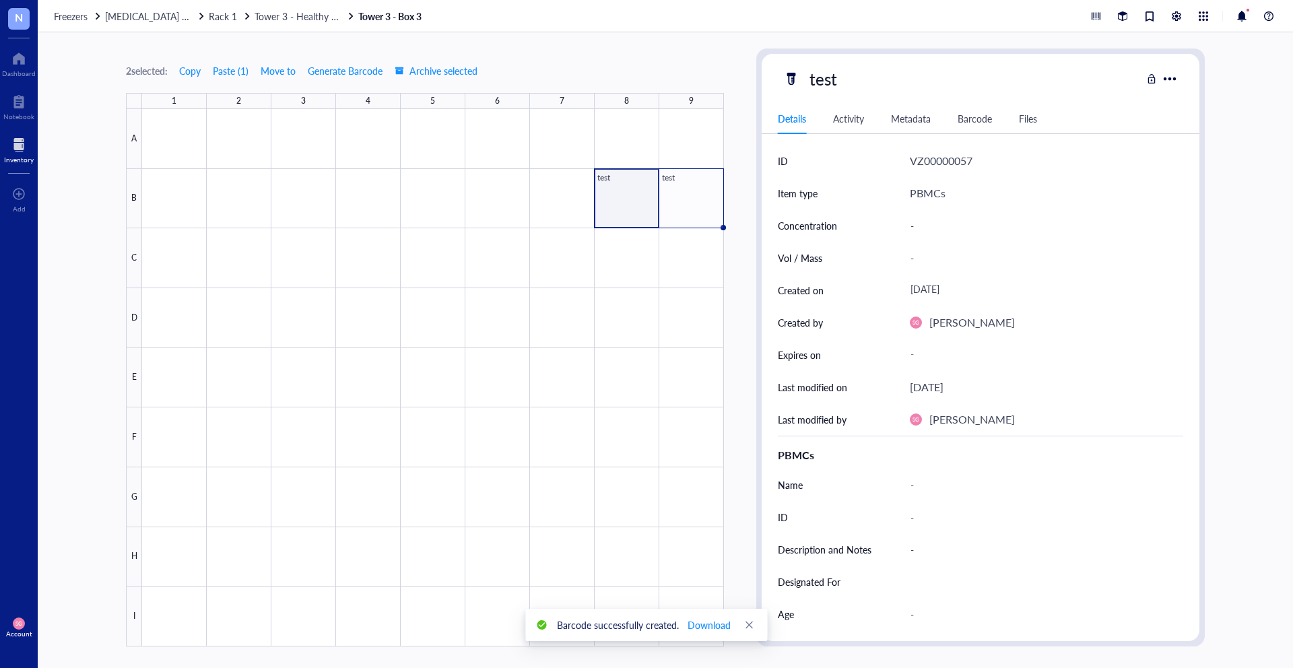
click at [977, 123] on div "Barcode" at bounding box center [974, 118] width 34 height 15
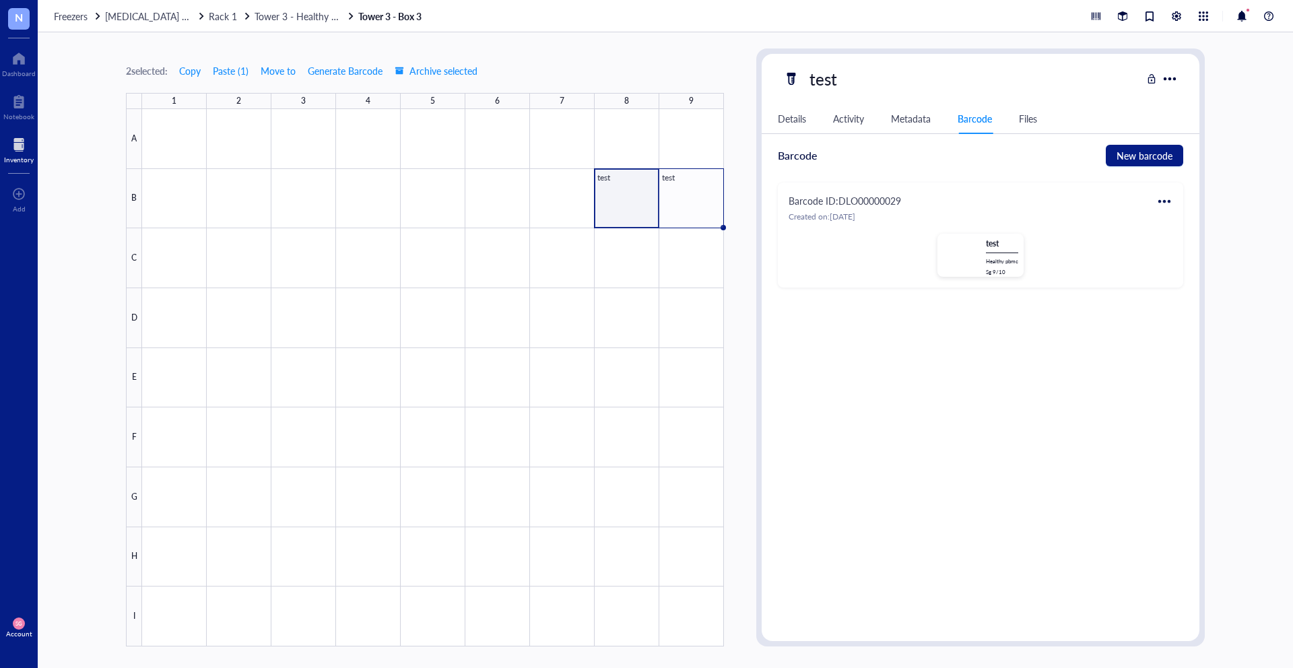
click at [1169, 199] on div at bounding box center [1164, 202] width 22 height 22
click at [1197, 250] on div "Print" at bounding box center [1196, 245] width 20 height 15
click at [642, 209] on div at bounding box center [433, 377] width 582 height 537
click at [694, 203] on div at bounding box center [433, 377] width 582 height 537
drag, startPoint x: 632, startPoint y: 205, endPoint x: 690, endPoint y: 204, distance: 58.6
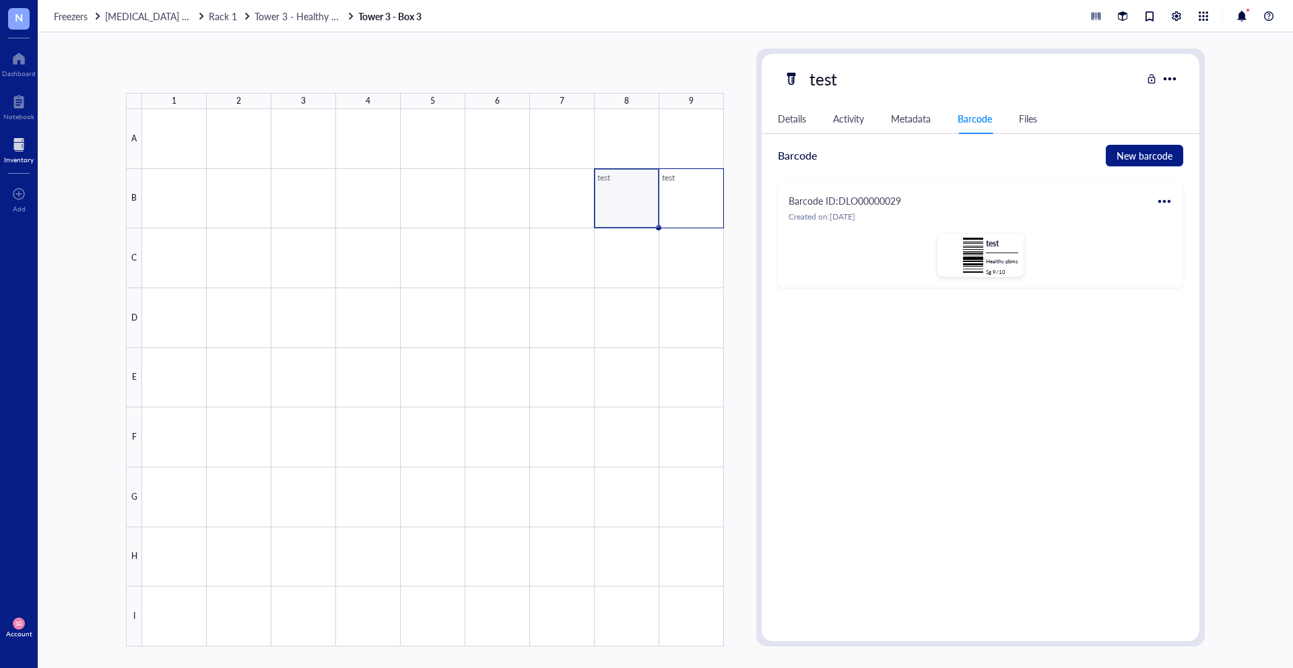
click at [690, 204] on div at bounding box center [433, 377] width 582 height 537
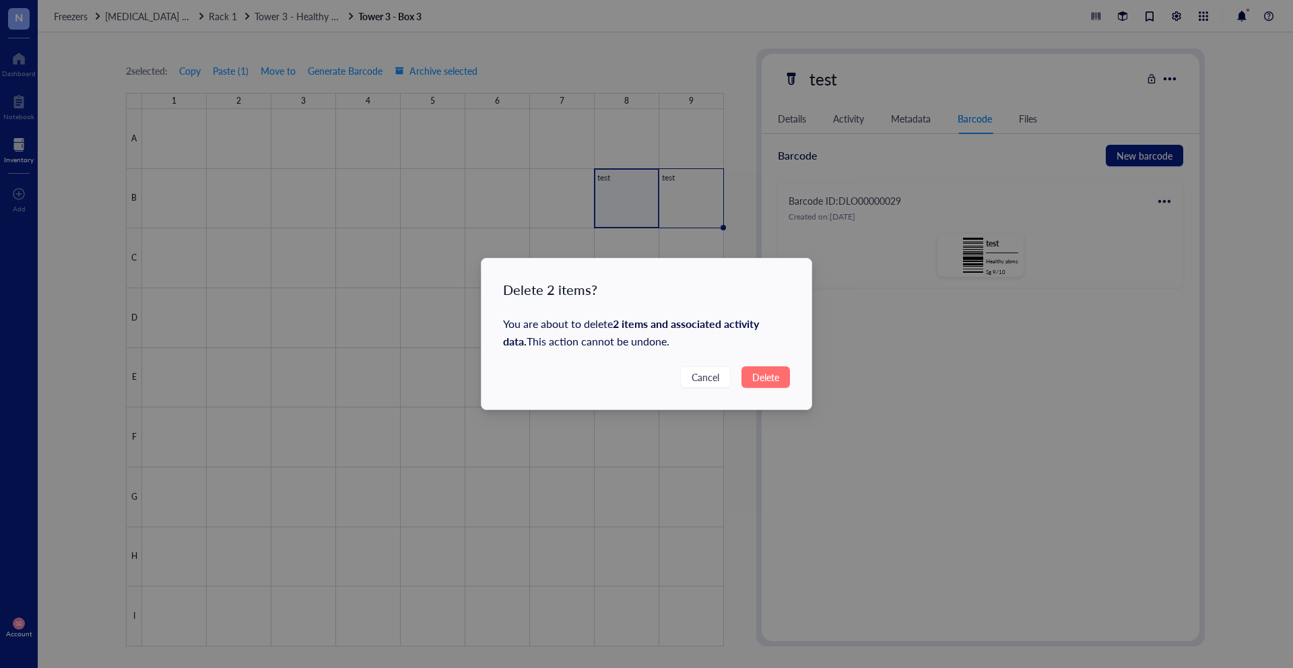
click at [764, 382] on span "Delete" at bounding box center [765, 377] width 27 height 15
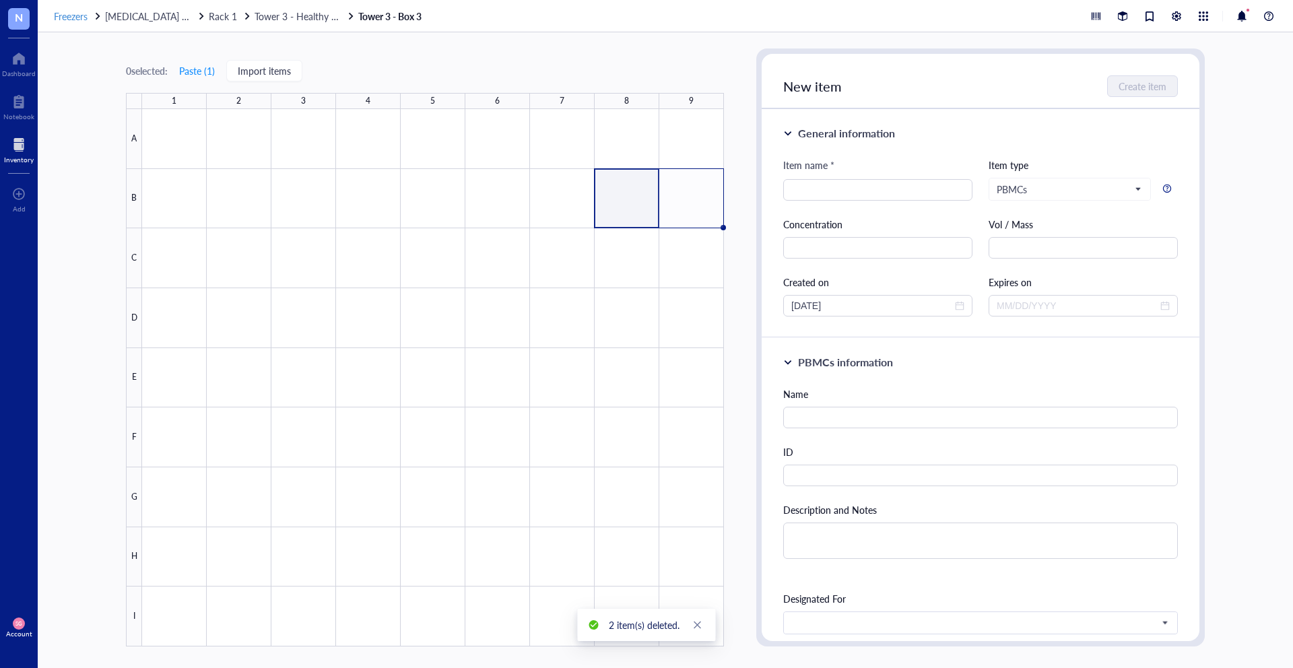
click at [89, 14] on div "Freezers" at bounding box center [78, 16] width 48 height 12
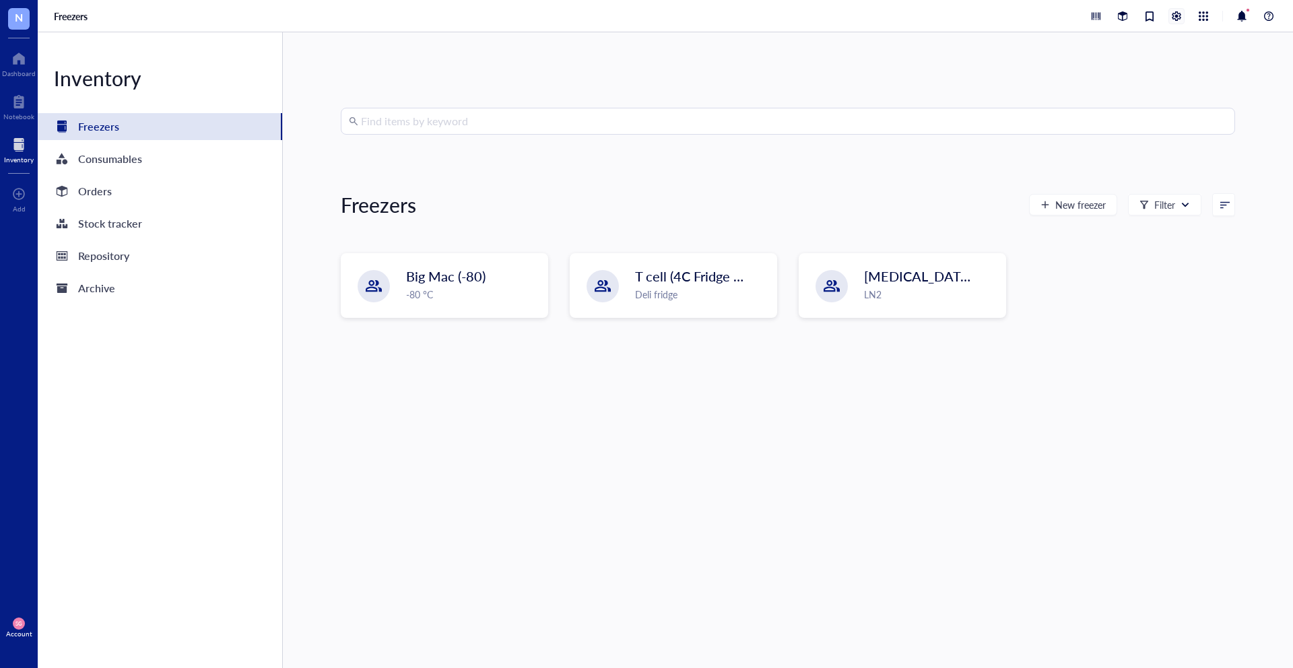
click at [1173, 14] on div at bounding box center [1176, 16] width 15 height 15
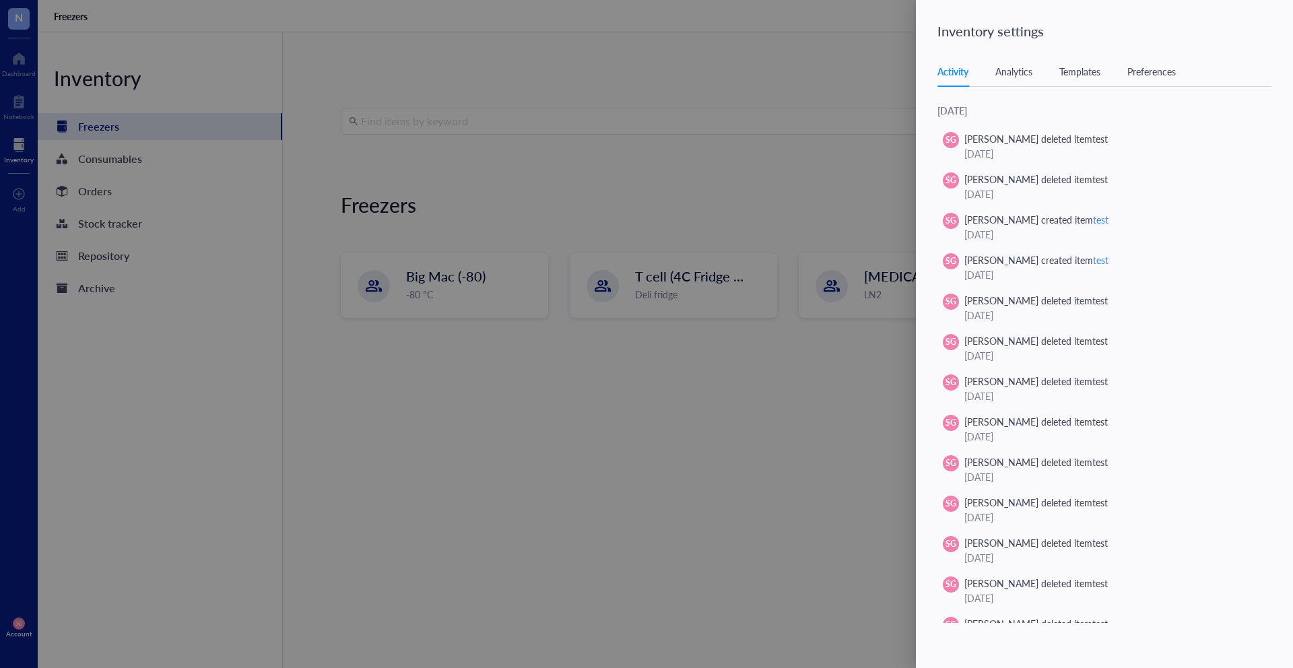
click at [1079, 74] on div "Templates" at bounding box center [1079, 71] width 41 height 15
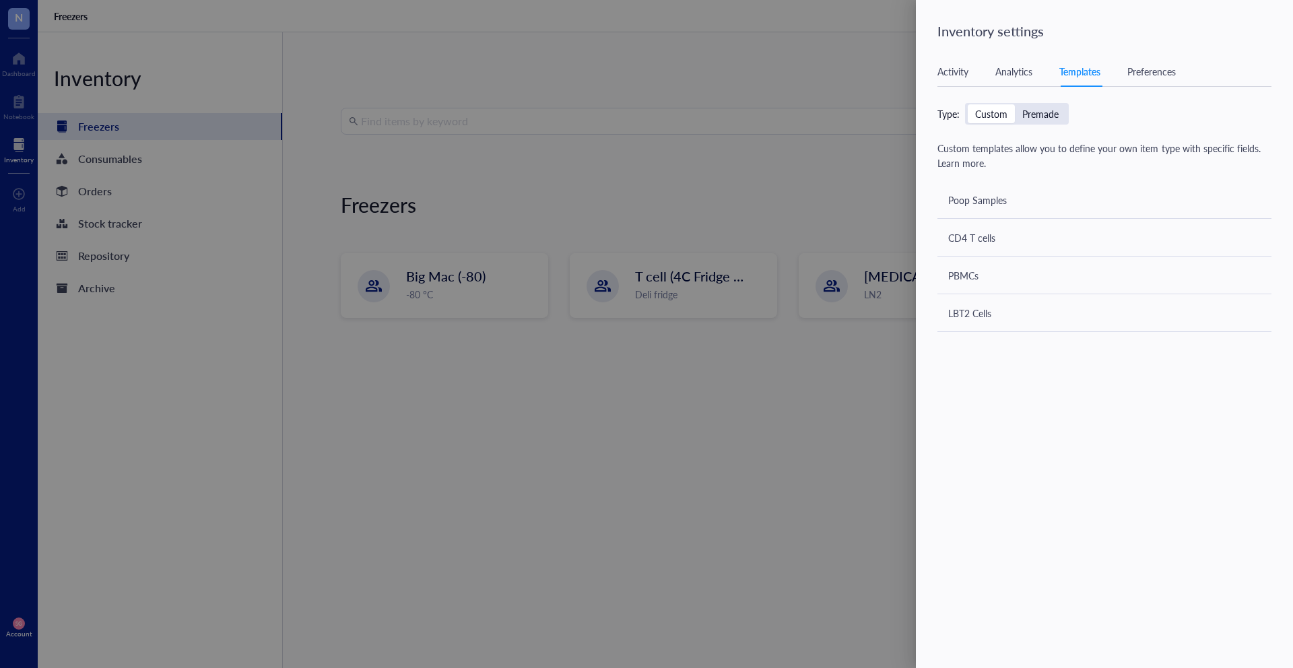
click at [987, 112] on div "Custom" at bounding box center [991, 114] width 32 height 12
click at [967, 104] on input "Custom" at bounding box center [967, 104] width 0 height 0
click at [795, 140] on div at bounding box center [646, 334] width 1293 height 668
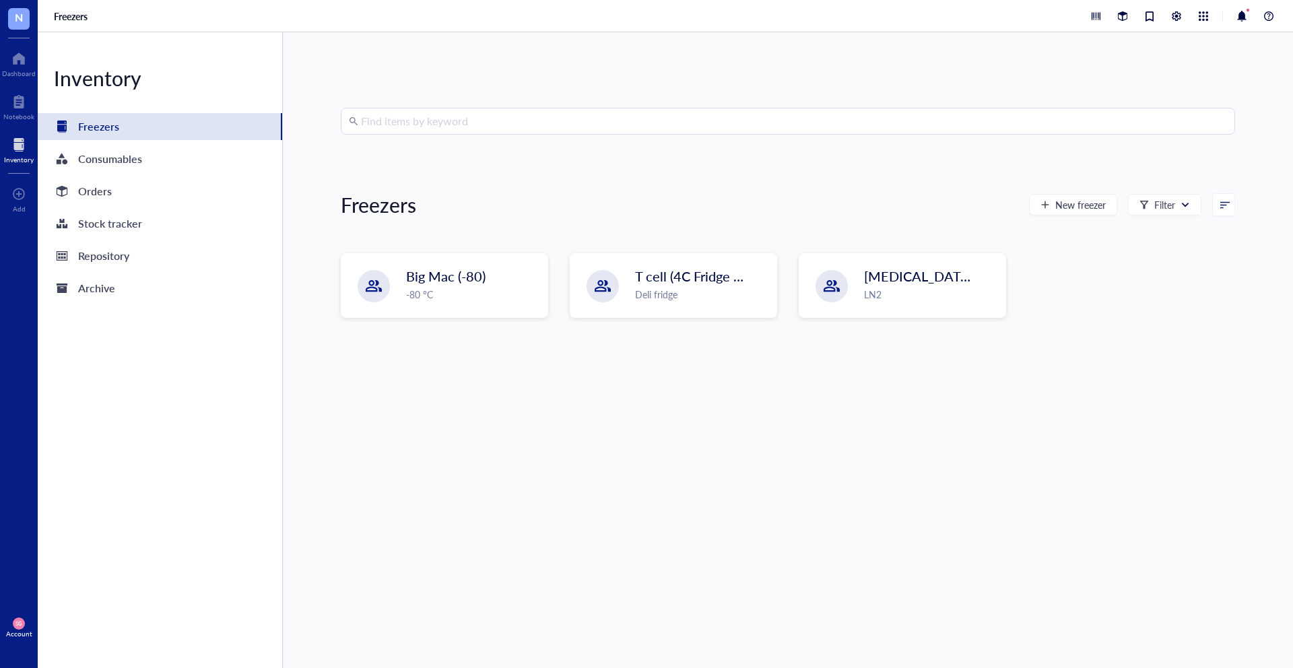
click at [24, 625] on span "SG" at bounding box center [19, 623] width 12 height 12
click at [102, 647] on link "Logout" at bounding box center [95, 650] width 88 height 24
